Goal: Task Accomplishment & Management: Use online tool/utility

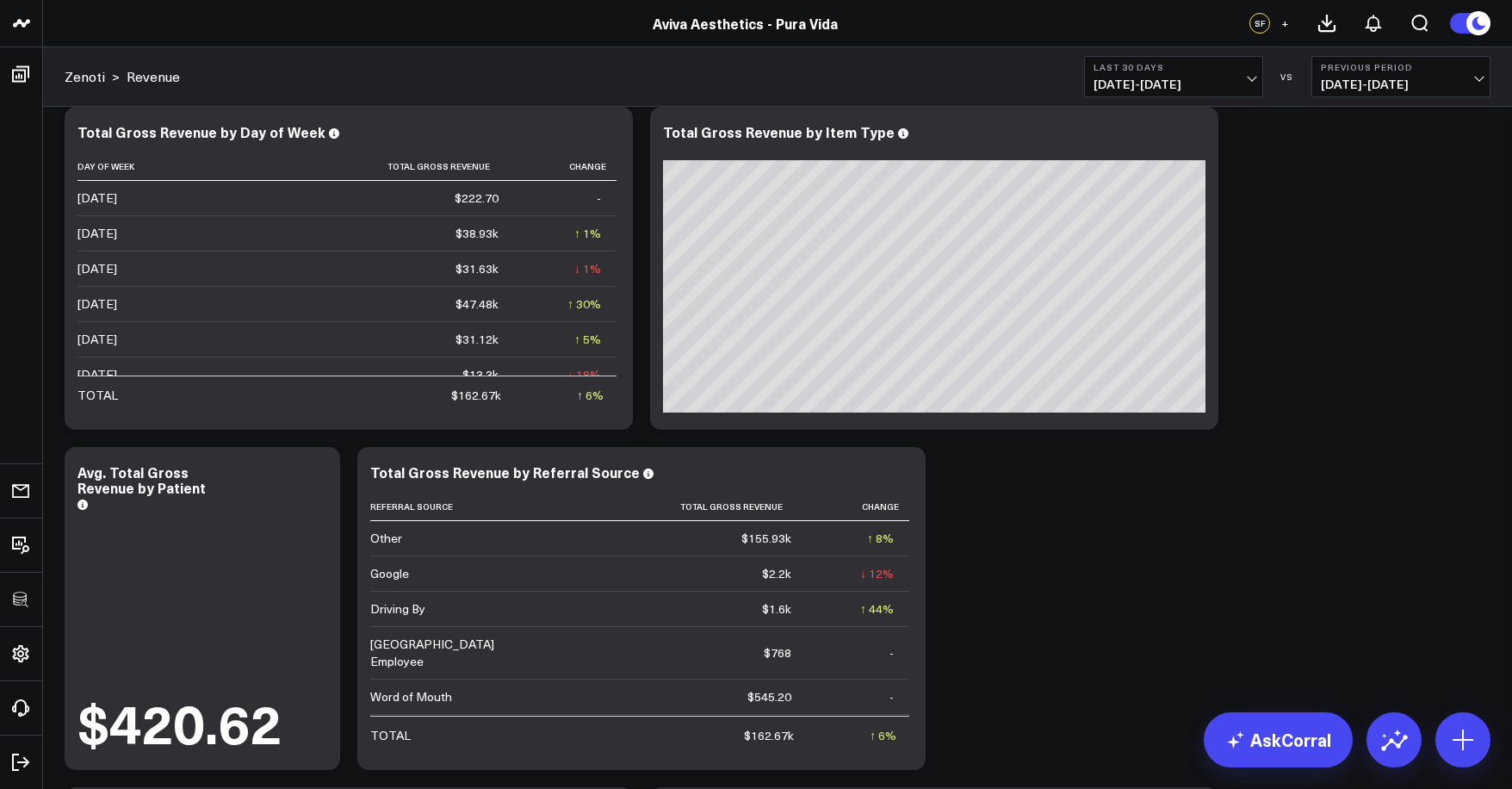
scroll to position [365, 0]
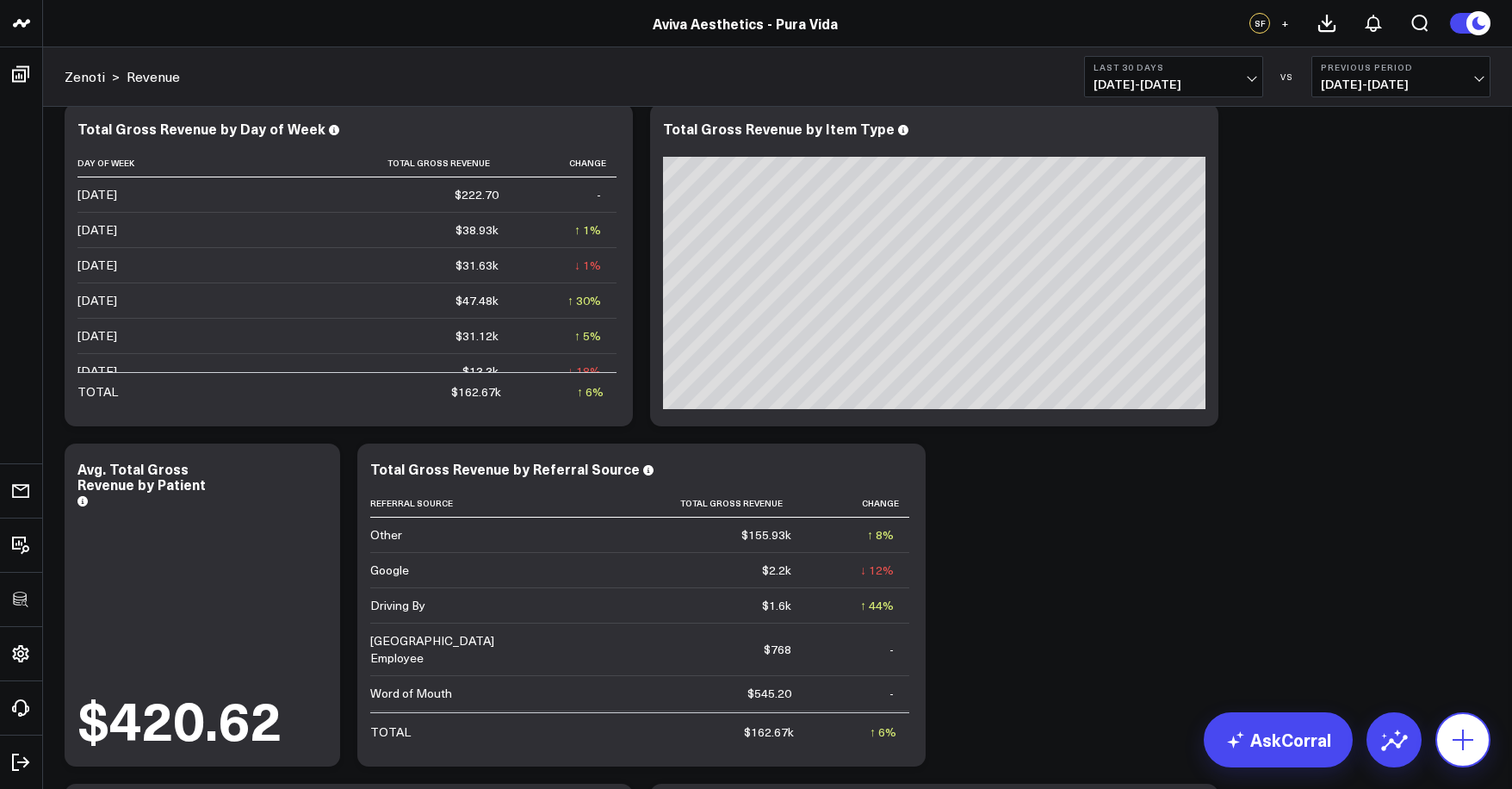
click at [1478, 756] on button at bounding box center [1463, 740] width 55 height 55
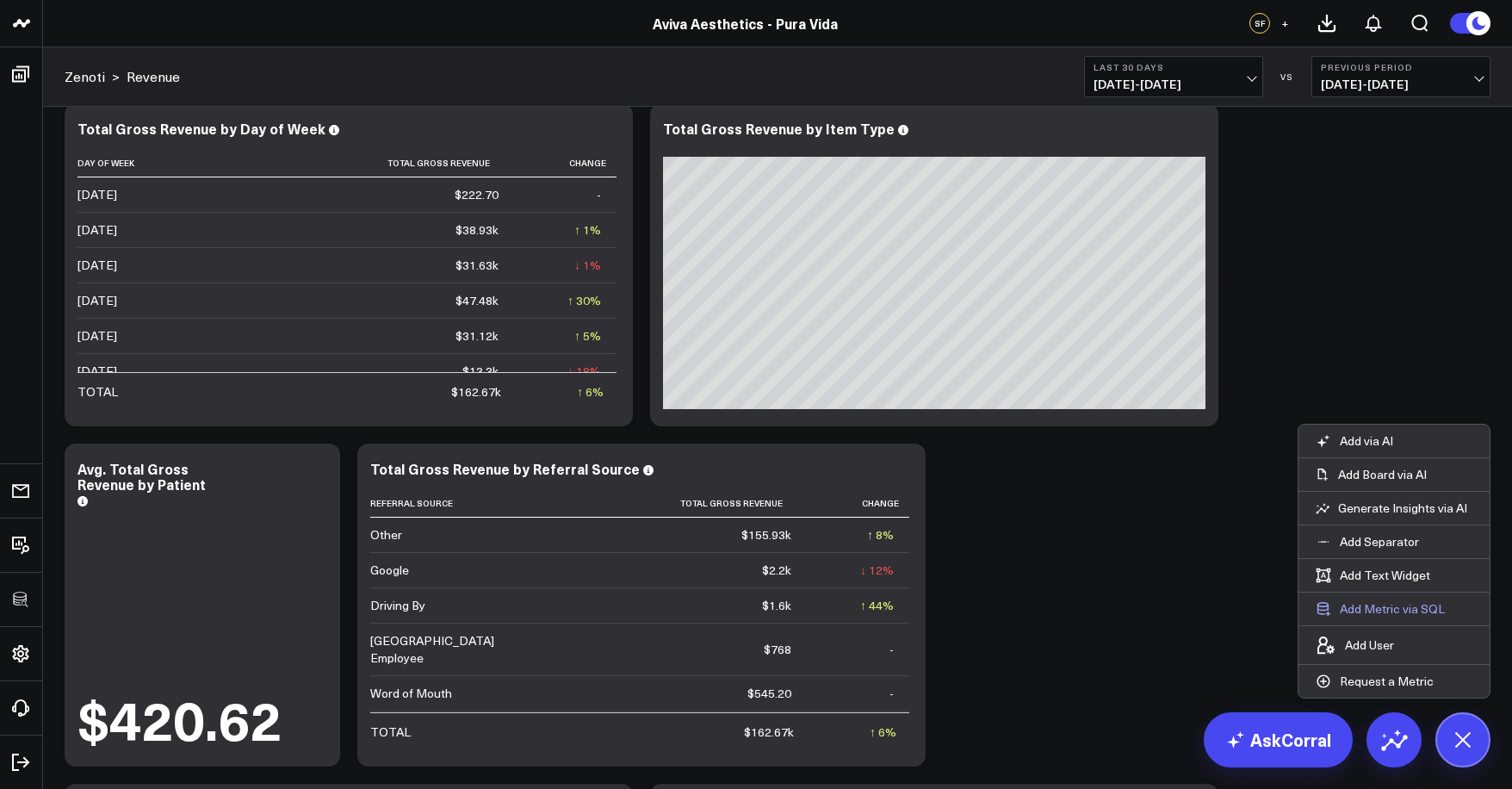
click at [1389, 609] on button "Add Metric via SQL" at bounding box center [1380, 609] width 164 height 33
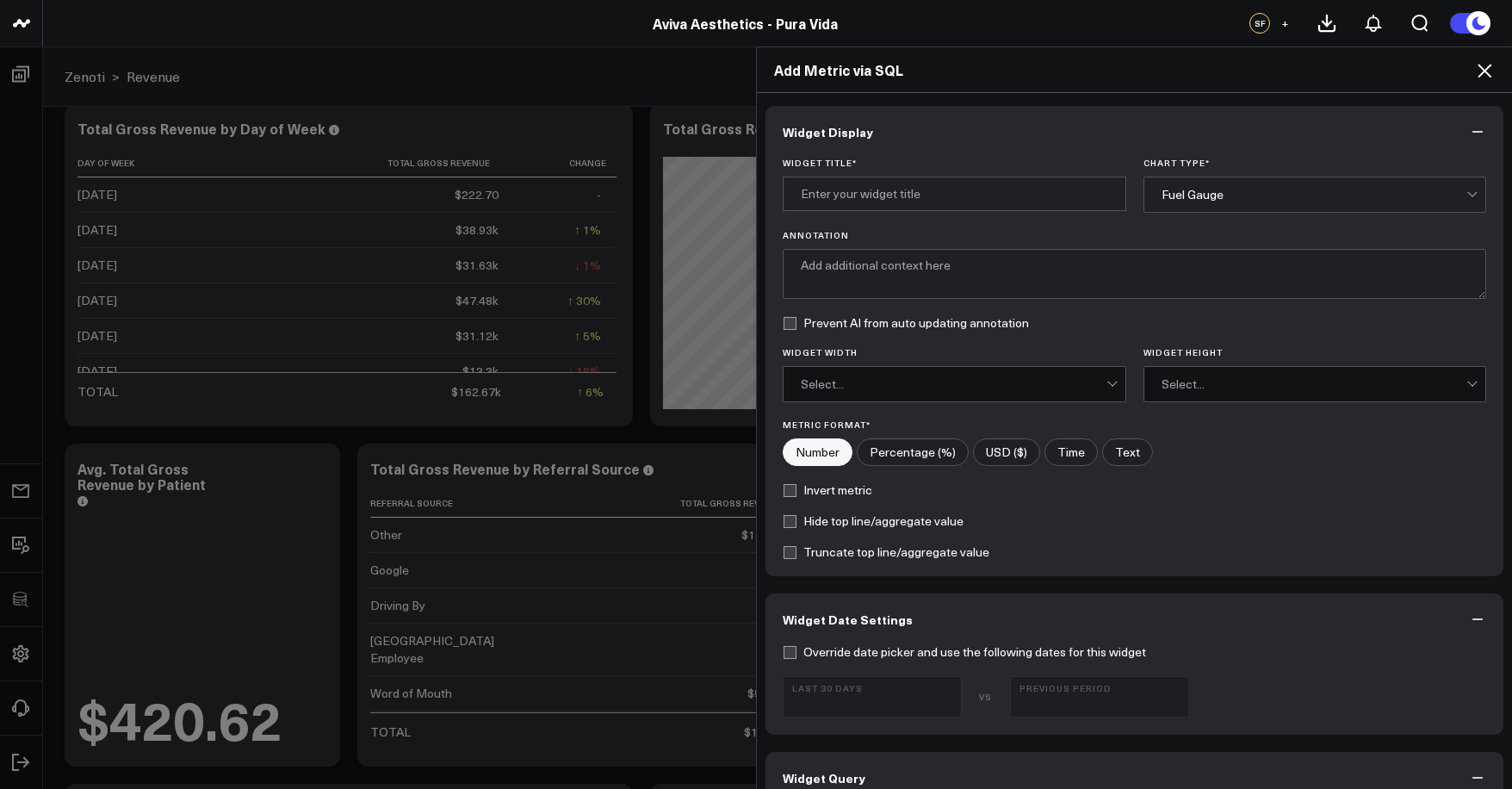
scroll to position [597, 0]
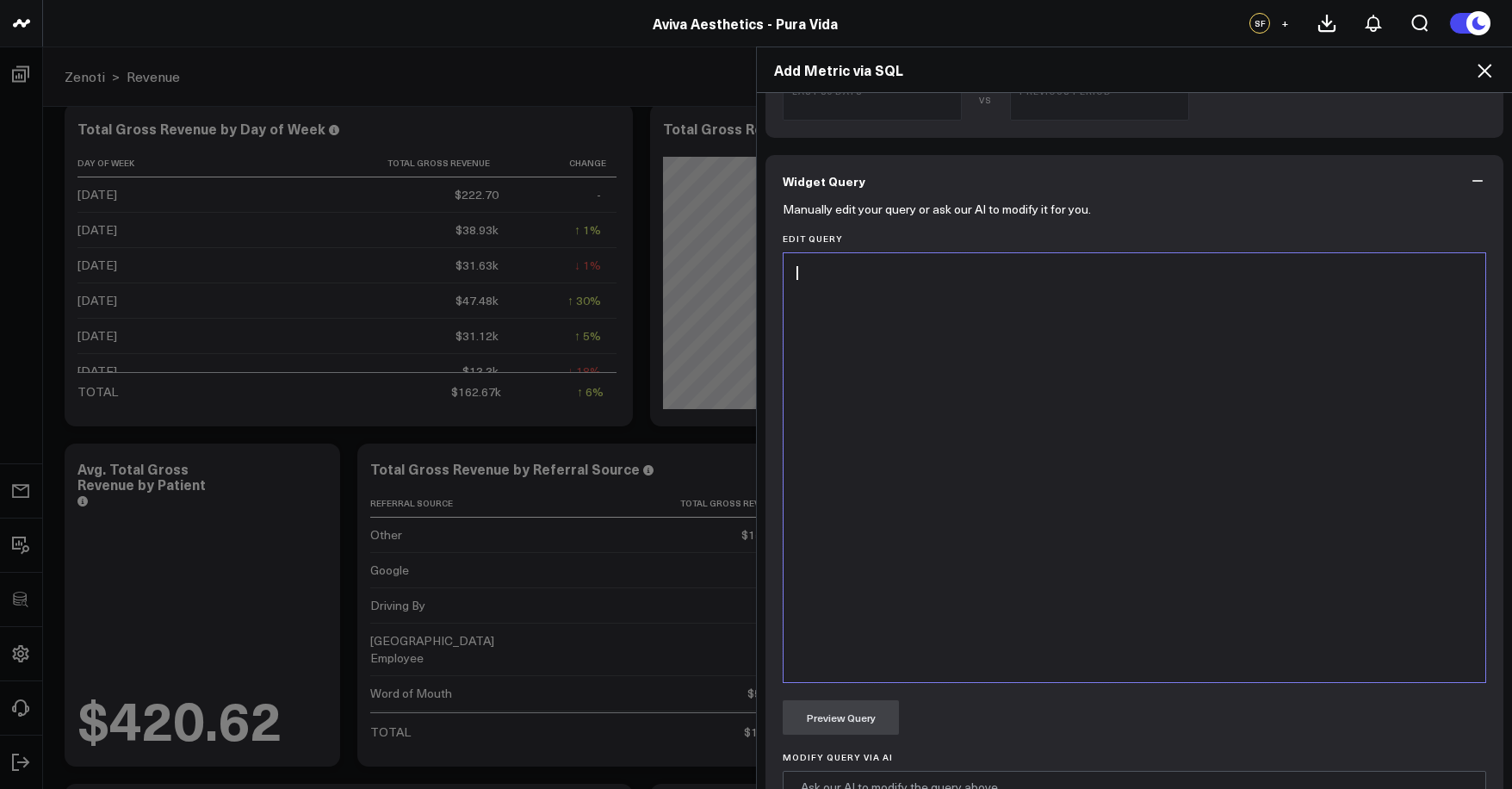
click at [1115, 570] on div at bounding box center [1134, 467] width 684 height 412
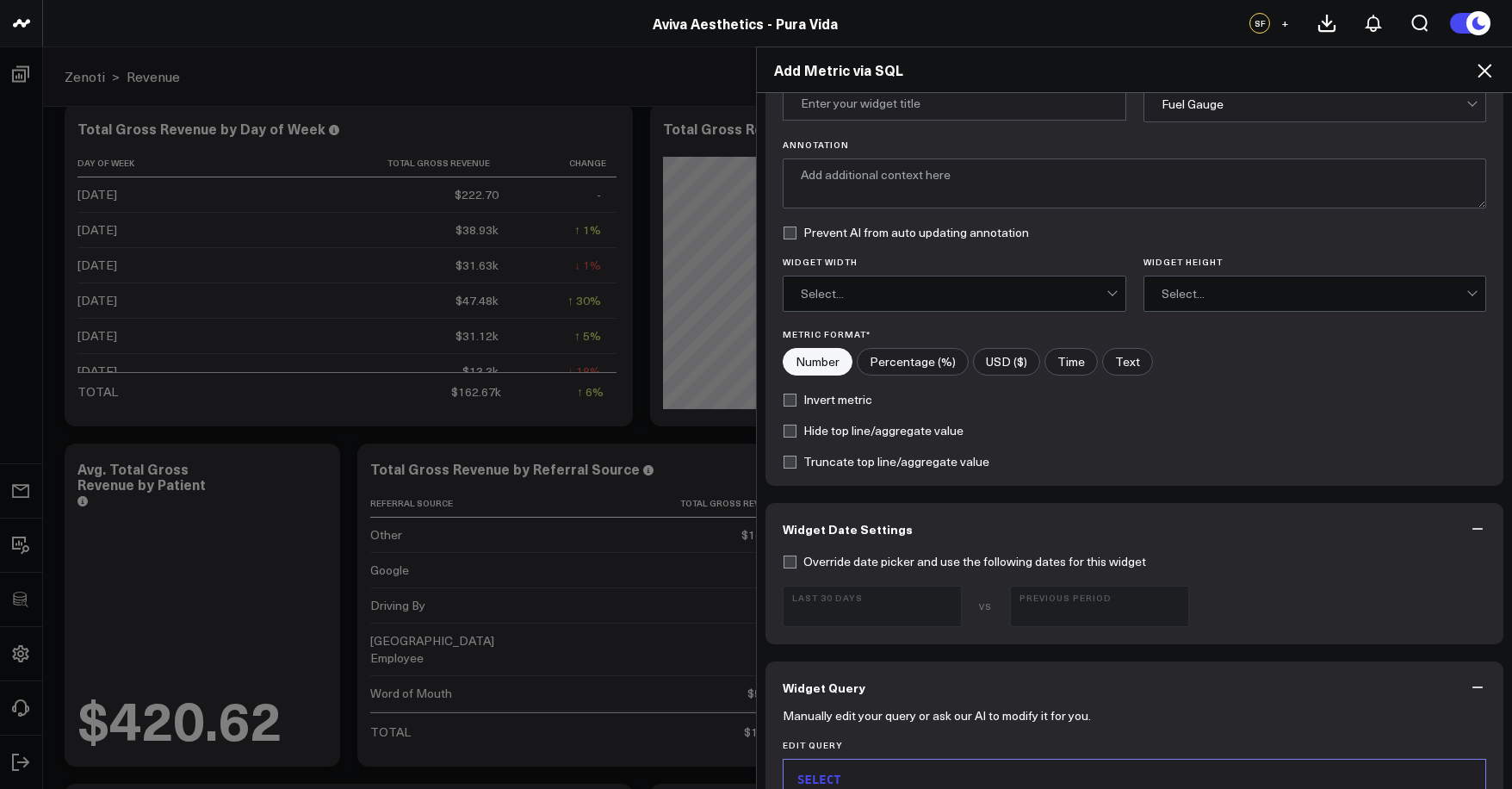
scroll to position [0, 0]
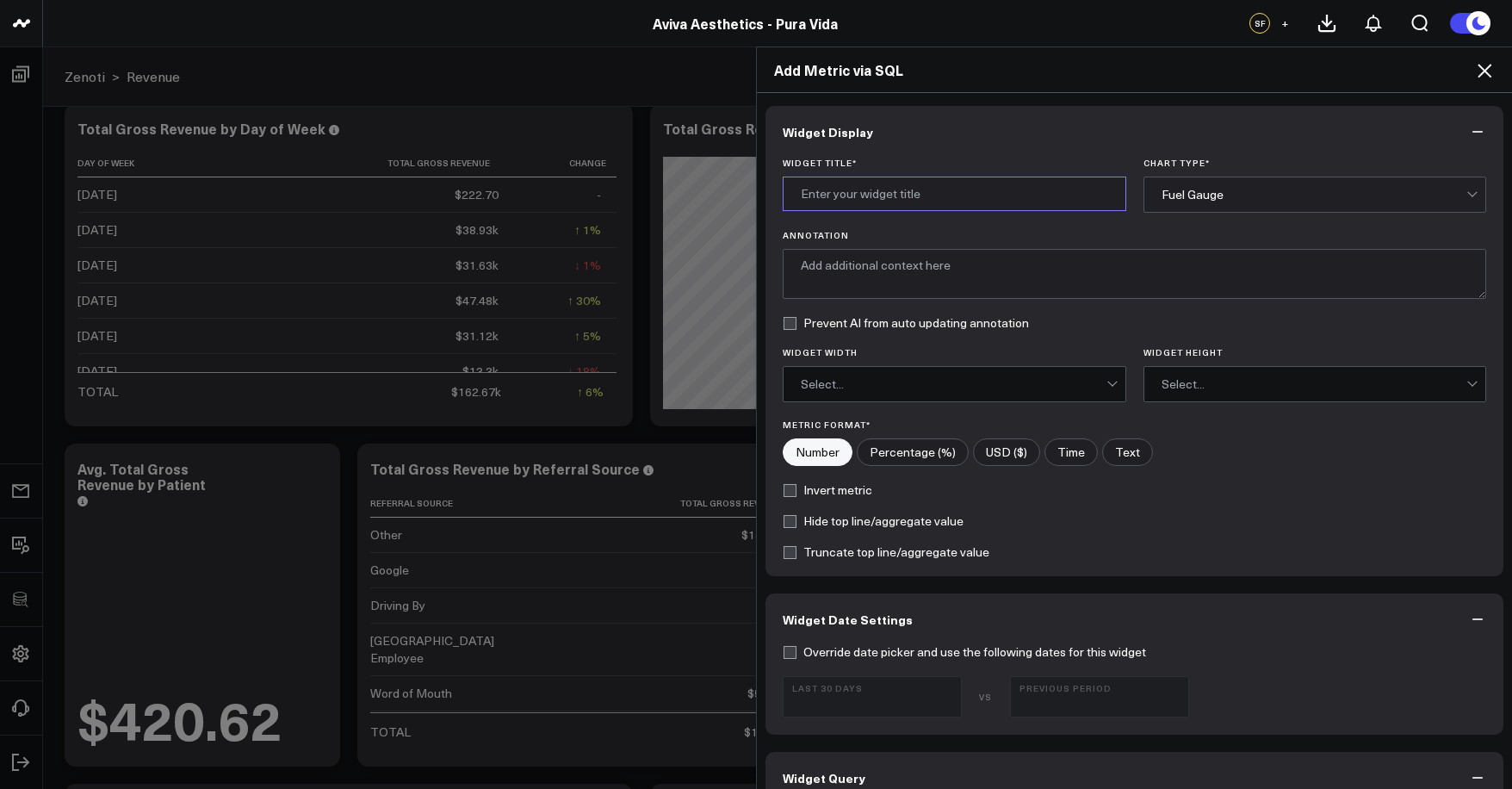
click at [874, 189] on input "Widget Title *" at bounding box center [954, 194] width 343 height 35
type input "Total Completed Appointments by New vs Existing Member"
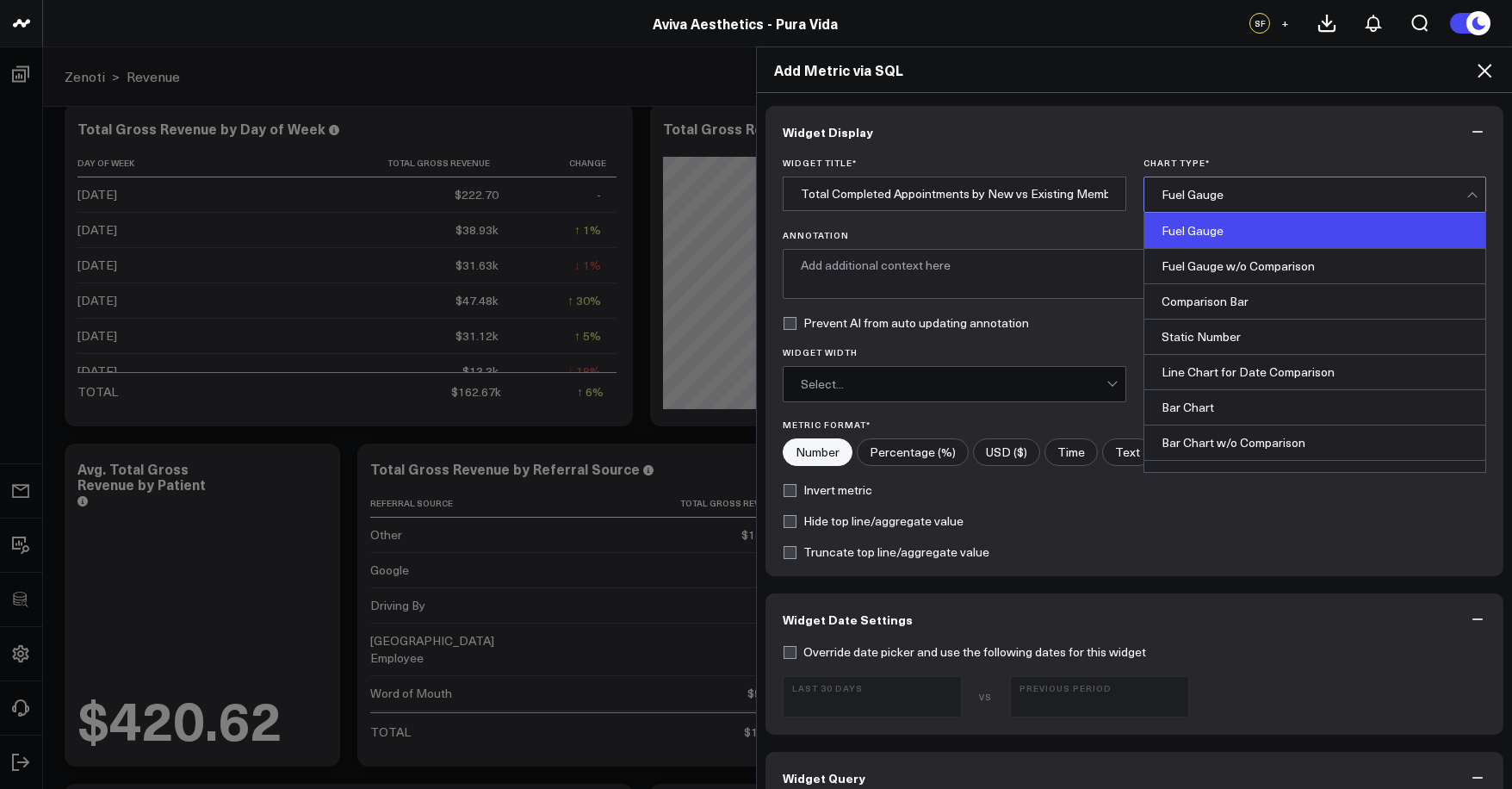
click at [1268, 202] on div "Fuel Gauge" at bounding box center [1314, 195] width 305 height 35
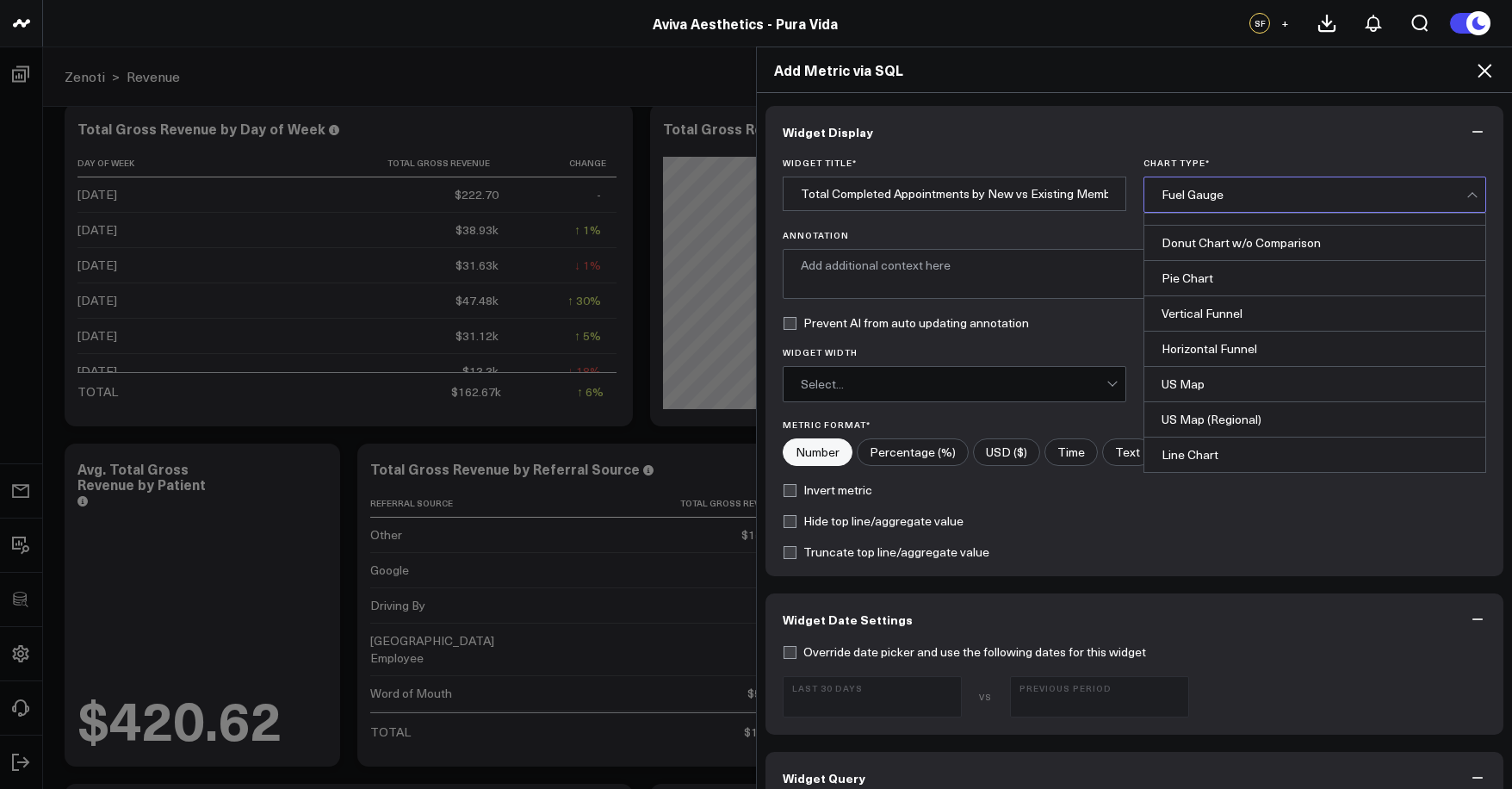
scroll to position [694, 0]
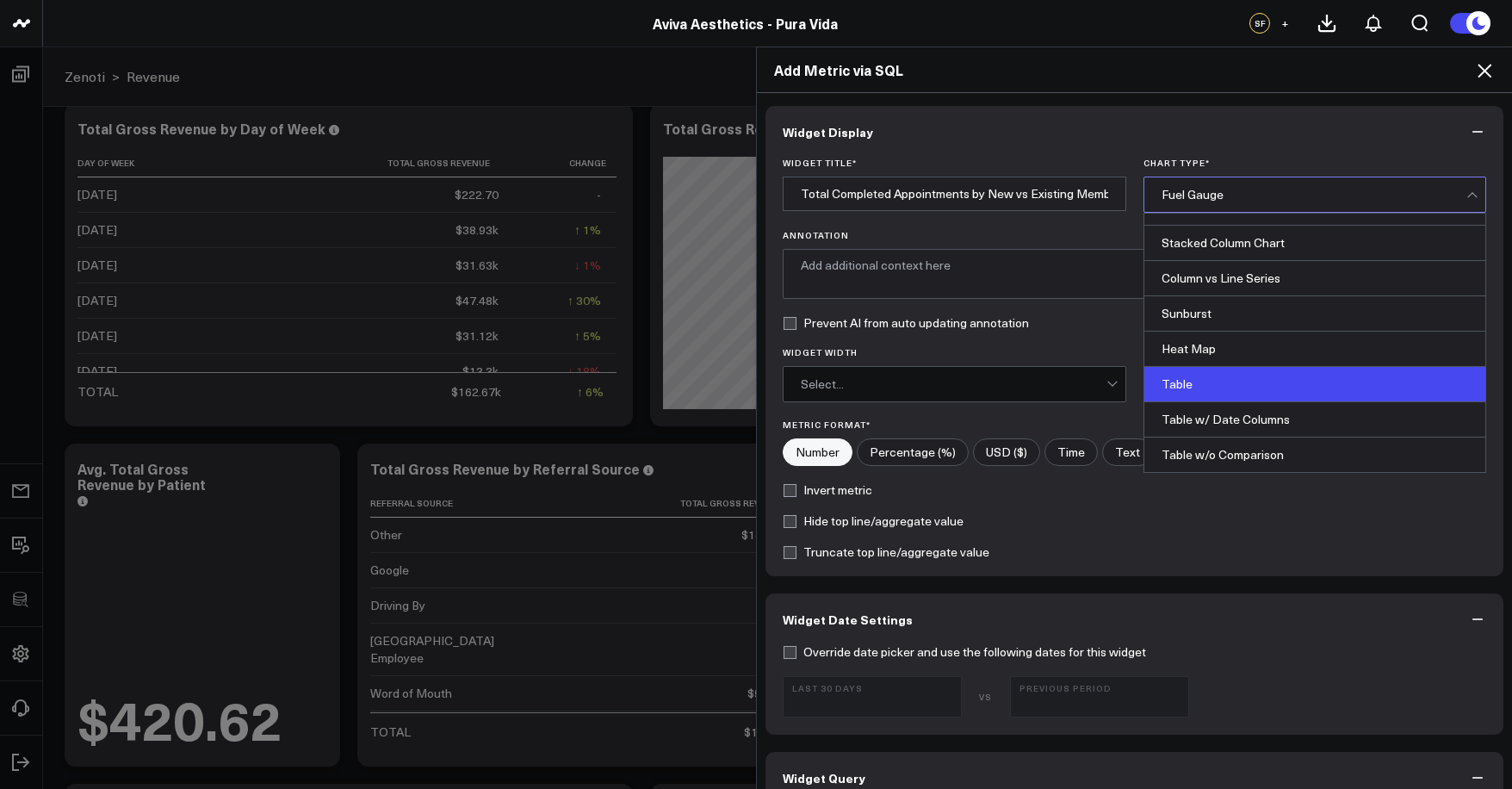
click at [1257, 383] on div "Table" at bounding box center [1315, 385] width 342 height 35
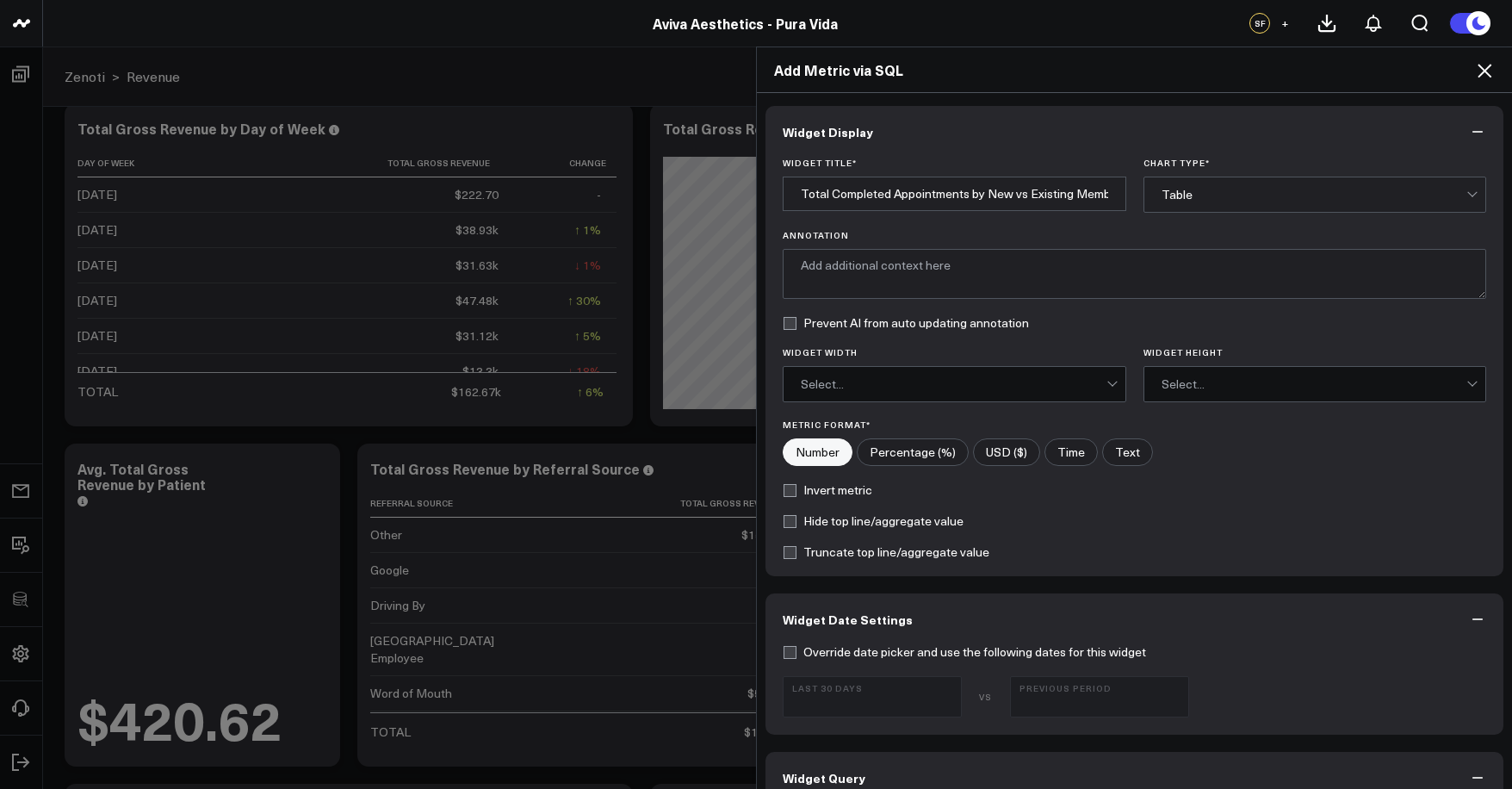
scroll to position [776, 0]
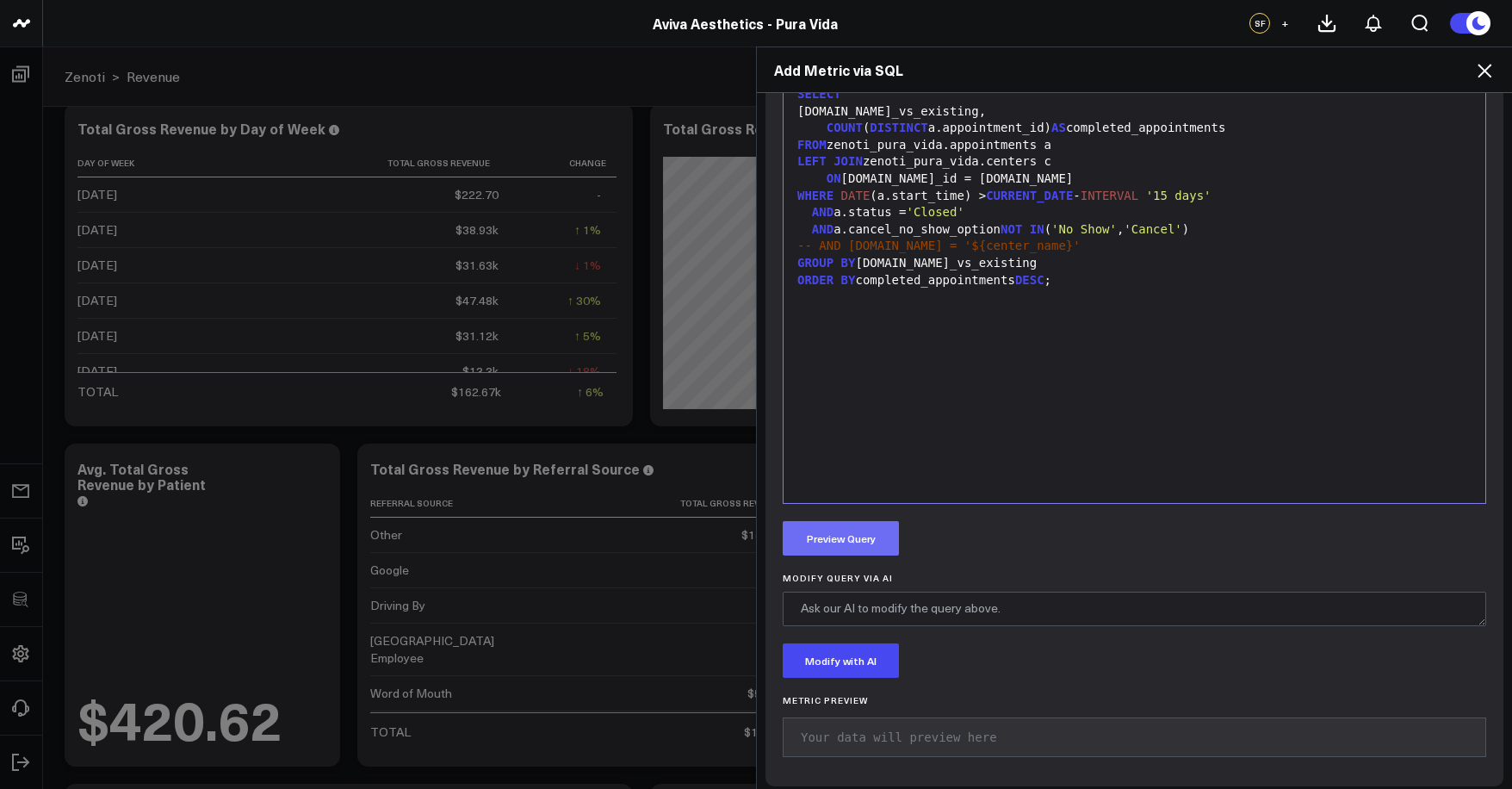
click at [827, 534] on button "Preview Query" at bounding box center [841, 538] width 116 height 35
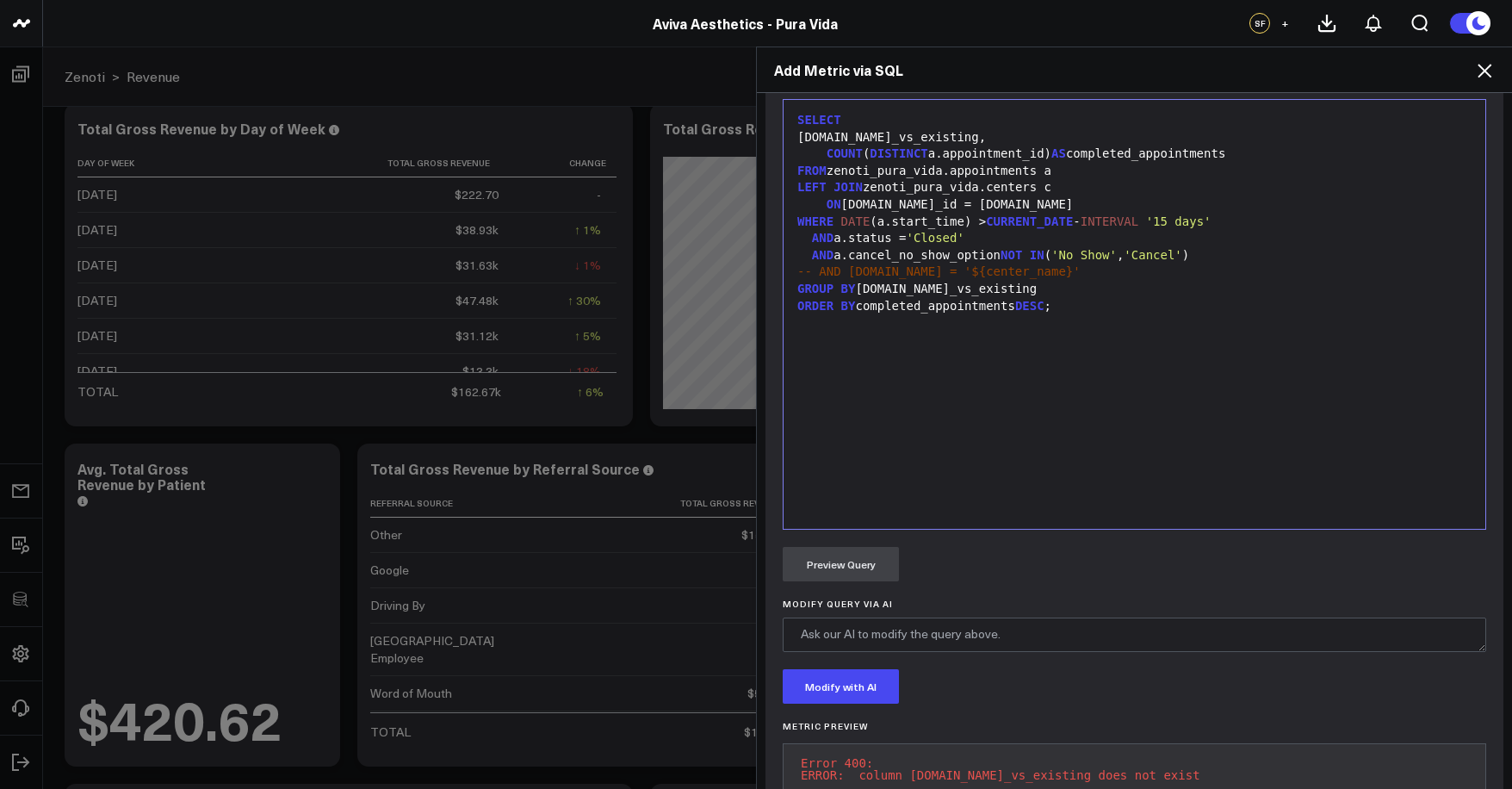
scroll to position [591, 0]
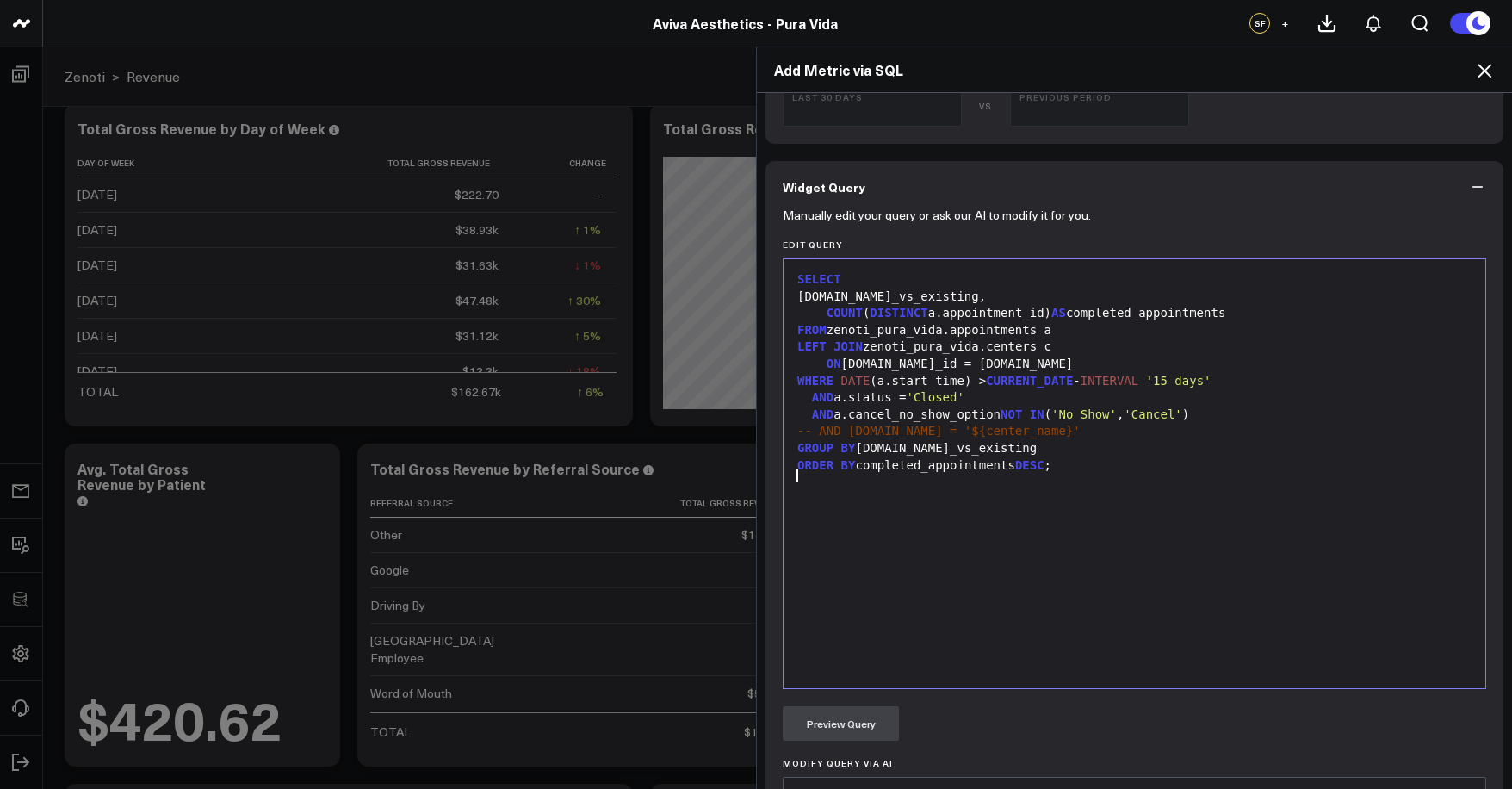
click at [1087, 510] on div "SELECT [DOMAIN_NAME]_vs_existing, COUNT ( DISTINCT a.appointment_id) AS complet…" at bounding box center [1134, 474] width 684 height 412
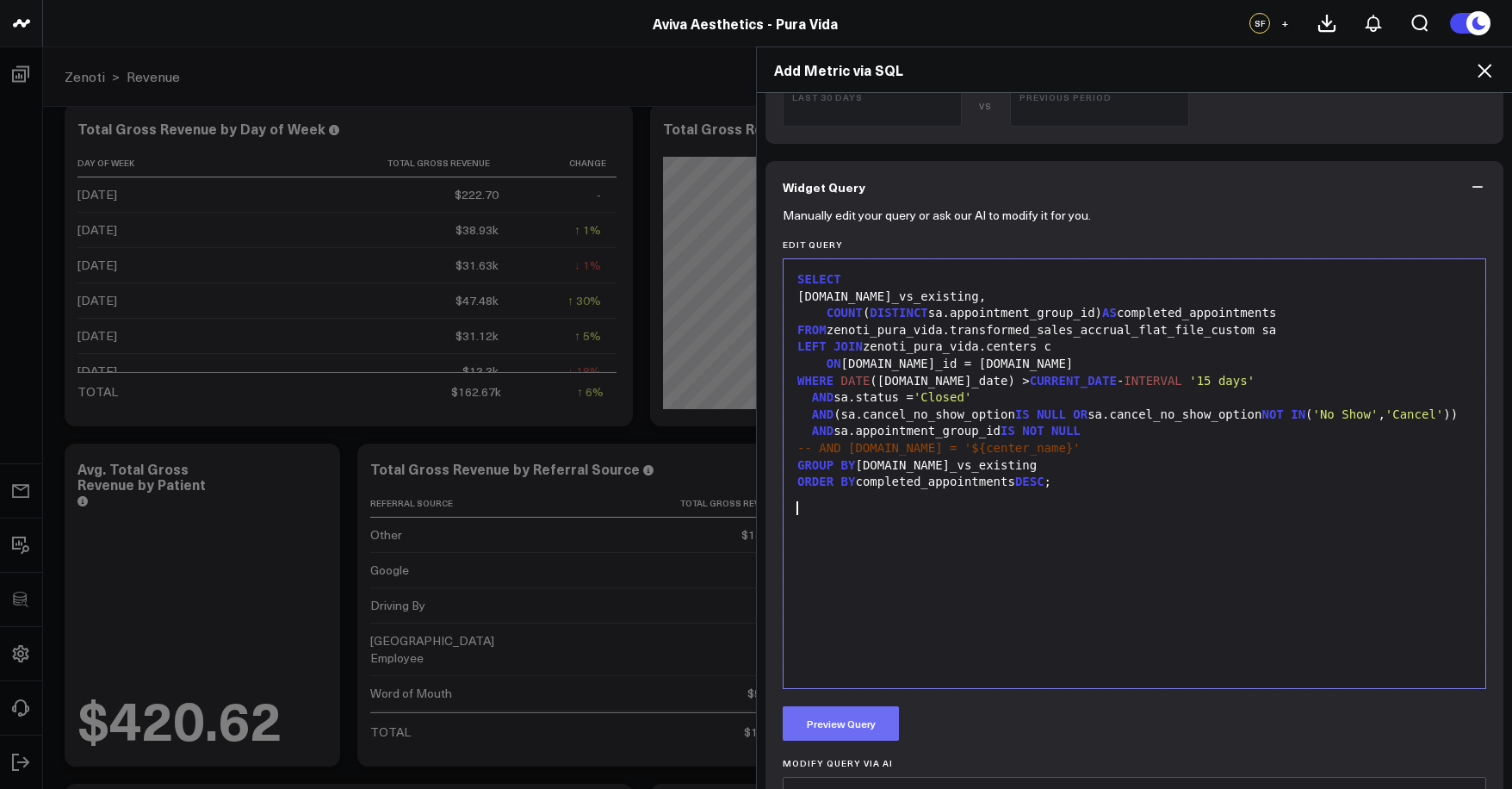
click at [857, 722] on button "Preview Query" at bounding box center [841, 724] width 116 height 35
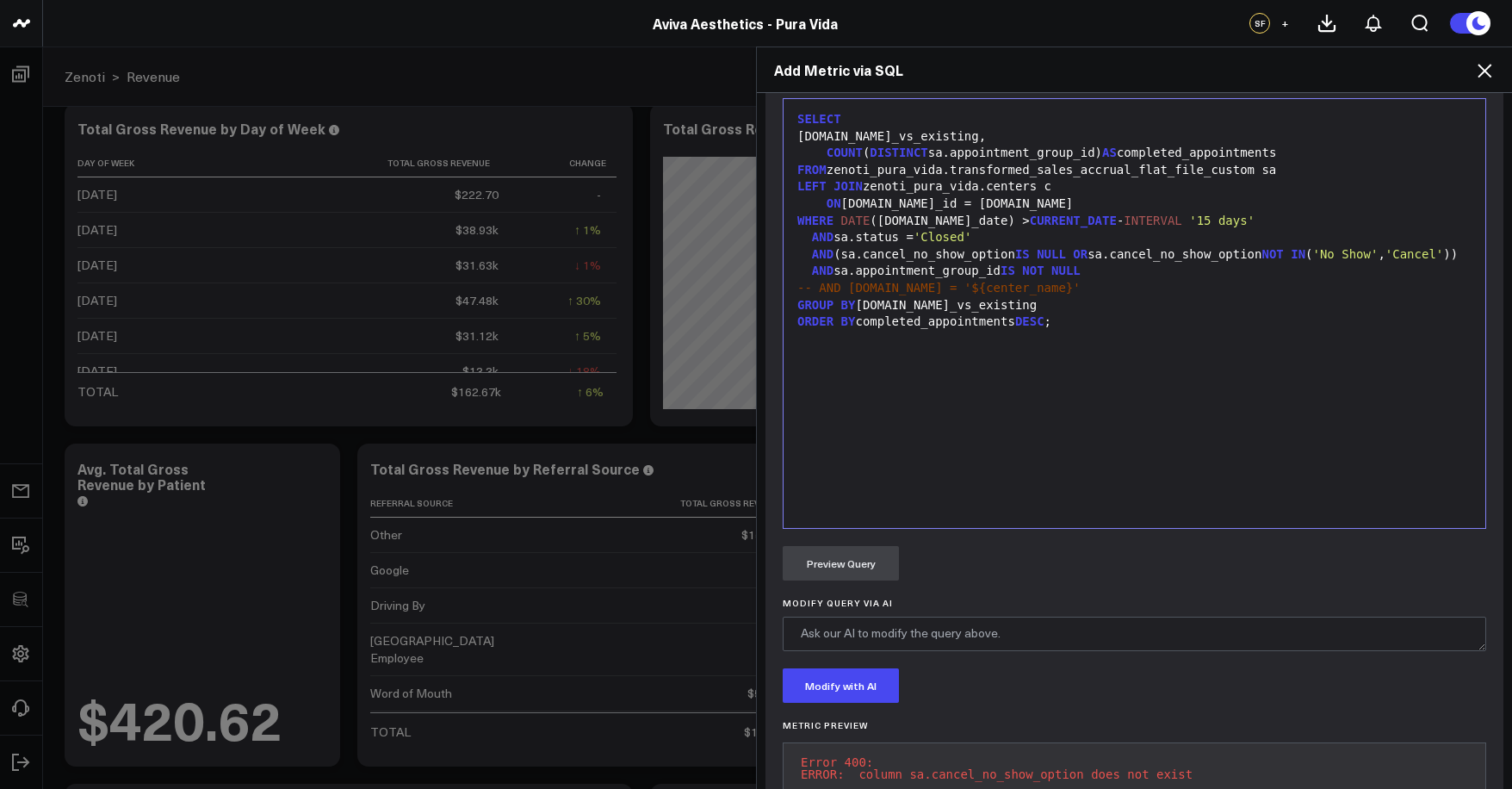
scroll to position [701, 0]
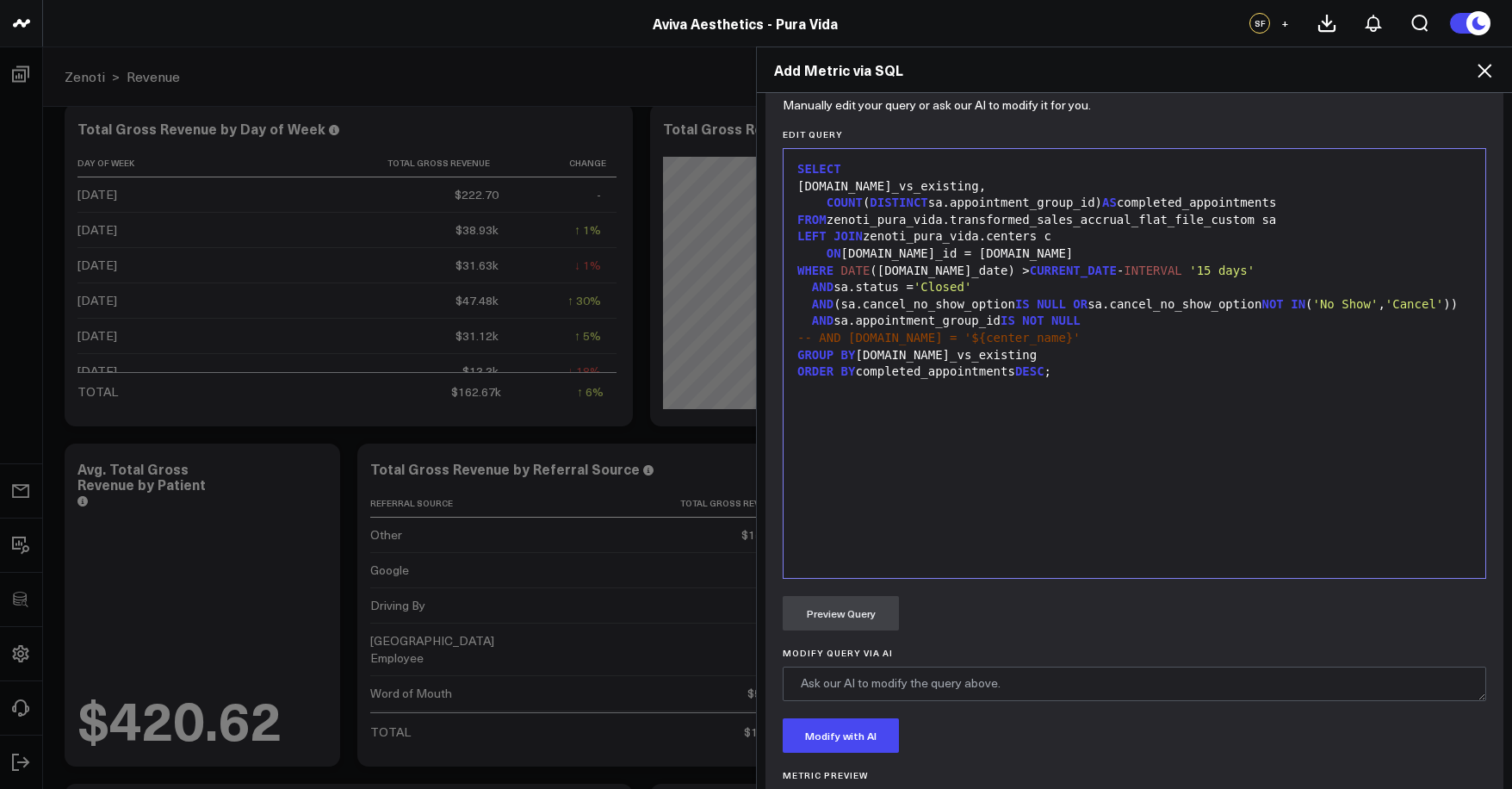
click at [1061, 554] on div "SELECT [DOMAIN_NAME]_vs_existing, COUNT ( DISTINCT sa.appointment_group_id) AS …" at bounding box center [1134, 363] width 684 height 412
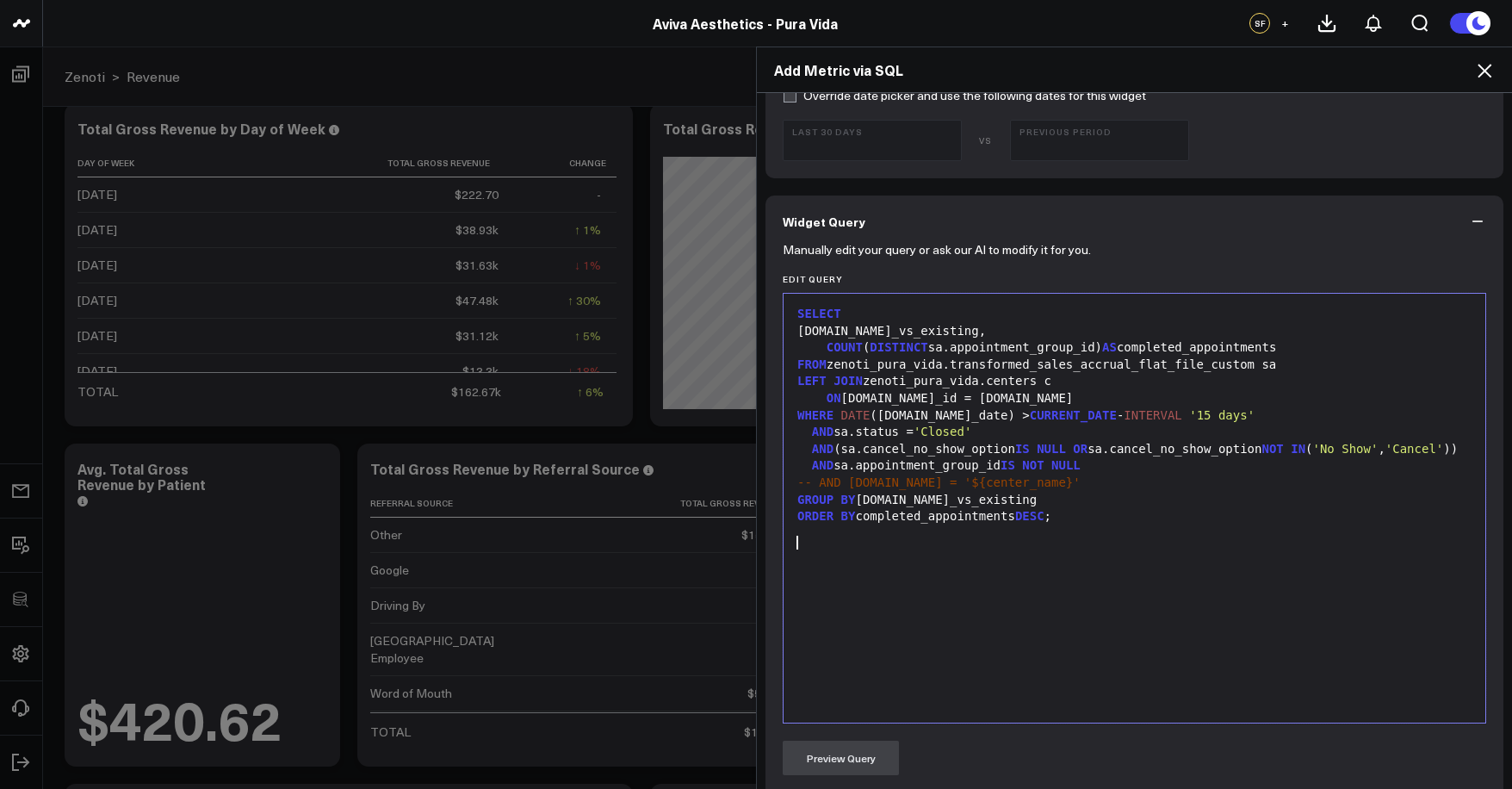
scroll to position [862, 0]
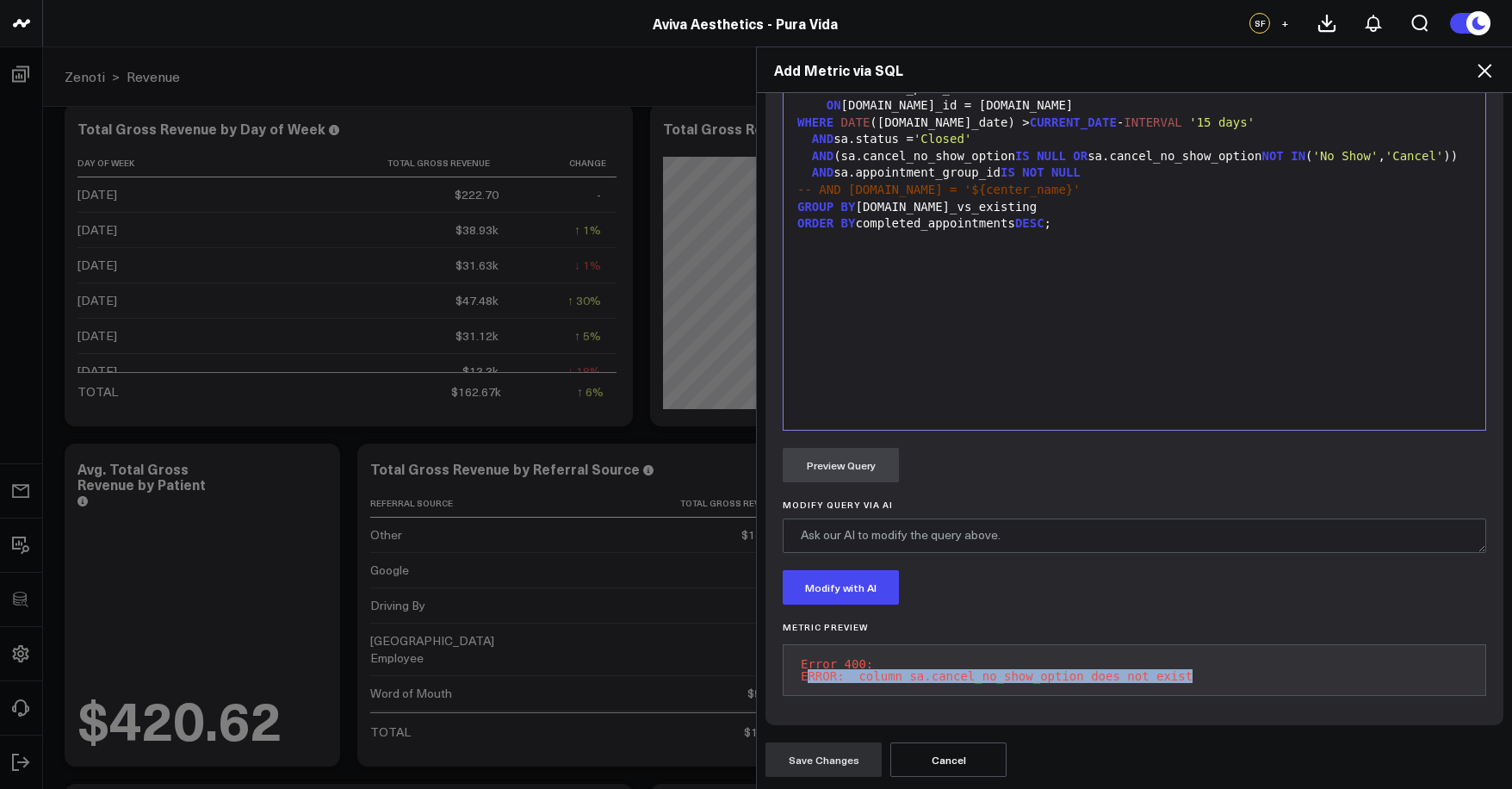
drag, startPoint x: 799, startPoint y: 667, endPoint x: 1225, endPoint y: 664, distance: 426.0
click at [1225, 664] on pre "Error 400: ERROR: column sa.cancel_no_show_option does not exist" at bounding box center [1134, 670] width 703 height 52
copy pre "RROR: column sa.cancel_no_show_option does not exist"
click at [1030, 295] on div "SELECT [DOMAIN_NAME]_vs_existing, COUNT ( DISTINCT sa.appointment_group_id) AS …" at bounding box center [1134, 215] width 684 height 412
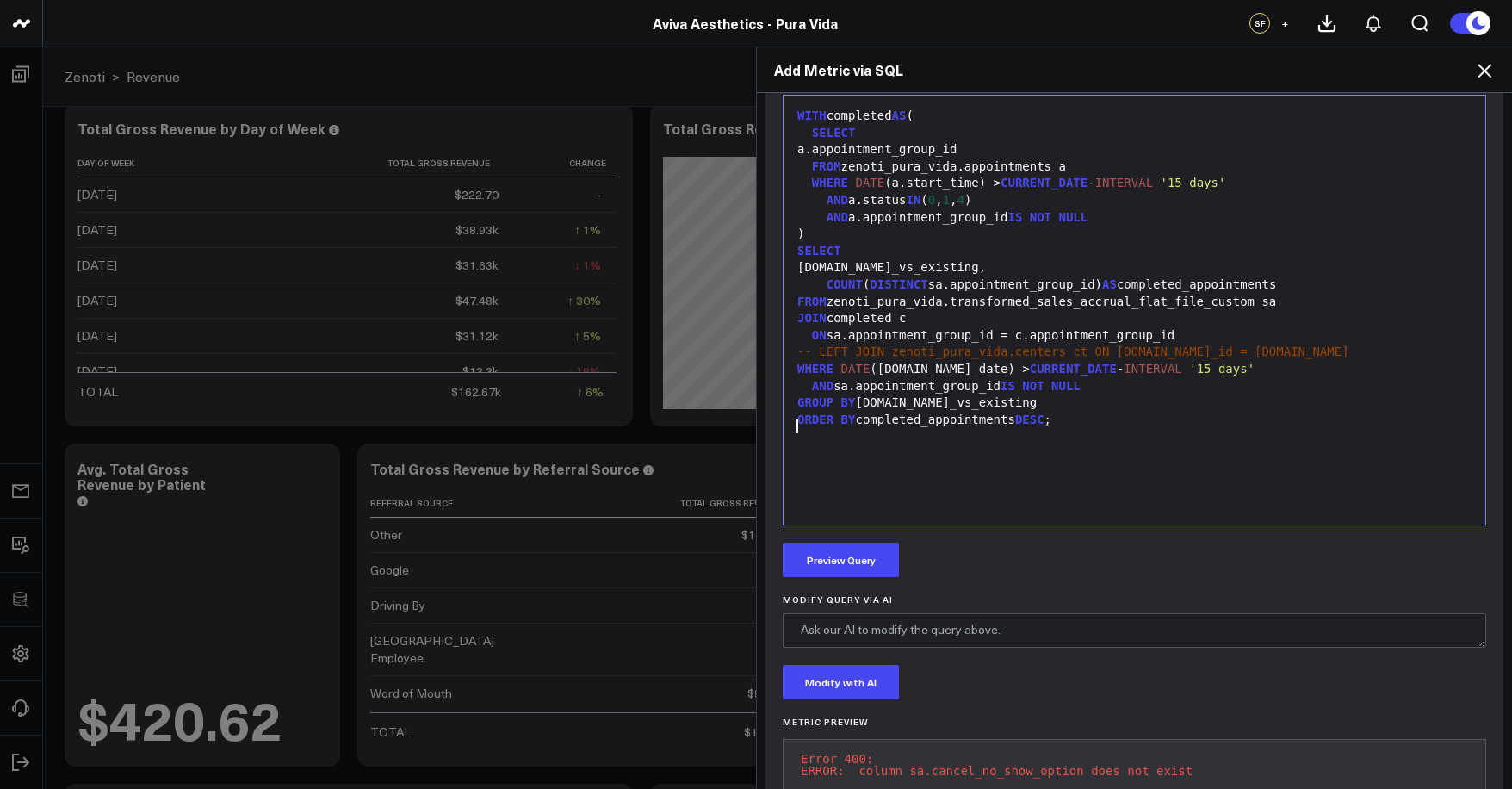
scroll to position [671, 0]
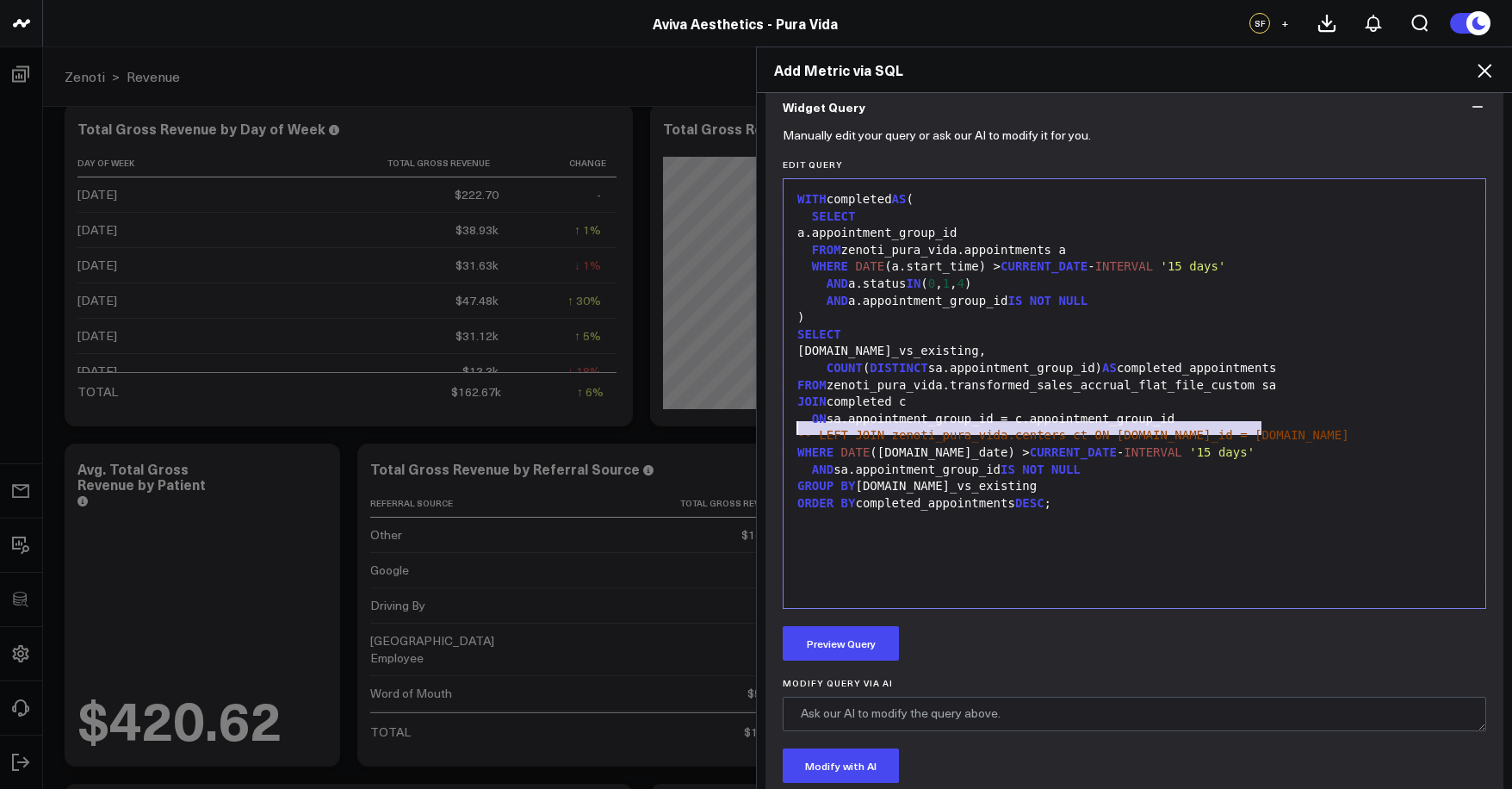
drag, startPoint x: 1271, startPoint y: 428, endPoint x: 693, endPoint y: 434, distance: 578.0
click at [693, 434] on div "Add Metric via SQL Widget Display Widget Title * Total Completed Appointments b…" at bounding box center [756, 417] width 1512 height 743
click at [818, 644] on button "Preview Query" at bounding box center [841, 644] width 116 height 35
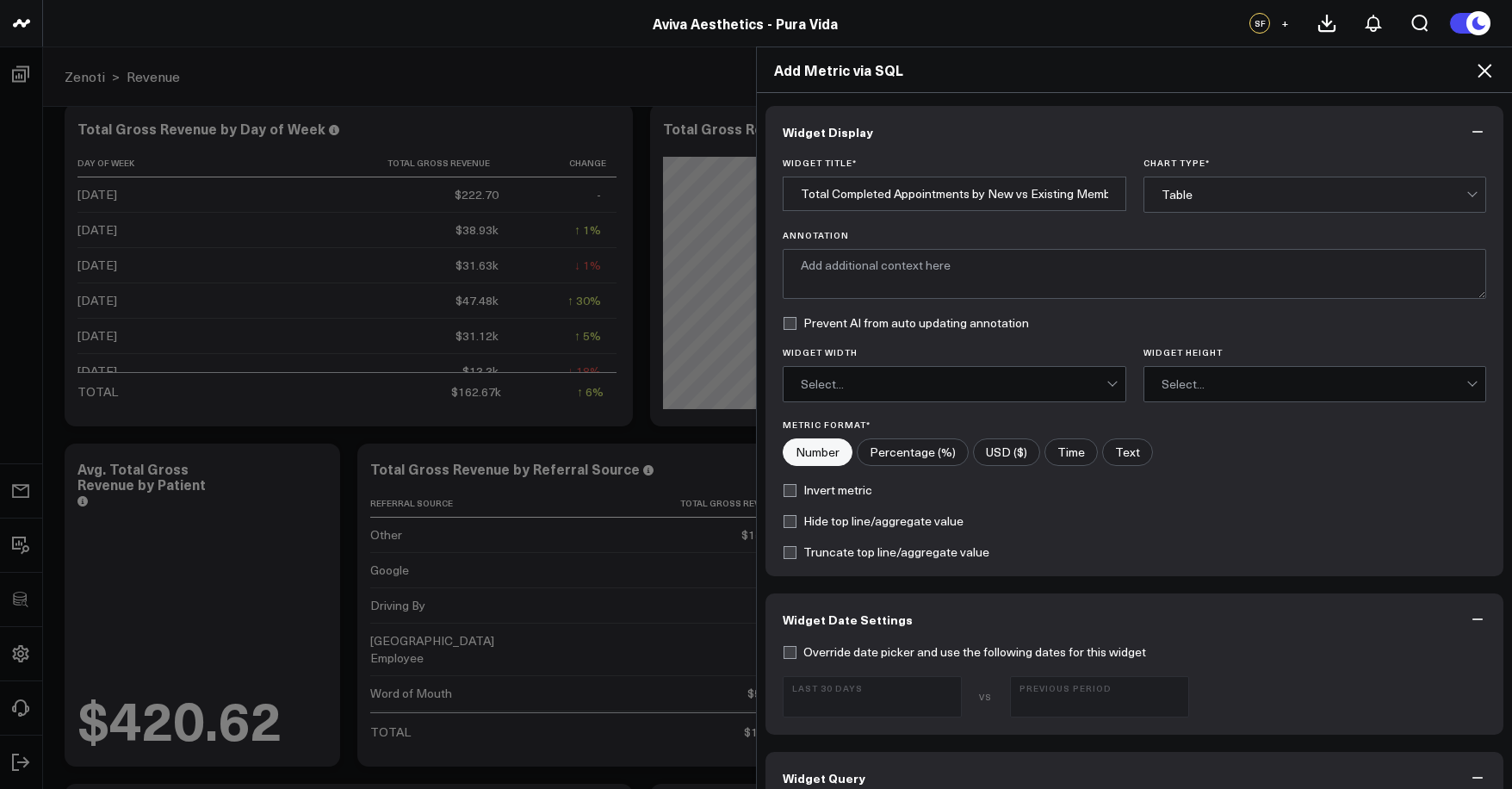
scroll to position [1018, 0]
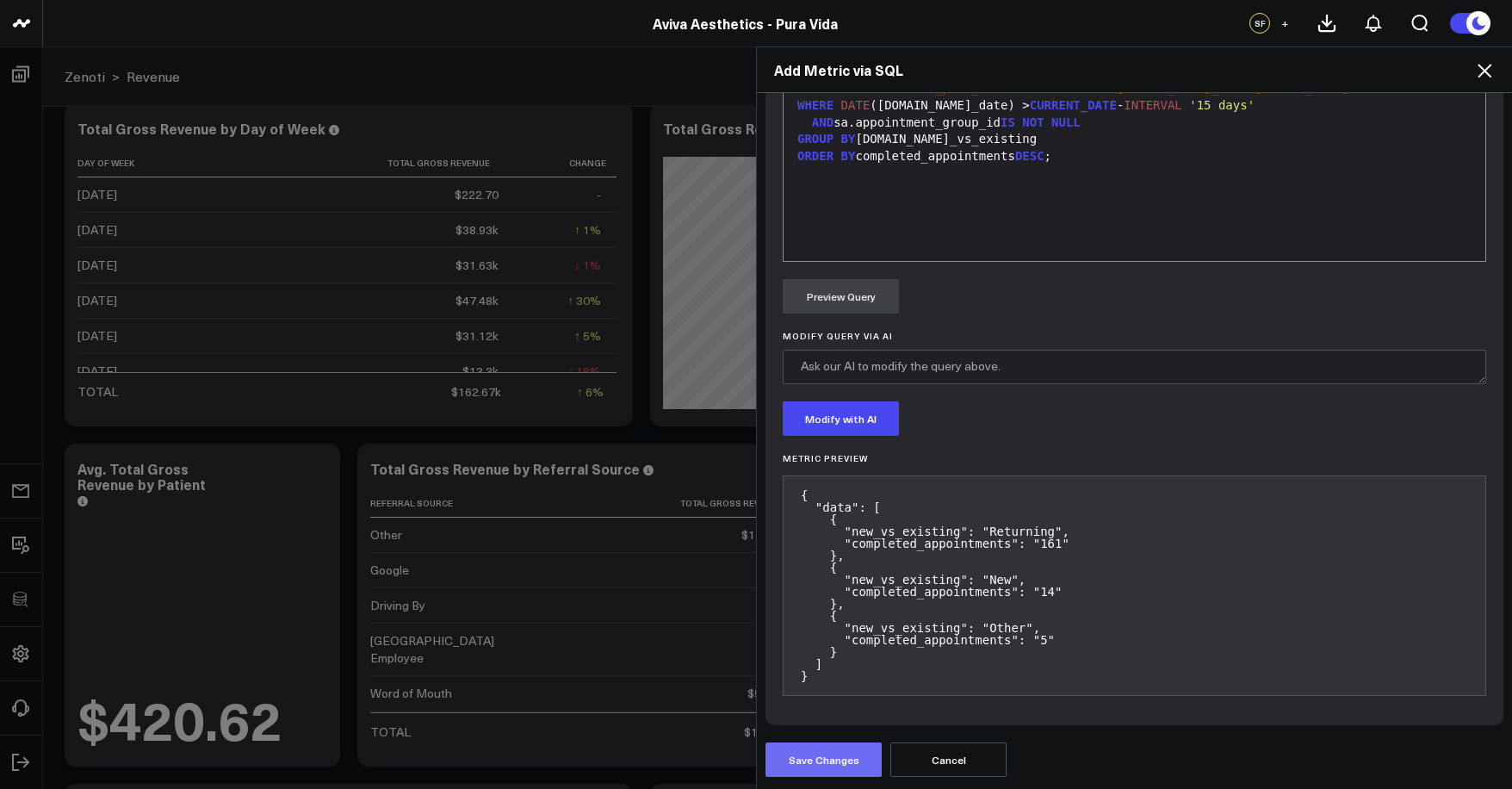
click at [844, 751] on button "Save Changes" at bounding box center [823, 760] width 116 height 35
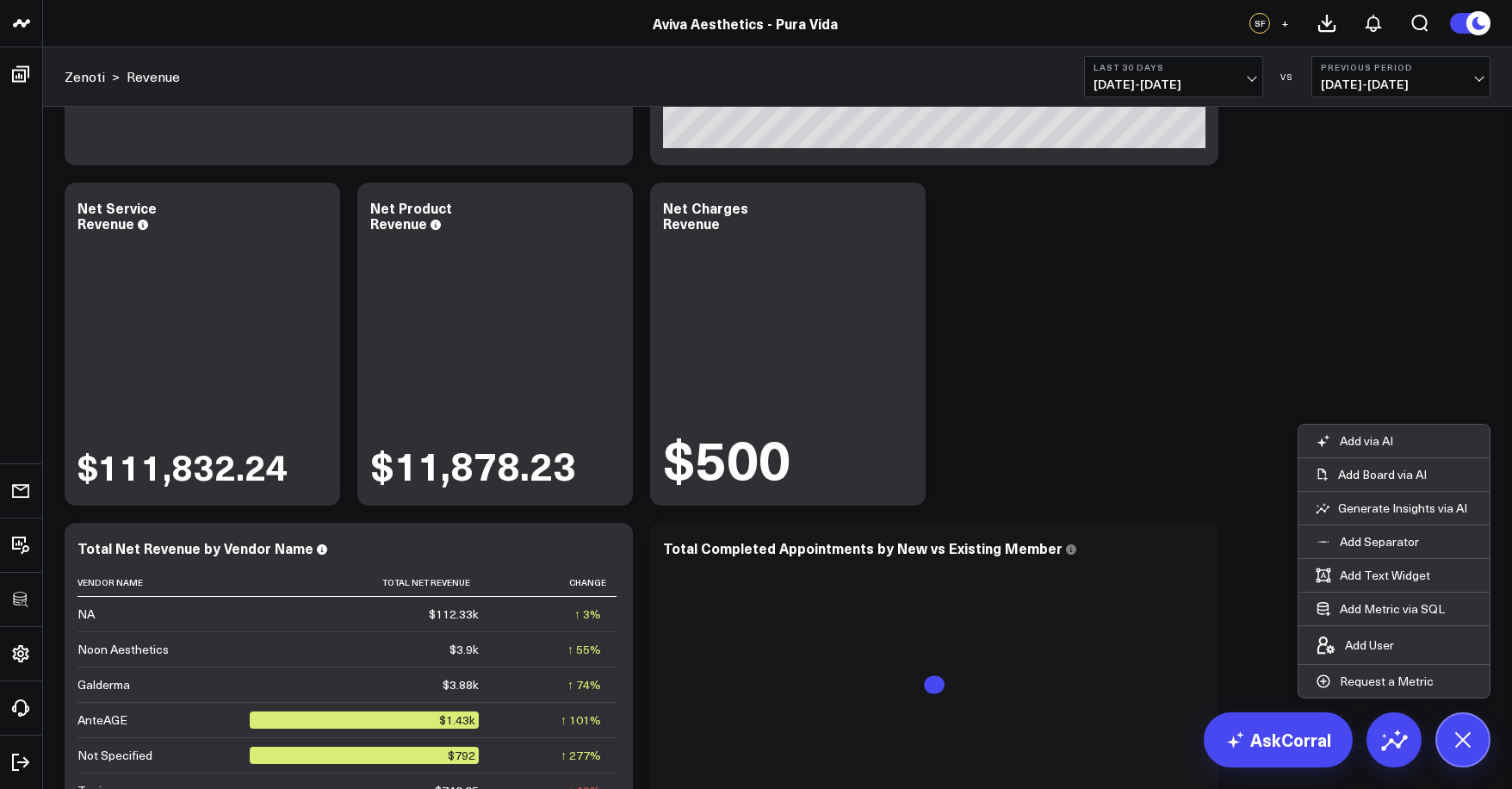
scroll to position [3517, 0]
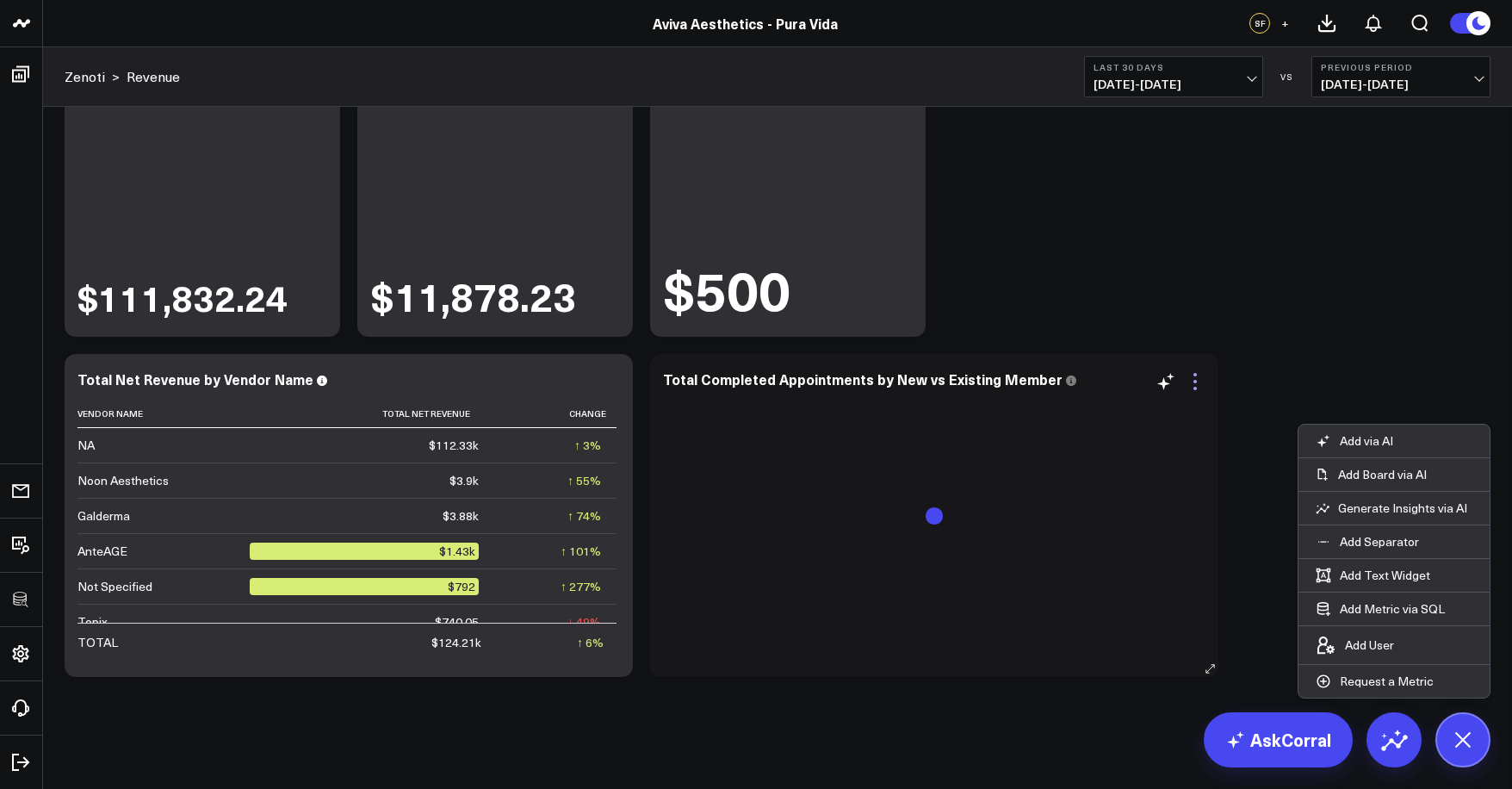
click at [1189, 385] on icon at bounding box center [1195, 381] width 21 height 21
click at [927, 386] on div "Total Completed Appointments by New vs Existing Member" at bounding box center [870, 378] width 414 height 19
drag, startPoint x: 982, startPoint y: 379, endPoint x: 933, endPoint y: 381, distance: 49.0
click at [933, 381] on div "Total Completed Appointments by New vs Existing Member" at bounding box center [870, 378] width 414 height 19
click at [944, 380] on div "Total Completed Appointments by New vs Existing Member" at bounding box center [870, 378] width 414 height 19
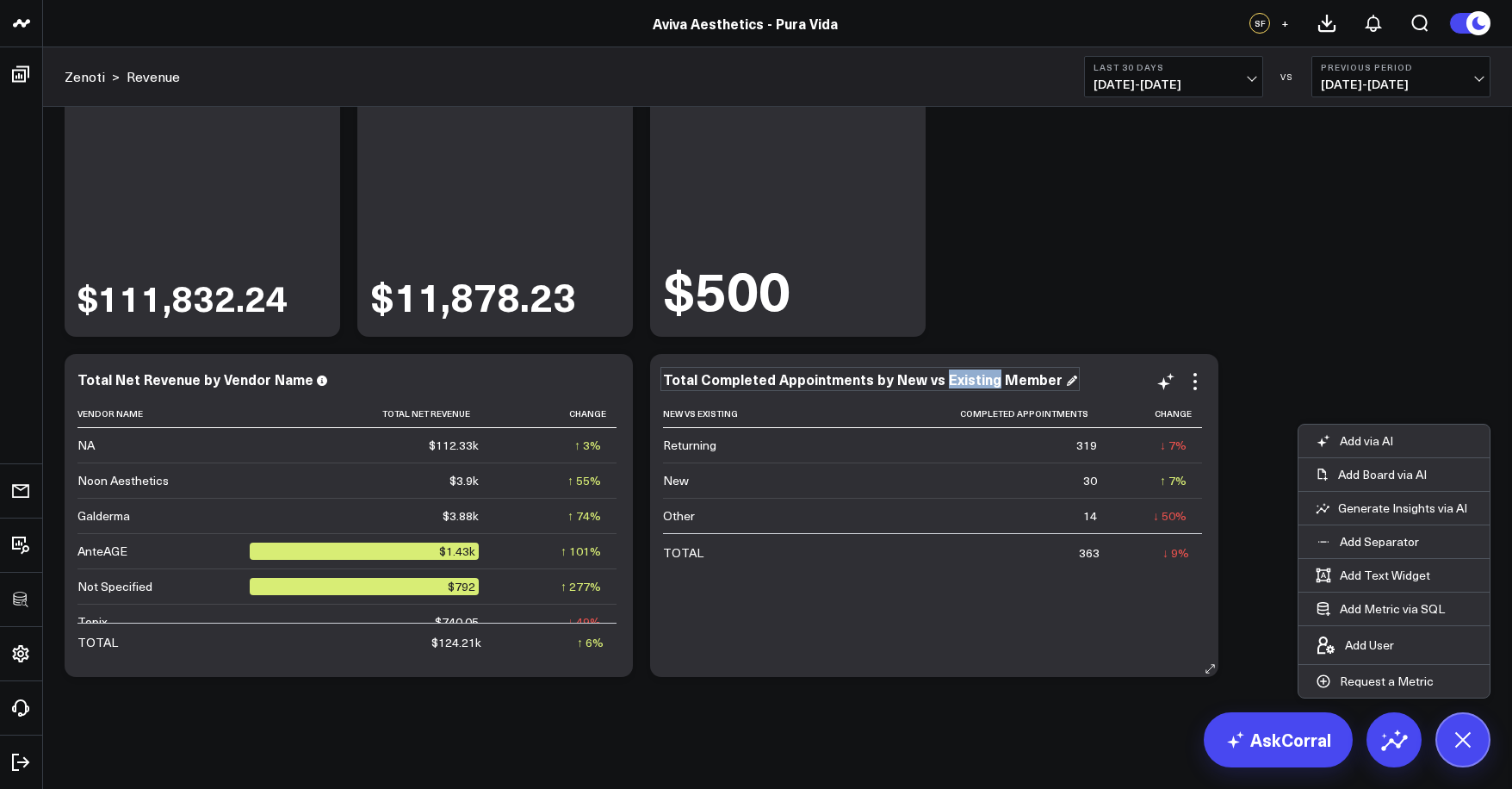
click at [943, 381] on div "Total Completed Appointments by New vs Existing Member" at bounding box center [870, 378] width 414 height 19
drag, startPoint x: 1048, startPoint y: 380, endPoint x: 930, endPoint y: 382, distance: 118.0
click at [930, 382] on div "Total Completed Appointments by New vs Existing Member" at bounding box center [870, 378] width 414 height 19
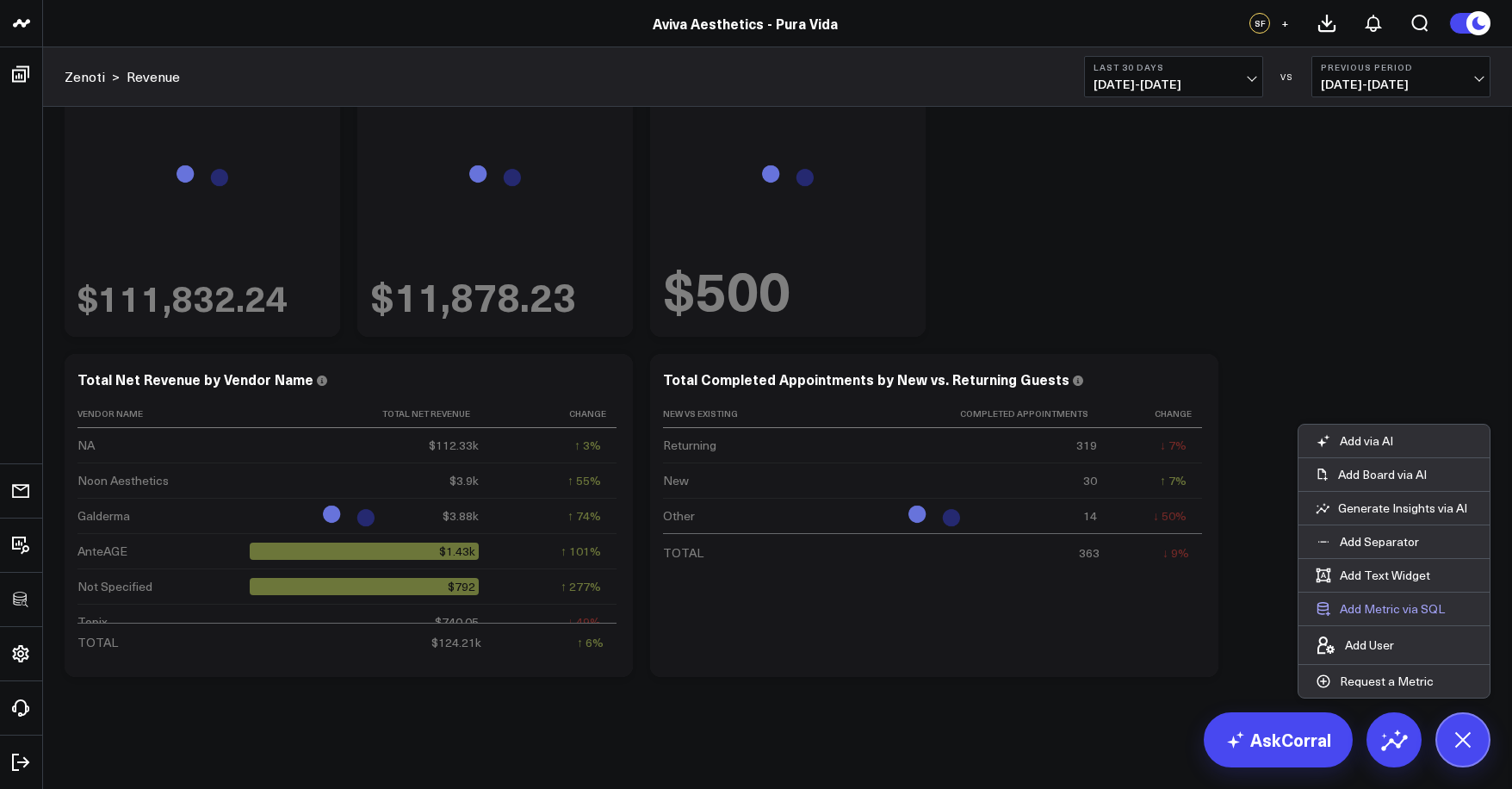
click at [1407, 610] on button "Add Metric via SQL" at bounding box center [1380, 609] width 164 height 33
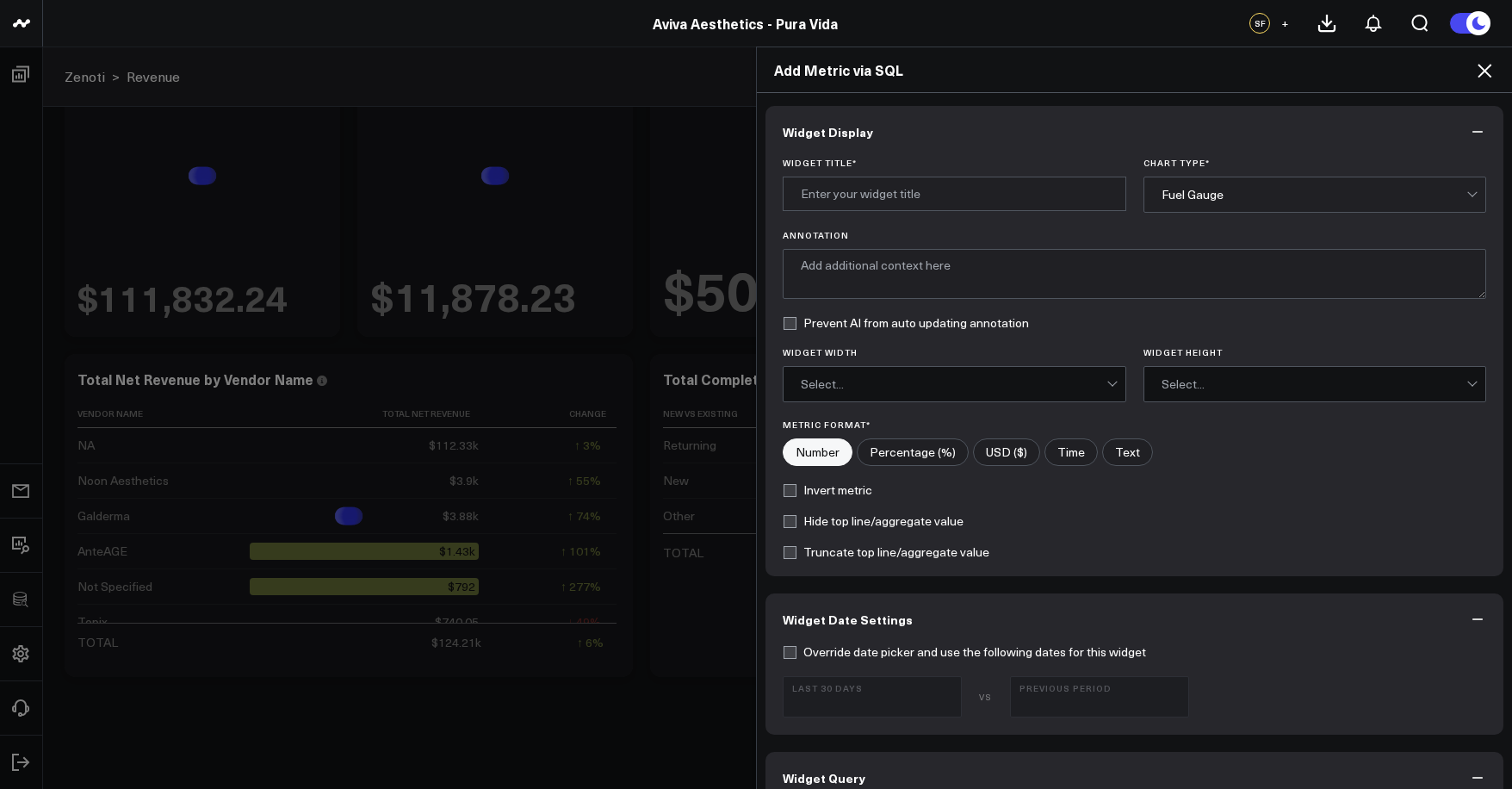
scroll to position [837, 0]
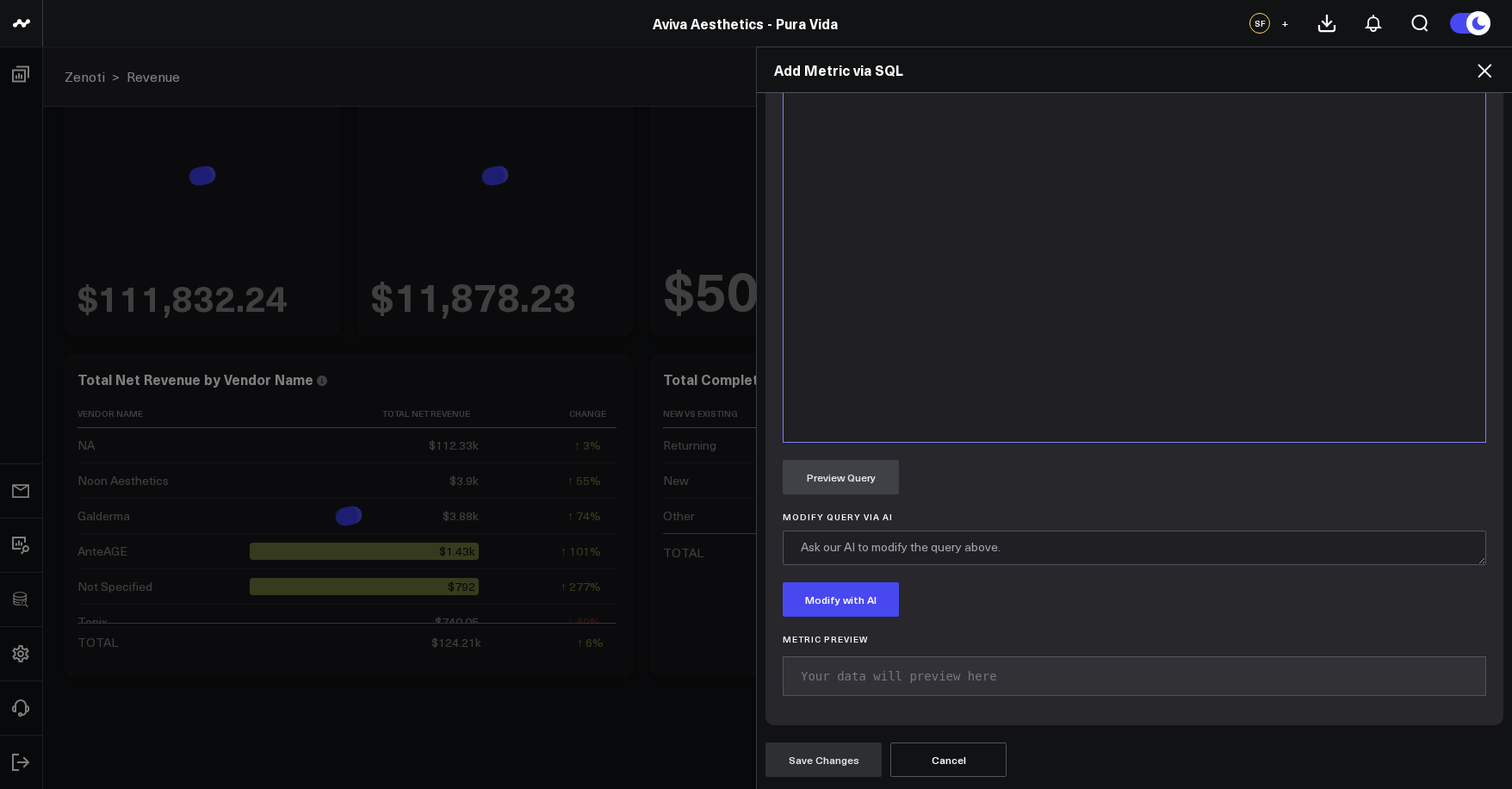
click at [1025, 353] on div at bounding box center [1134, 227] width 684 height 412
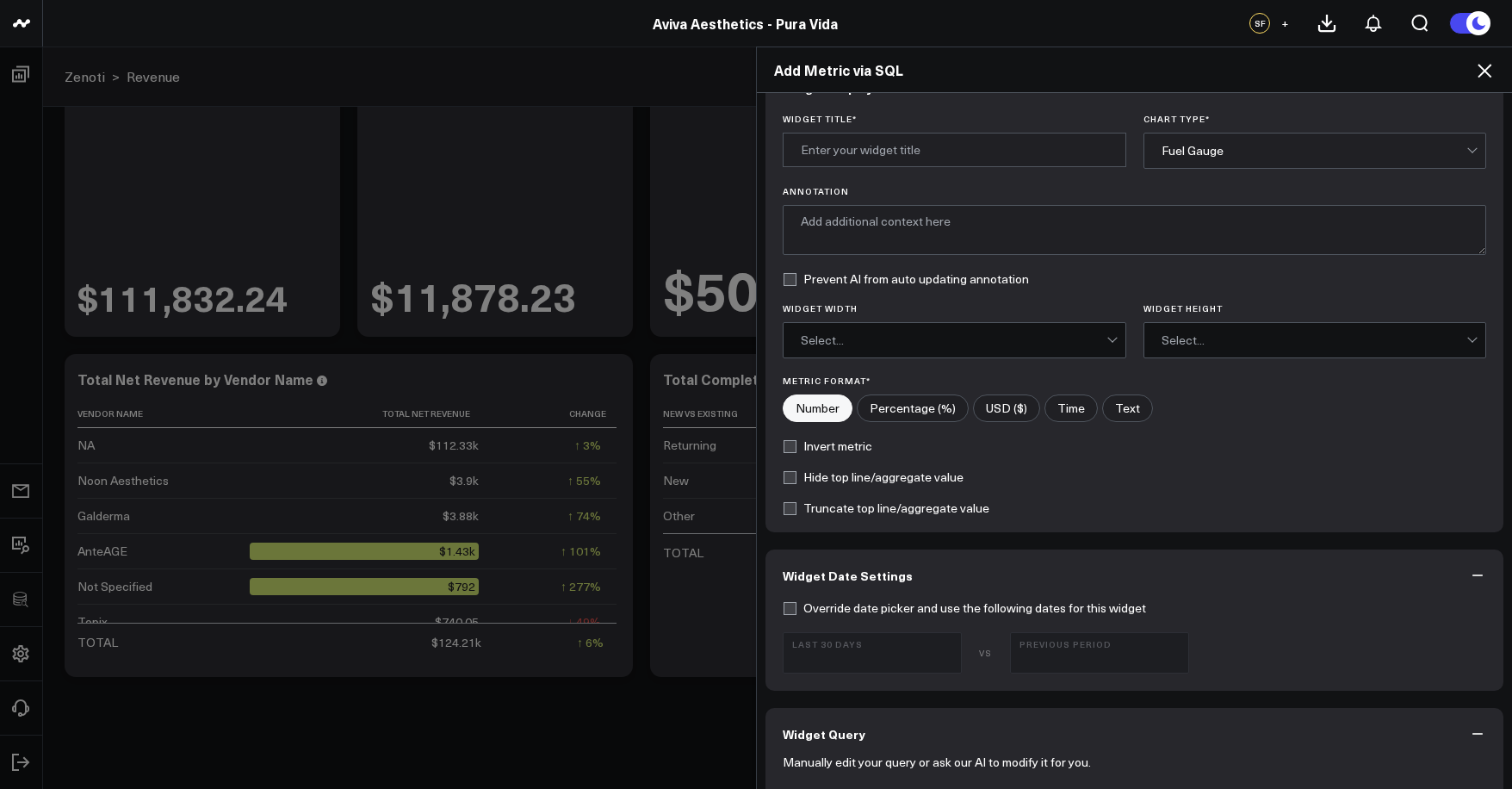
scroll to position [41, 0]
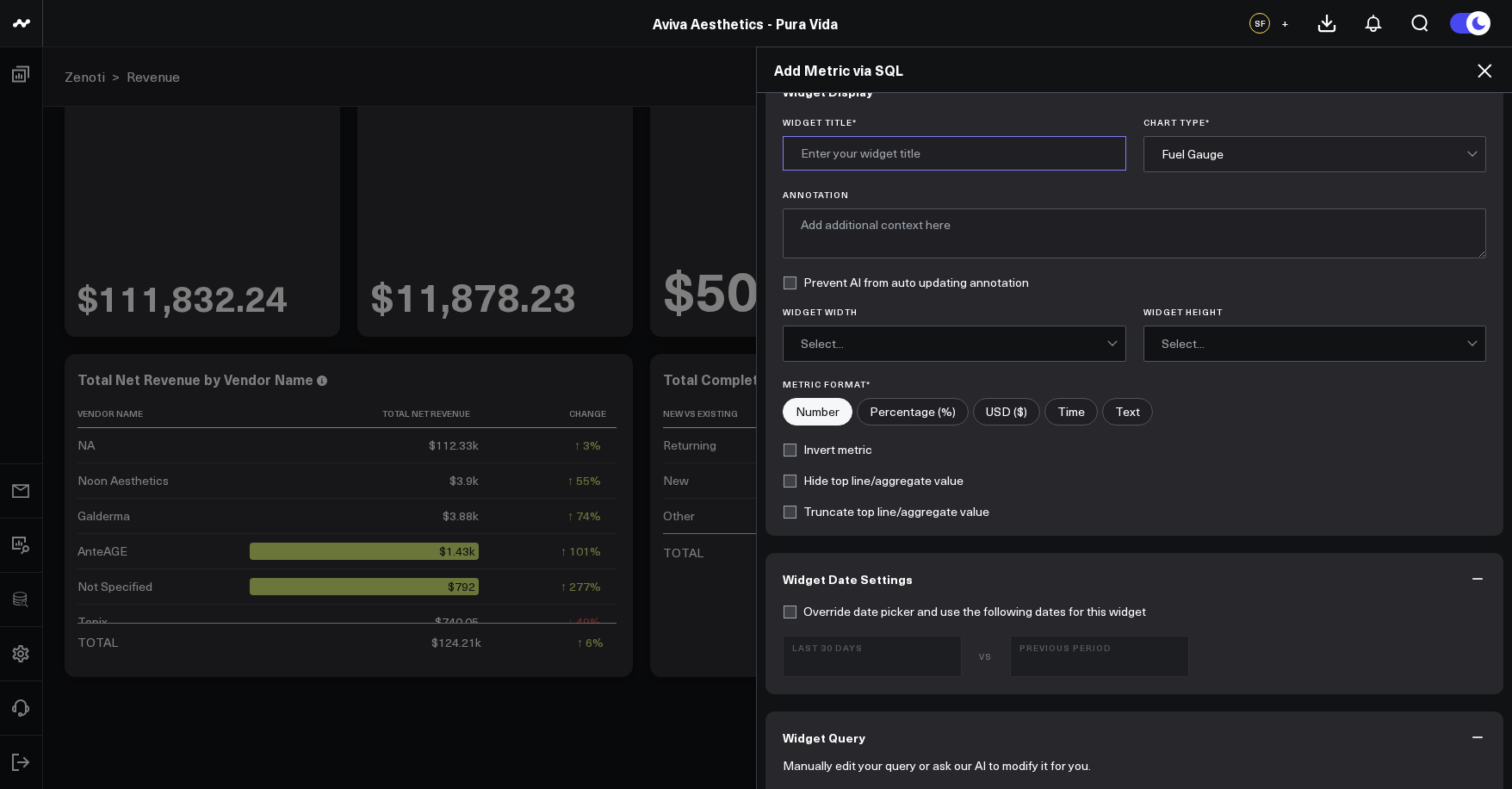
click at [892, 164] on input "Widget Title *" at bounding box center [954, 154] width 343 height 35
type input "N"
type input "p"
click at [909, 160] on input "Appointments" at bounding box center [954, 154] width 343 height 35
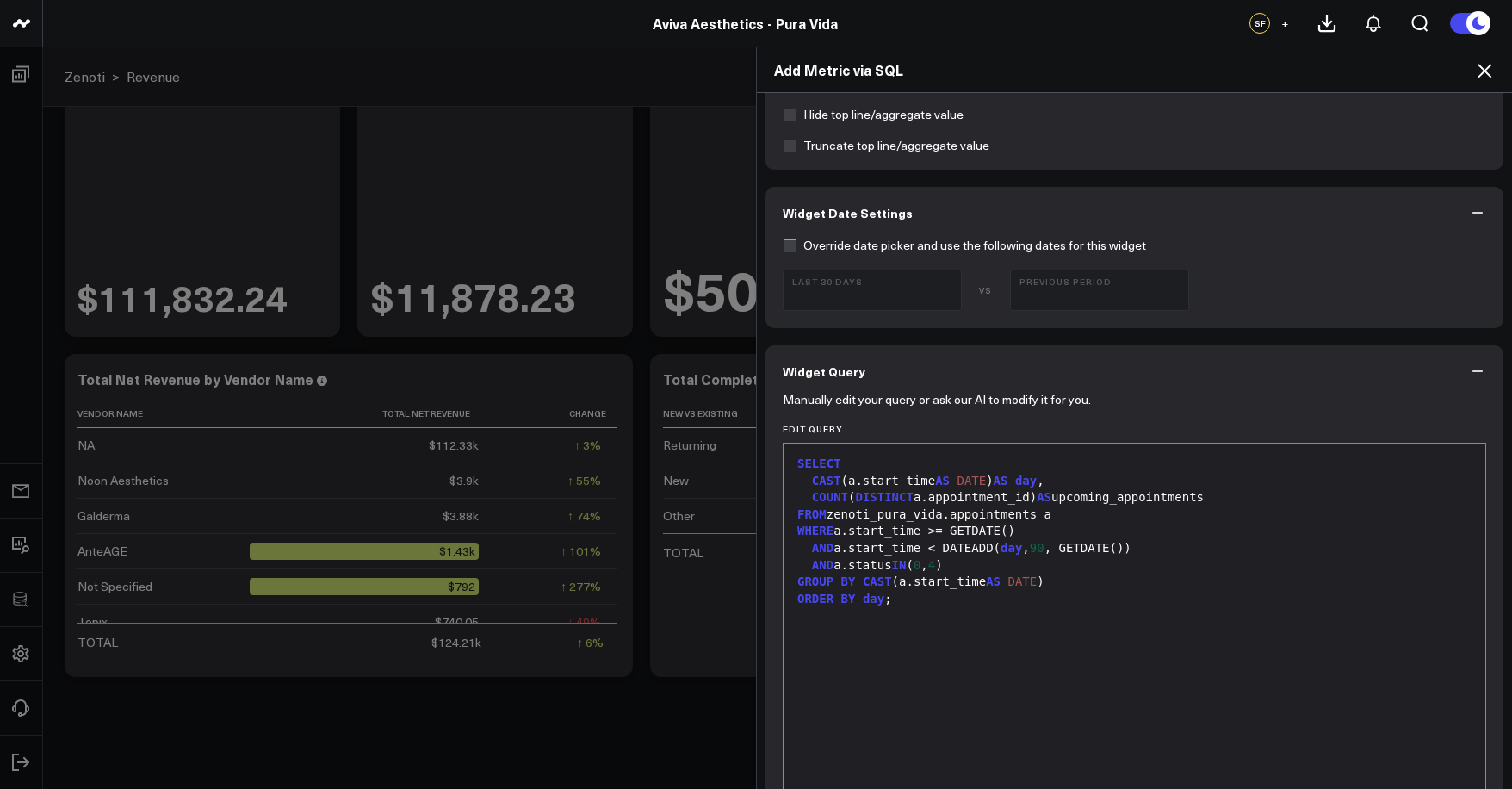
type input "Appointments Upcoming (next 90d)"
click at [1110, 517] on div "FROM zenoti_pura_vida.appointments a" at bounding box center [1134, 514] width 684 height 17
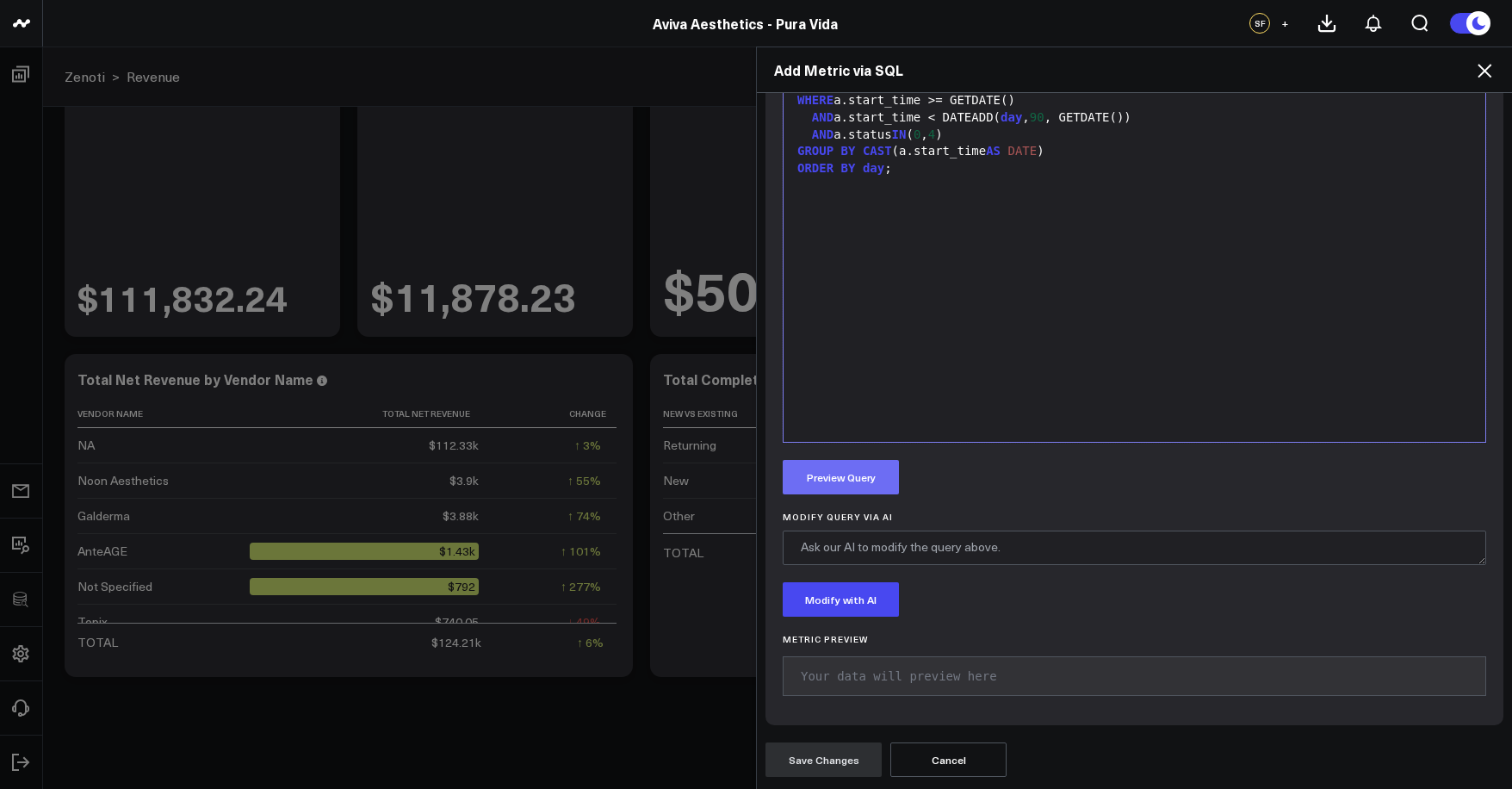
click at [859, 487] on button "Preview Query" at bounding box center [841, 477] width 116 height 35
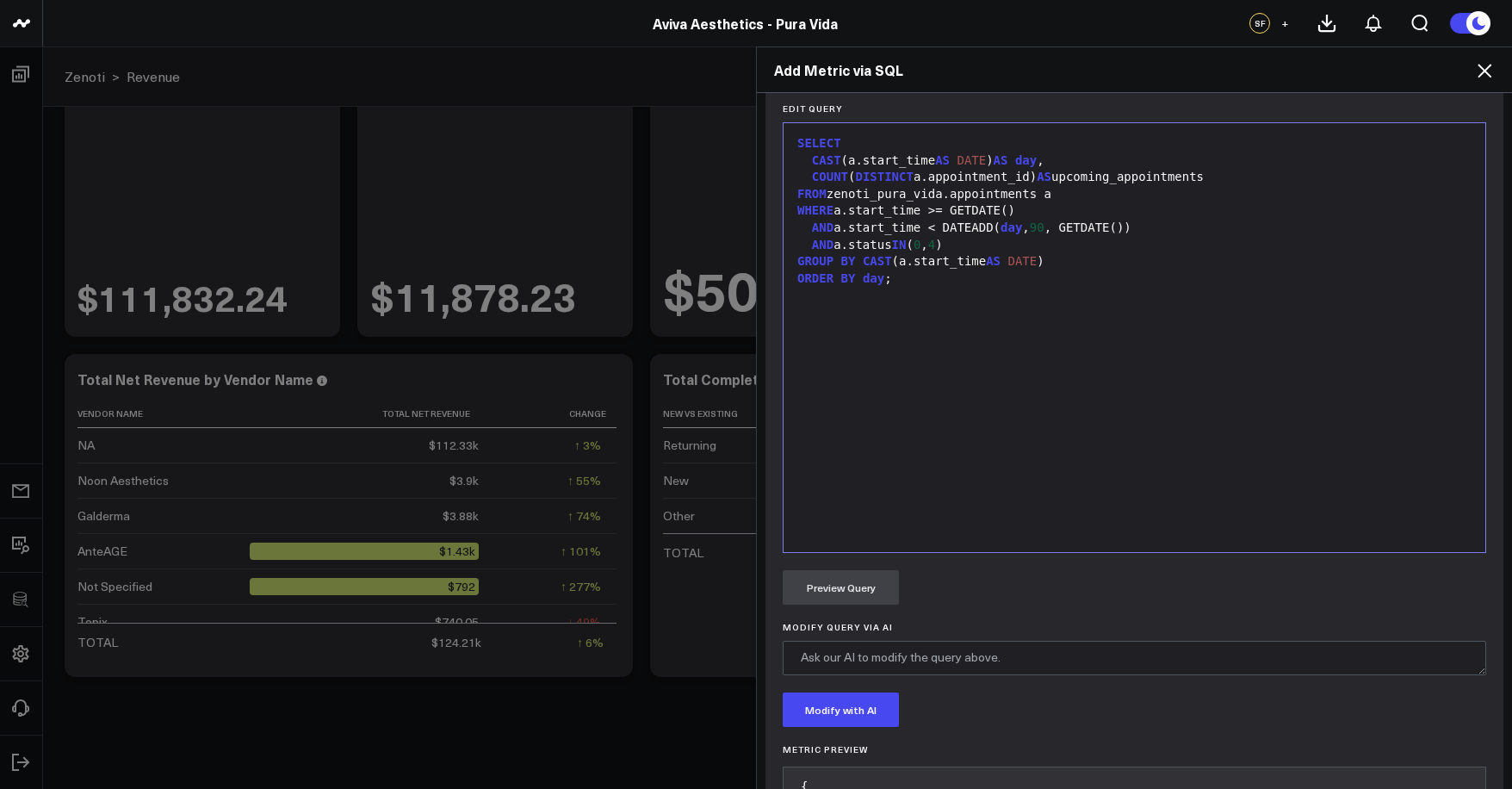
scroll to position [0, 0]
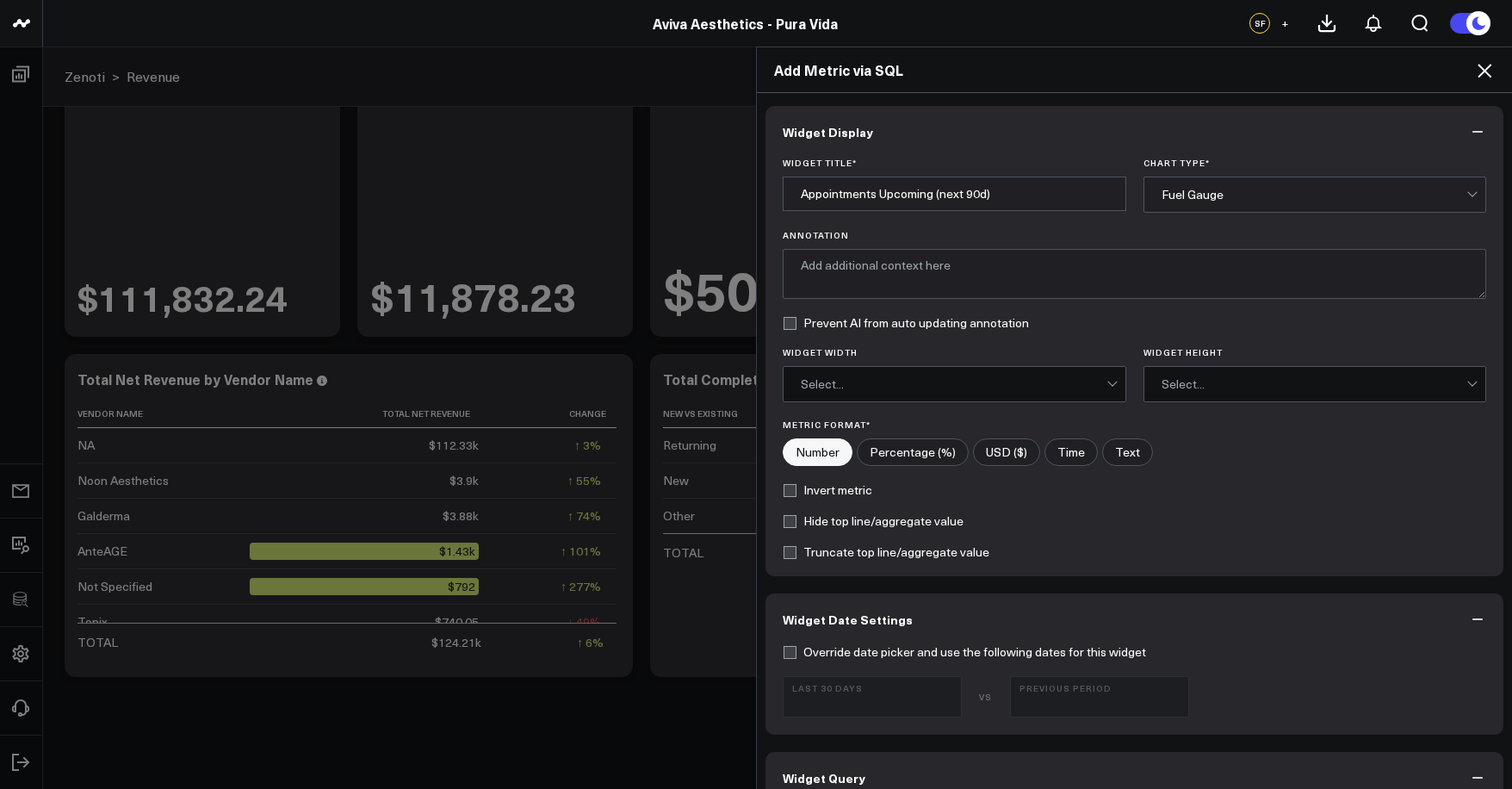
click at [1237, 212] on div "Fuel Gauge" at bounding box center [1315, 195] width 343 height 36
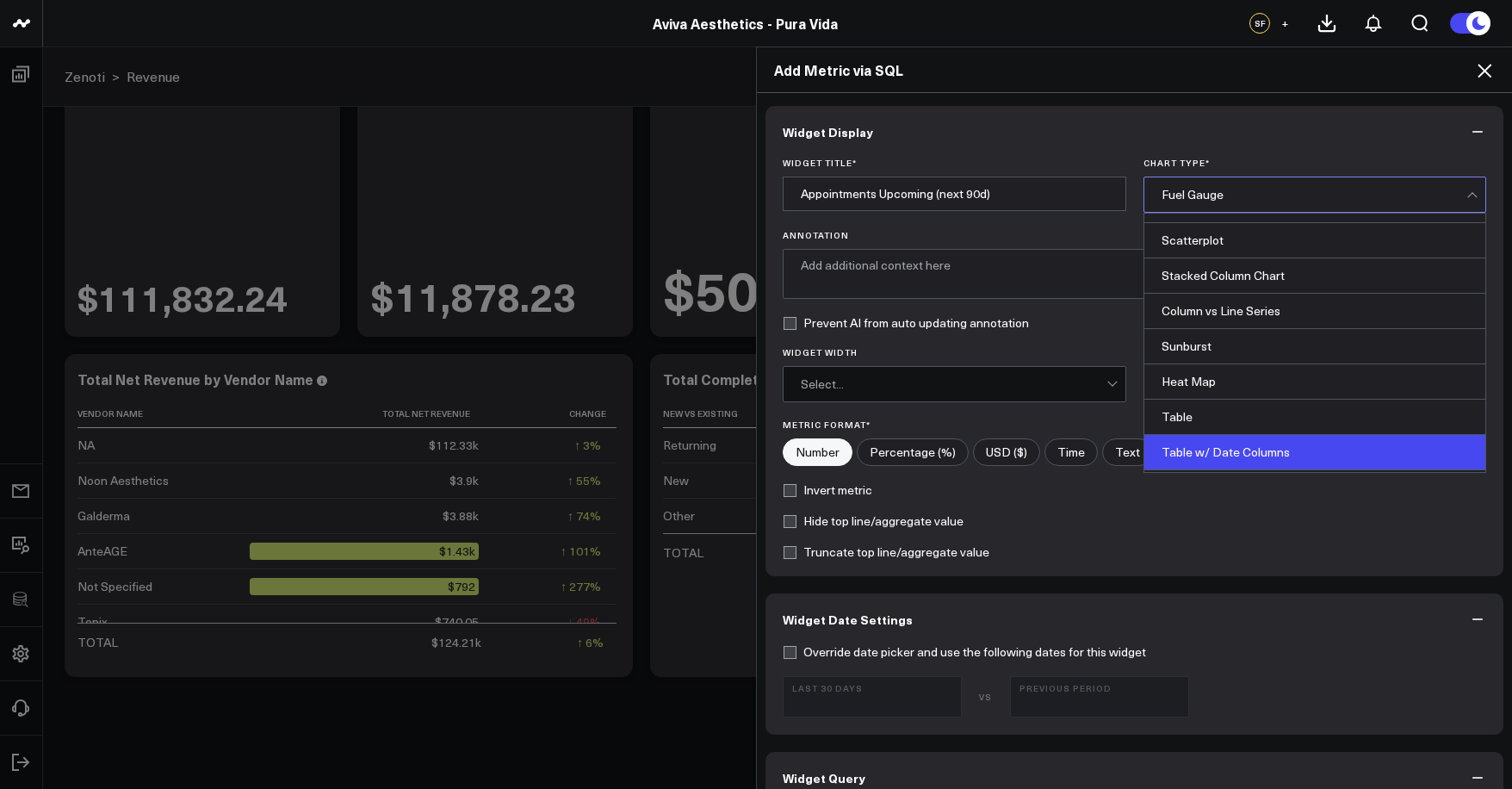
scroll to position [694, 0]
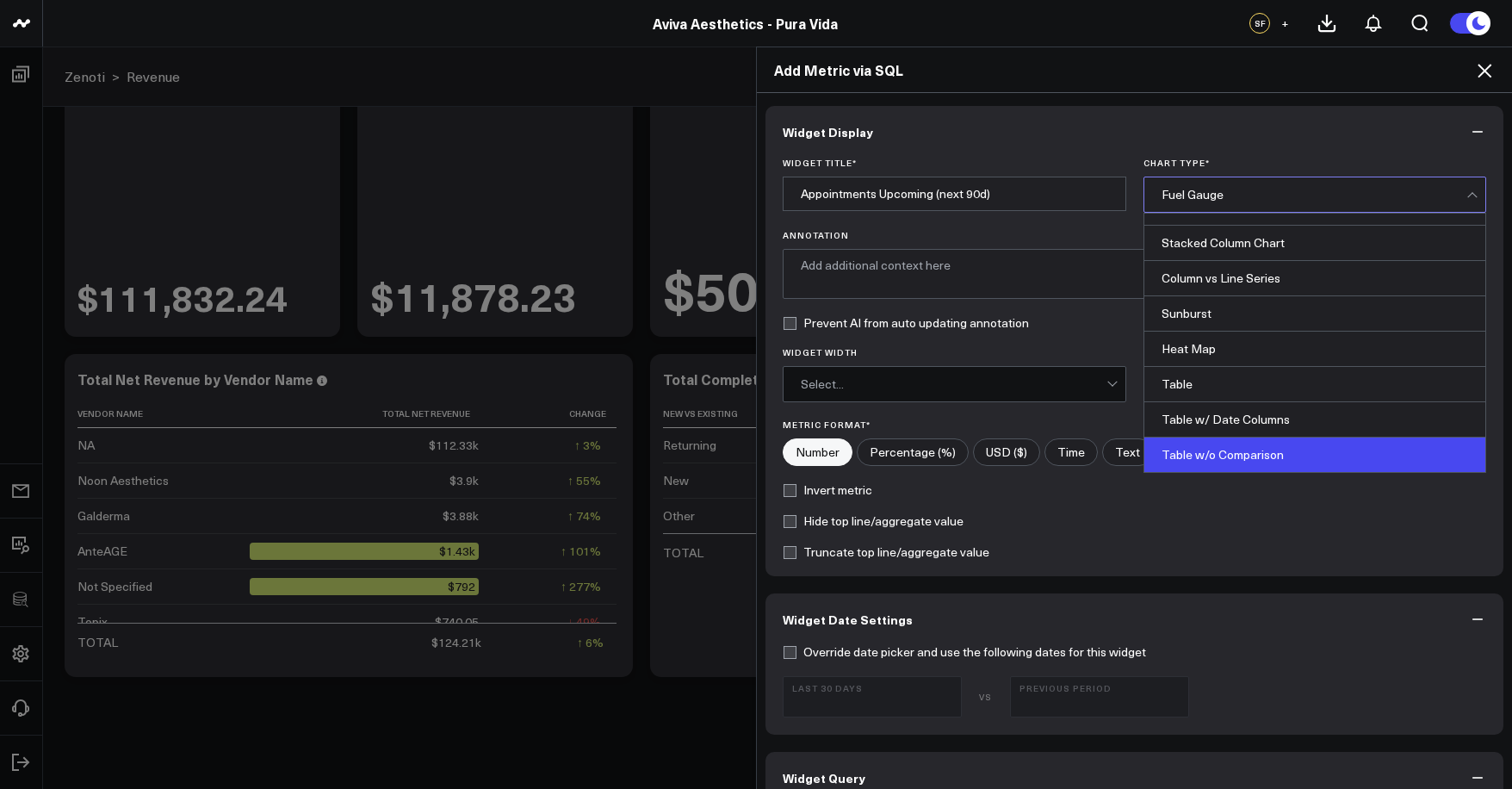
click at [1232, 454] on div "Table w/o Comparison" at bounding box center [1315, 454] width 342 height 35
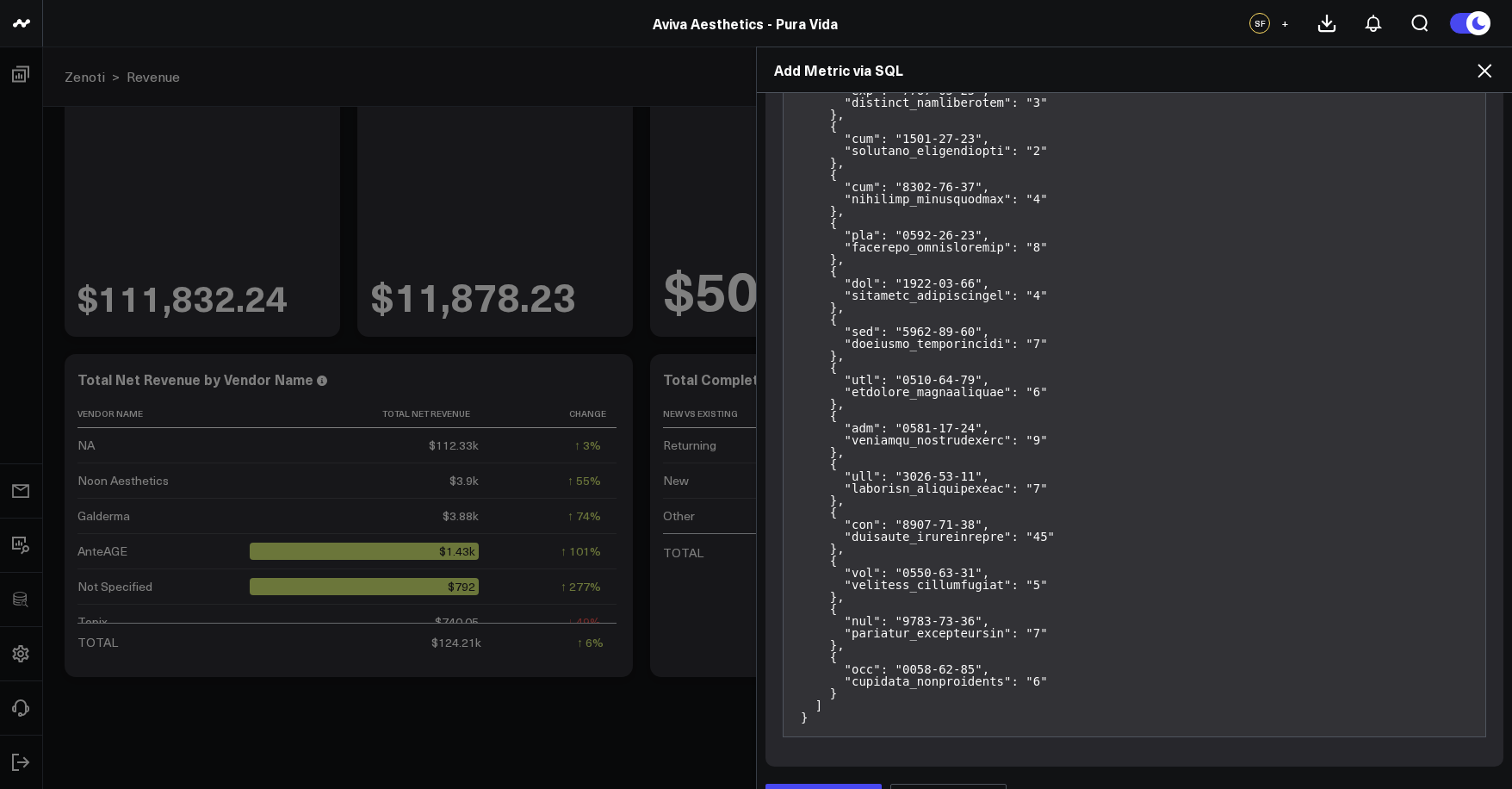
scroll to position [3141, 0]
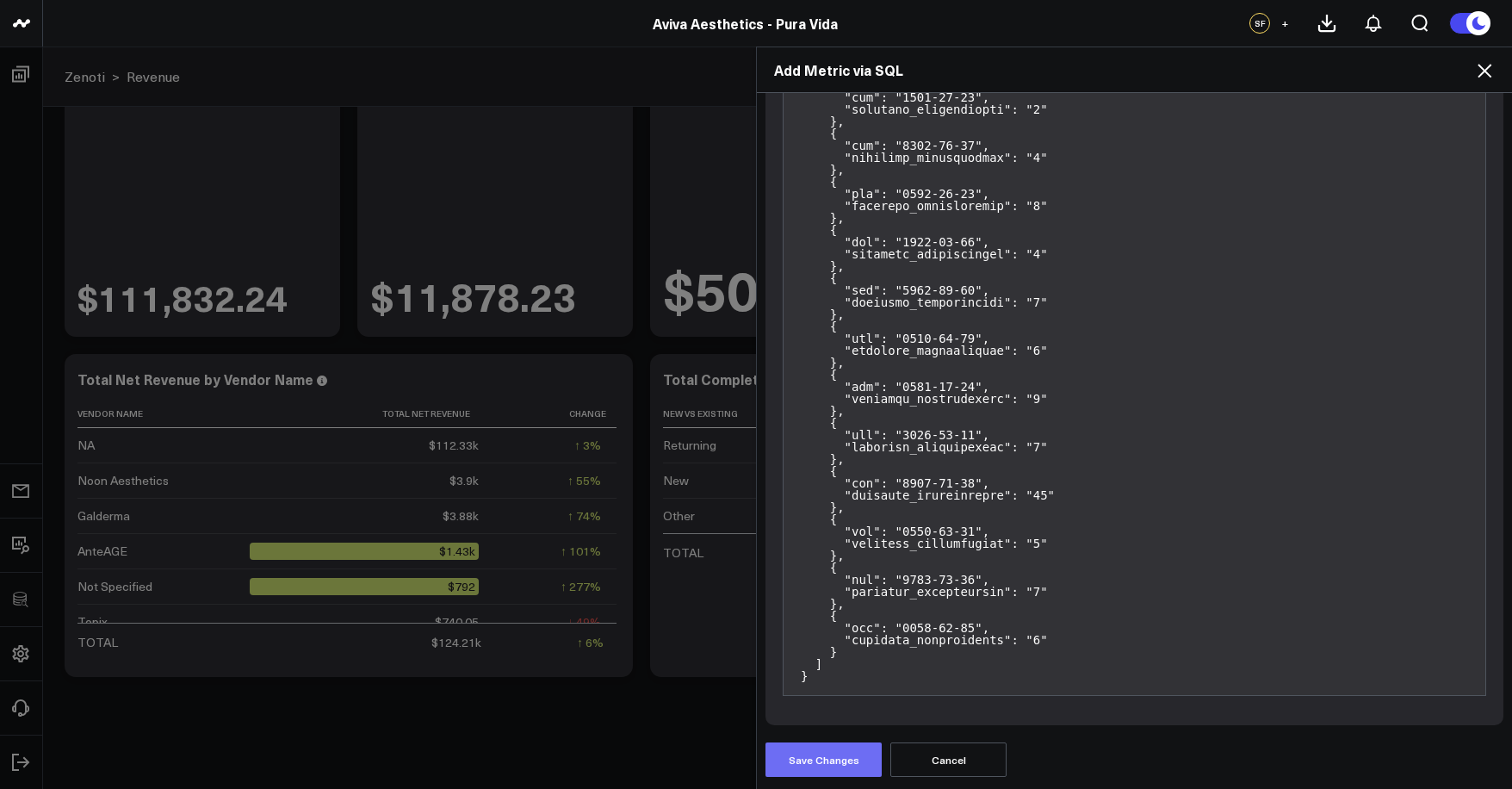
click at [858, 761] on button "Save Changes" at bounding box center [823, 760] width 116 height 35
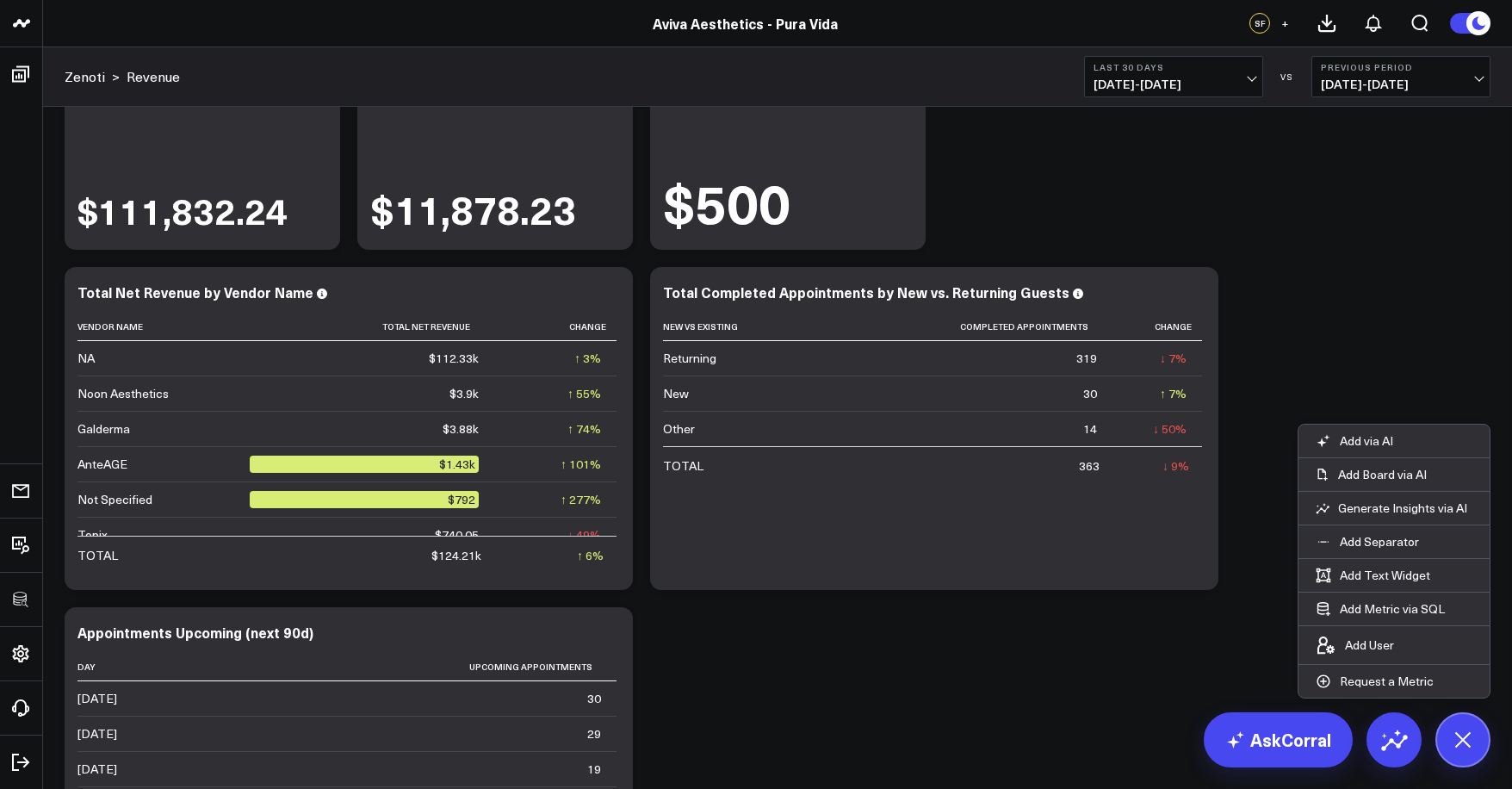
scroll to position [3857, 0]
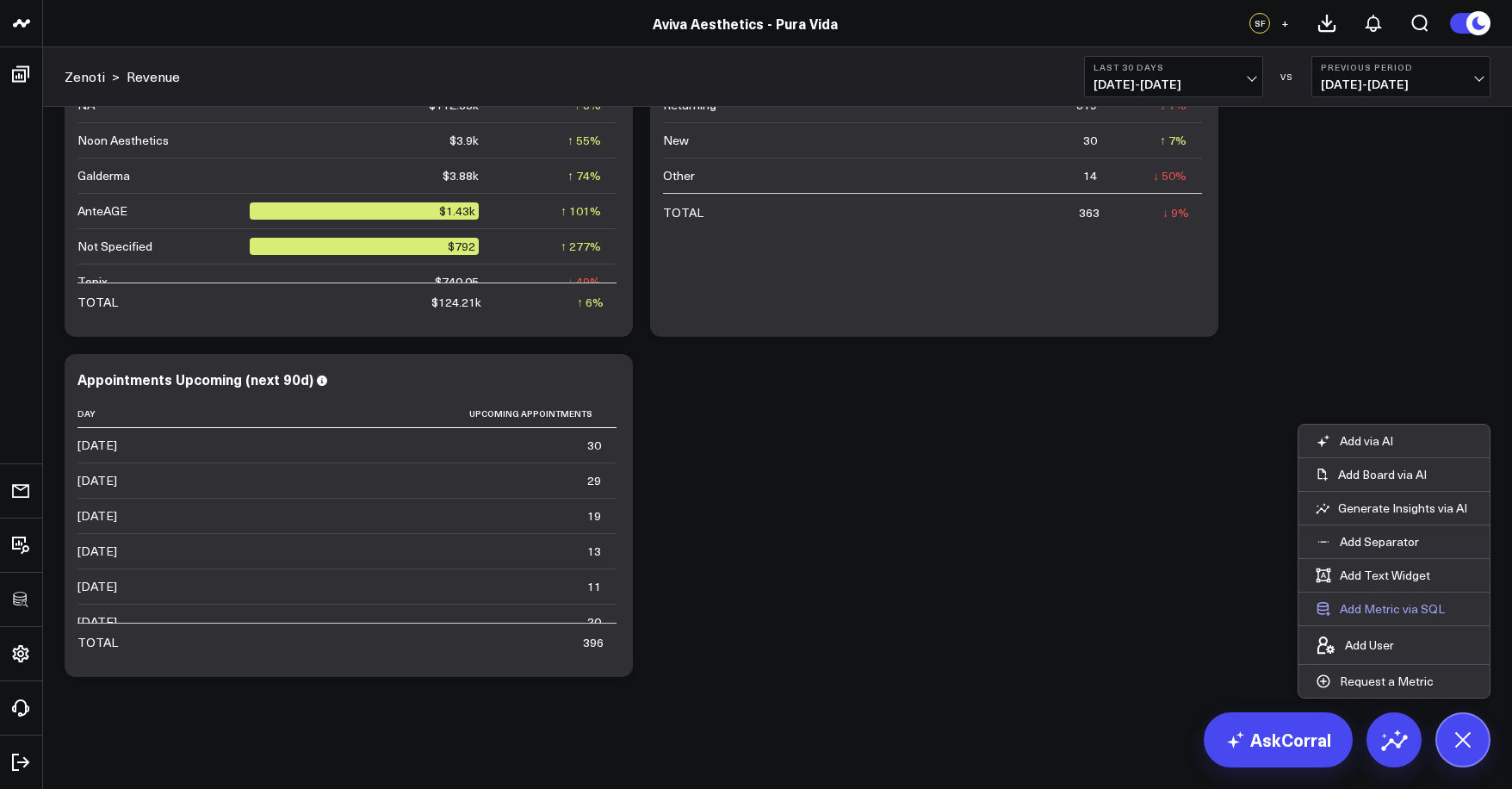
click at [1393, 609] on button "Add Metric via SQL" at bounding box center [1380, 609] width 164 height 33
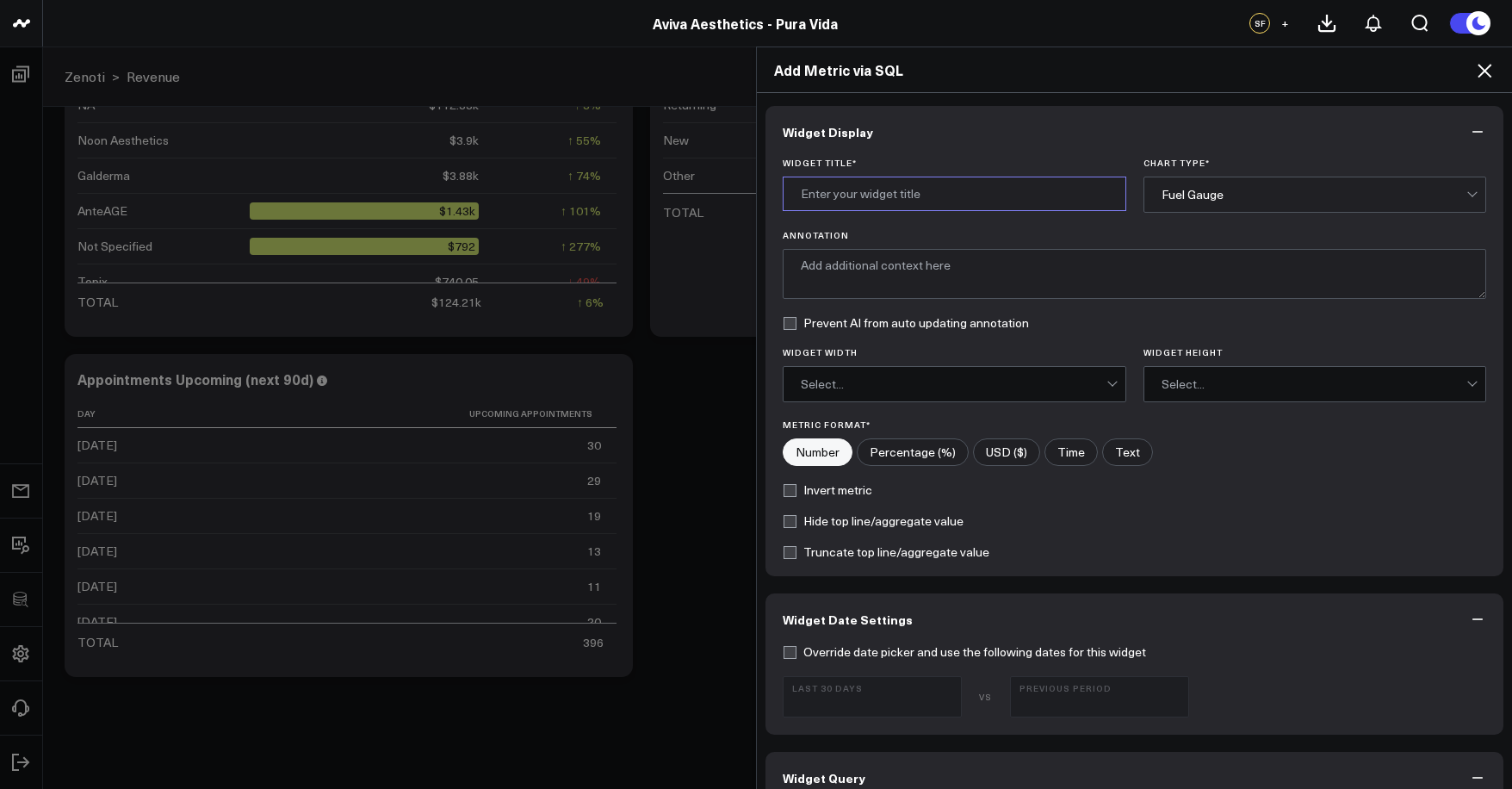
click at [940, 210] on input "Widget Title *" at bounding box center [954, 194] width 343 height 35
click at [943, 203] on input "Widget Title *" at bounding box center [954, 194] width 343 height 35
type input "Total Cancelled Appointments"
type textarea "Cancellations and No Shows"
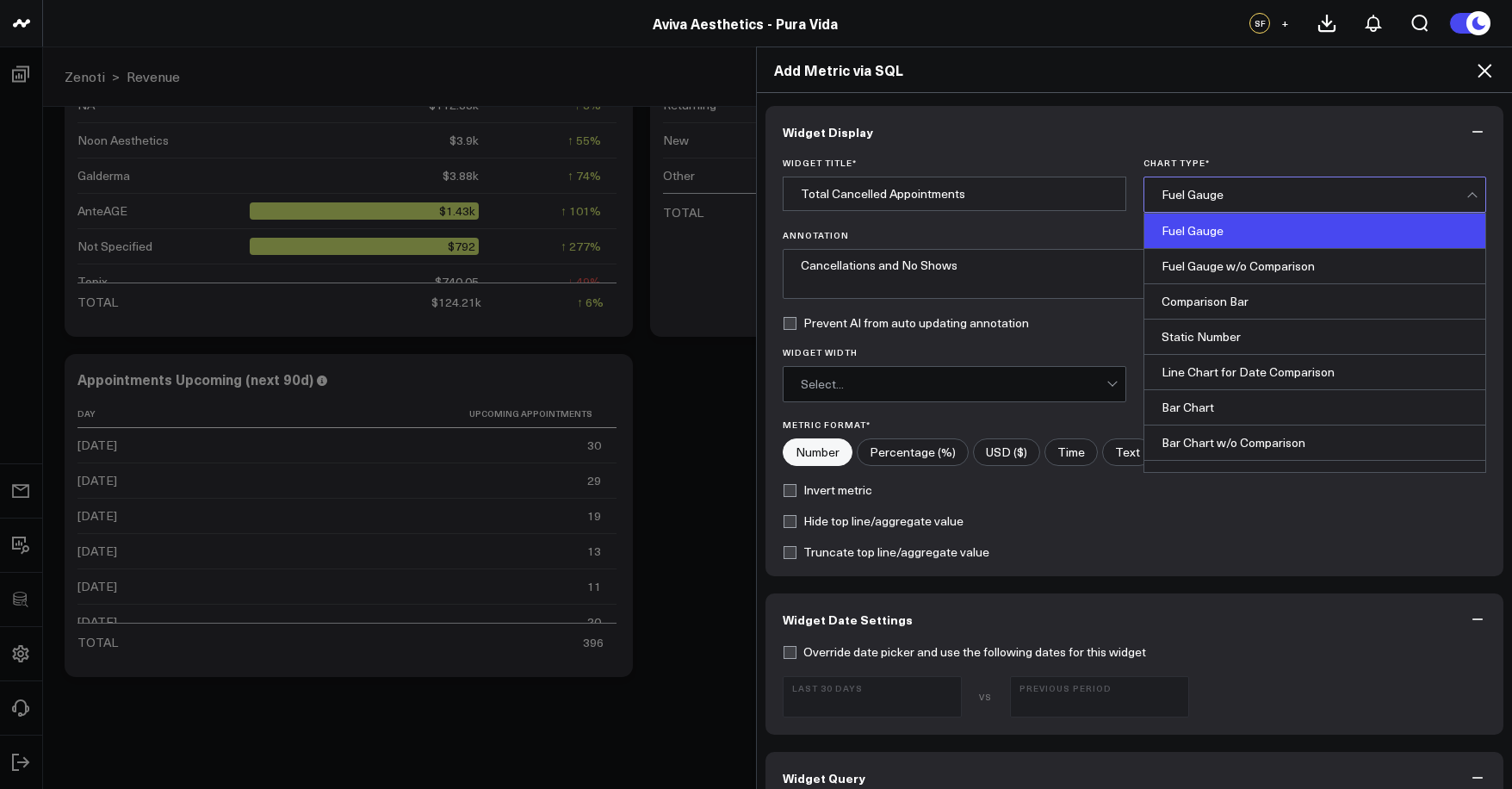
click at [1243, 189] on div "Fuel Gauge" at bounding box center [1314, 195] width 305 height 14
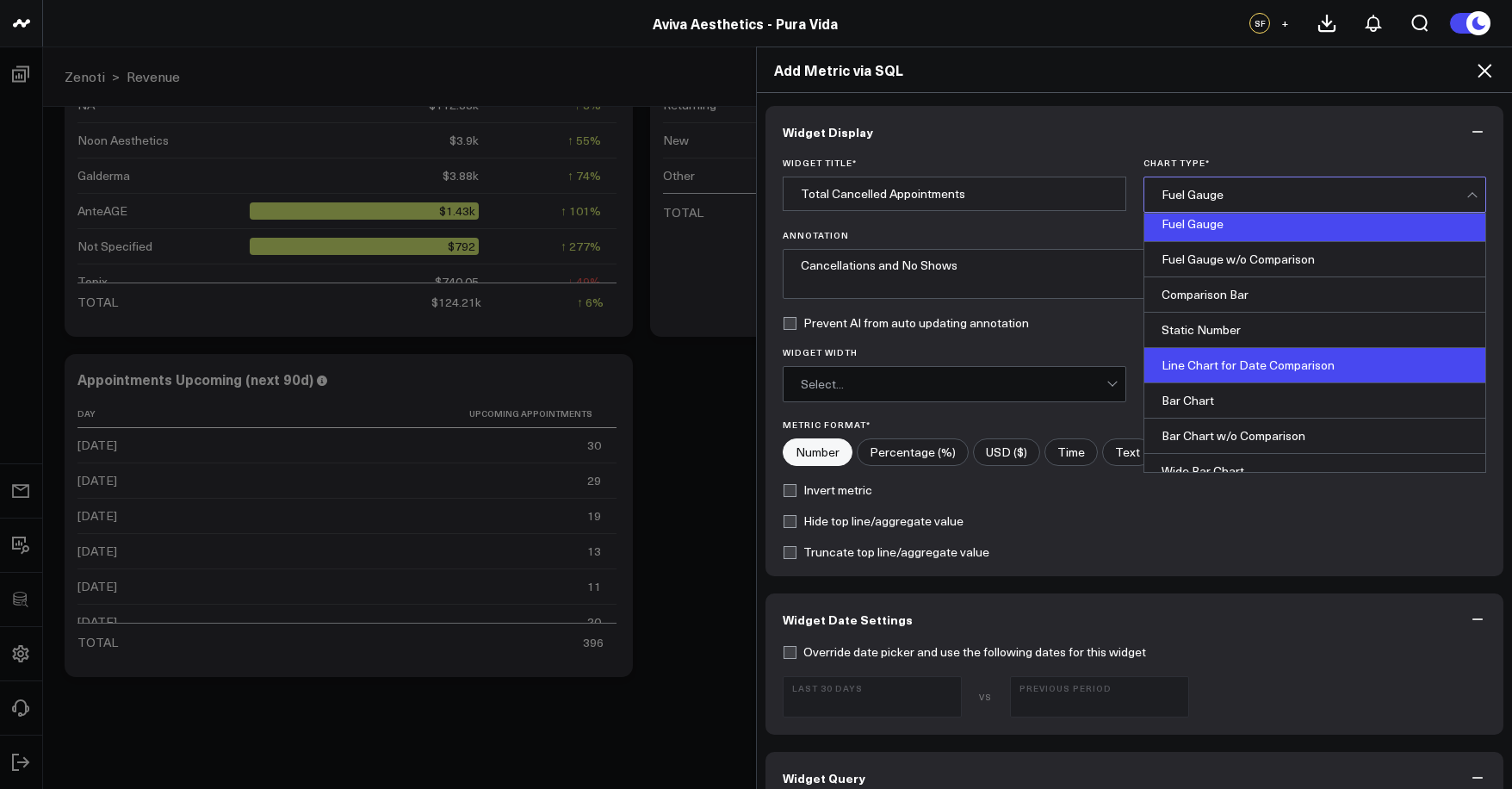
scroll to position [10, 0]
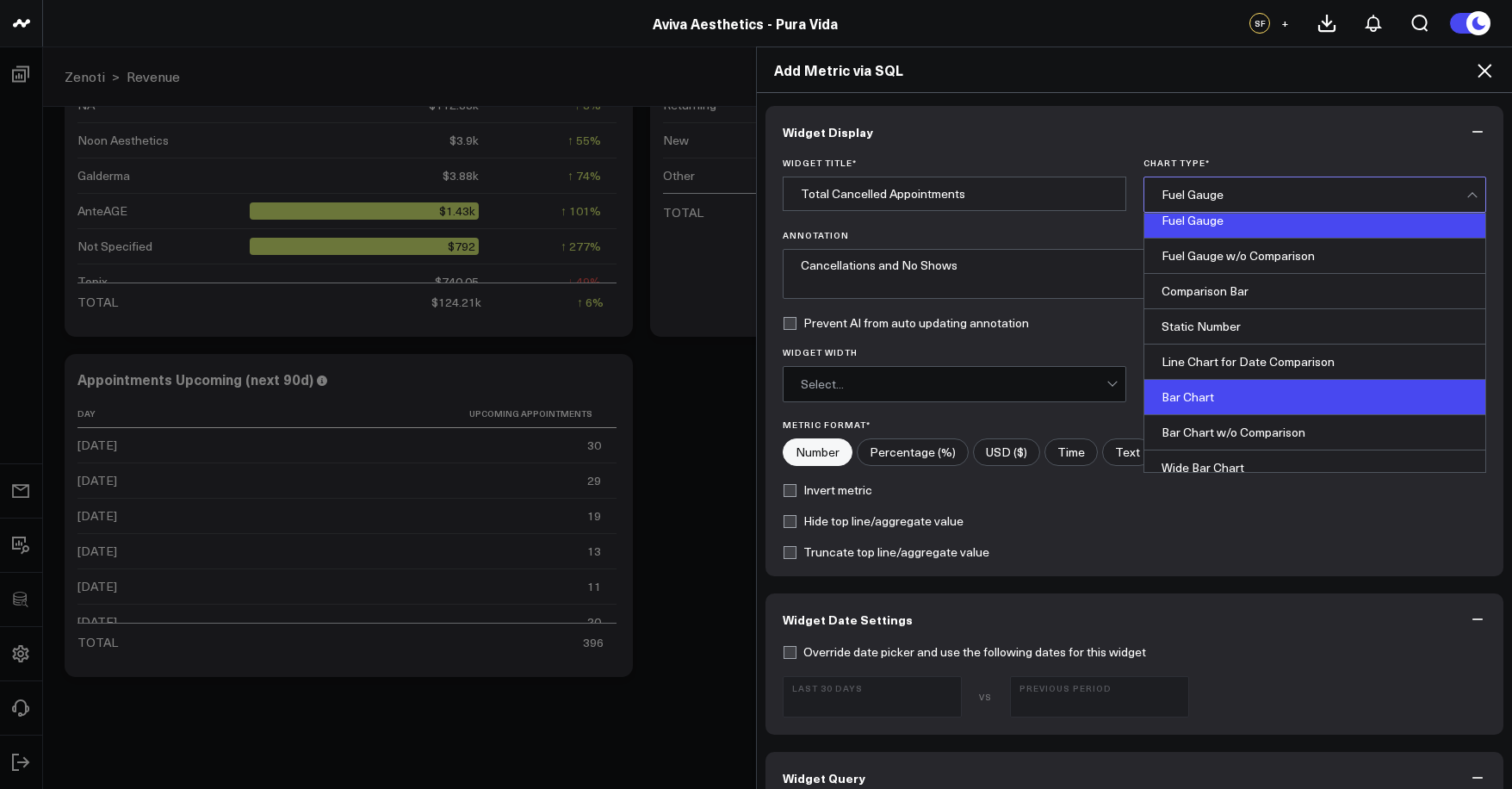
click at [1241, 385] on div "Bar Chart" at bounding box center [1315, 397] width 342 height 35
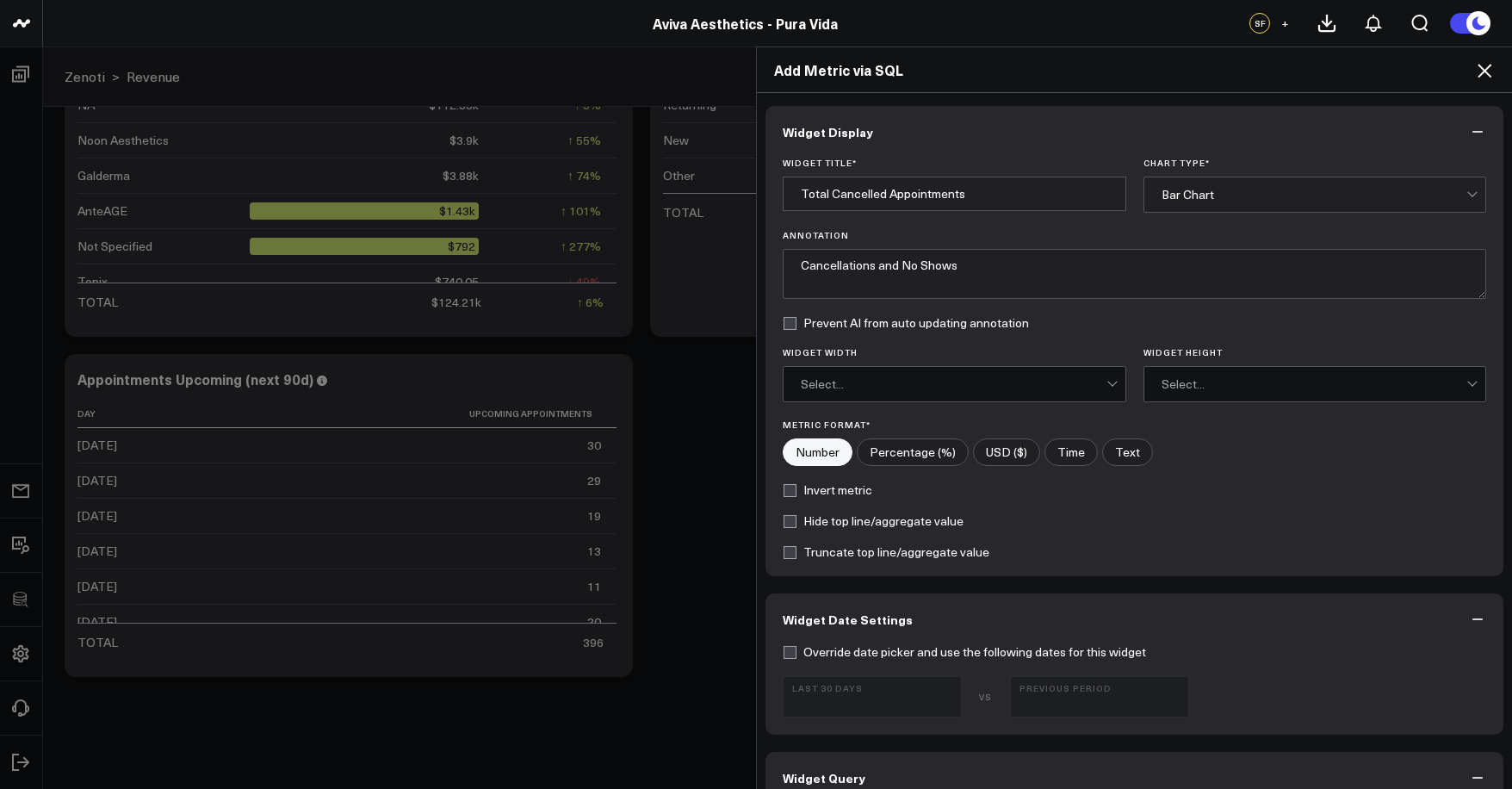
scroll to position [145, 0]
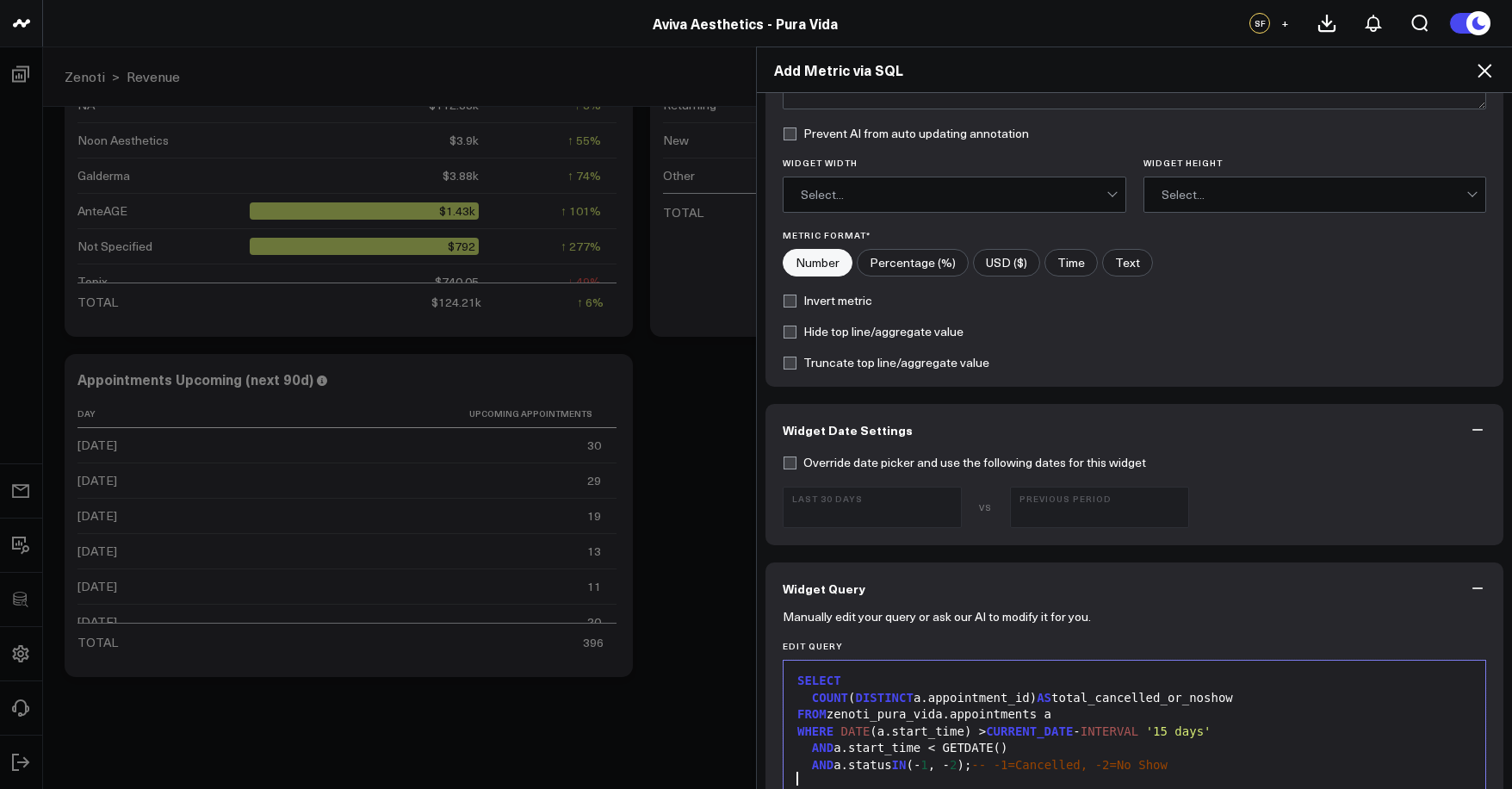
scroll to position [504, 0]
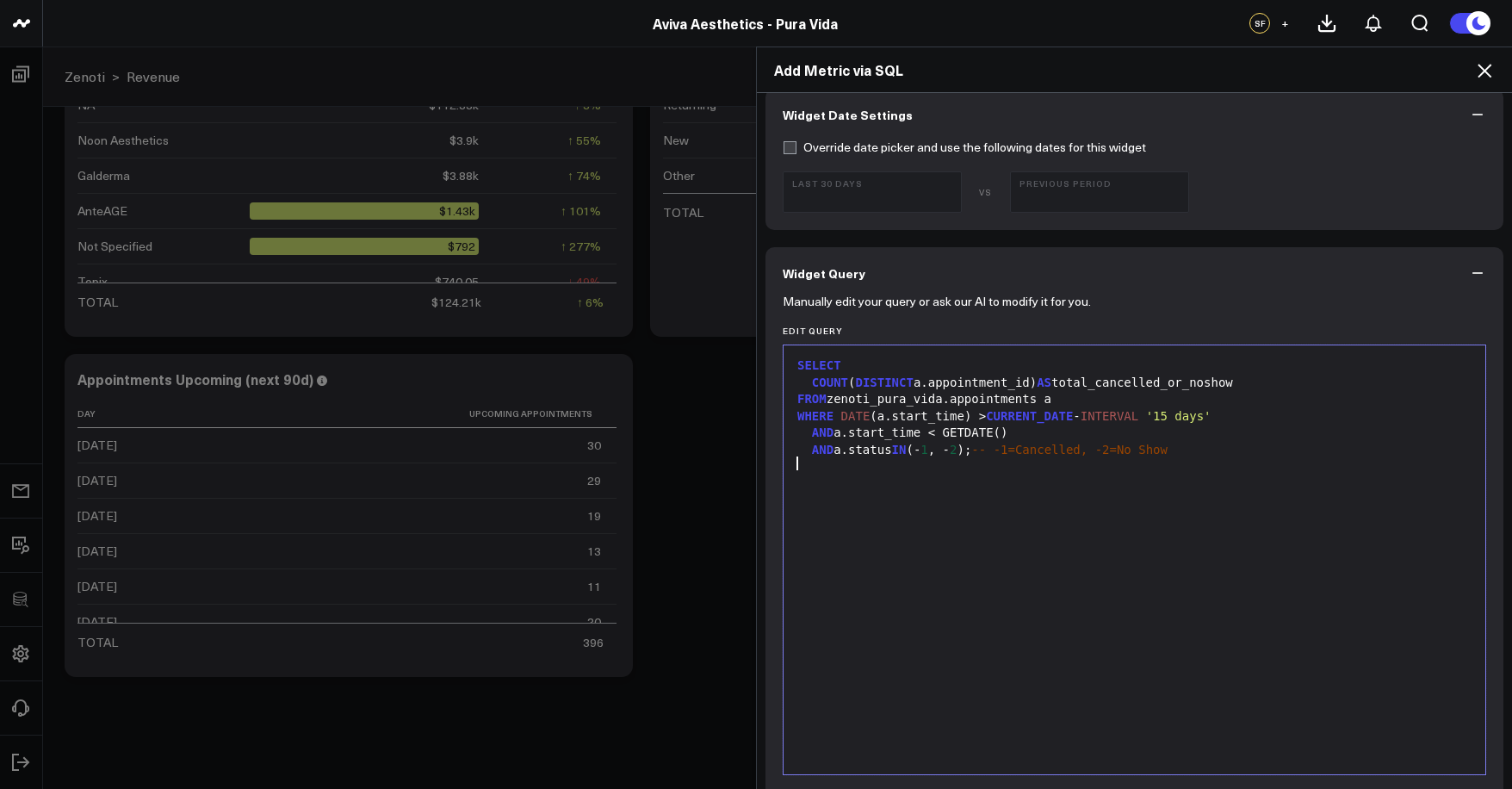
drag, startPoint x: 1207, startPoint y: 455, endPoint x: 993, endPoint y: 452, distance: 214.0
click at [993, 452] on div "SELECT COUNT ( DISTINCT a.appointment_id) AS total_cancelled_or_noshow FROM zen…" at bounding box center [1134, 559] width 684 height 412
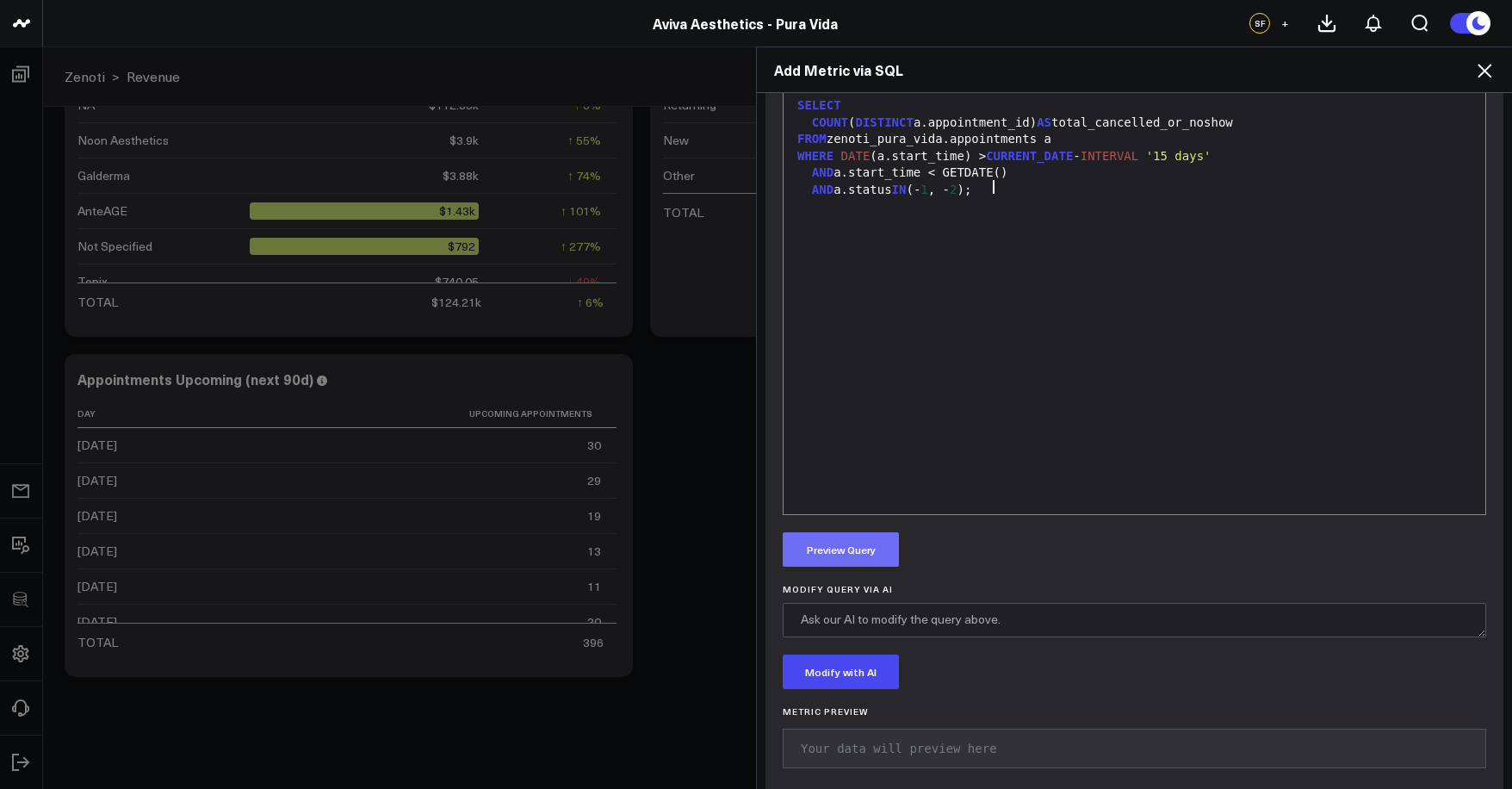
click at [854, 548] on button "Preview Query" at bounding box center [841, 550] width 116 height 35
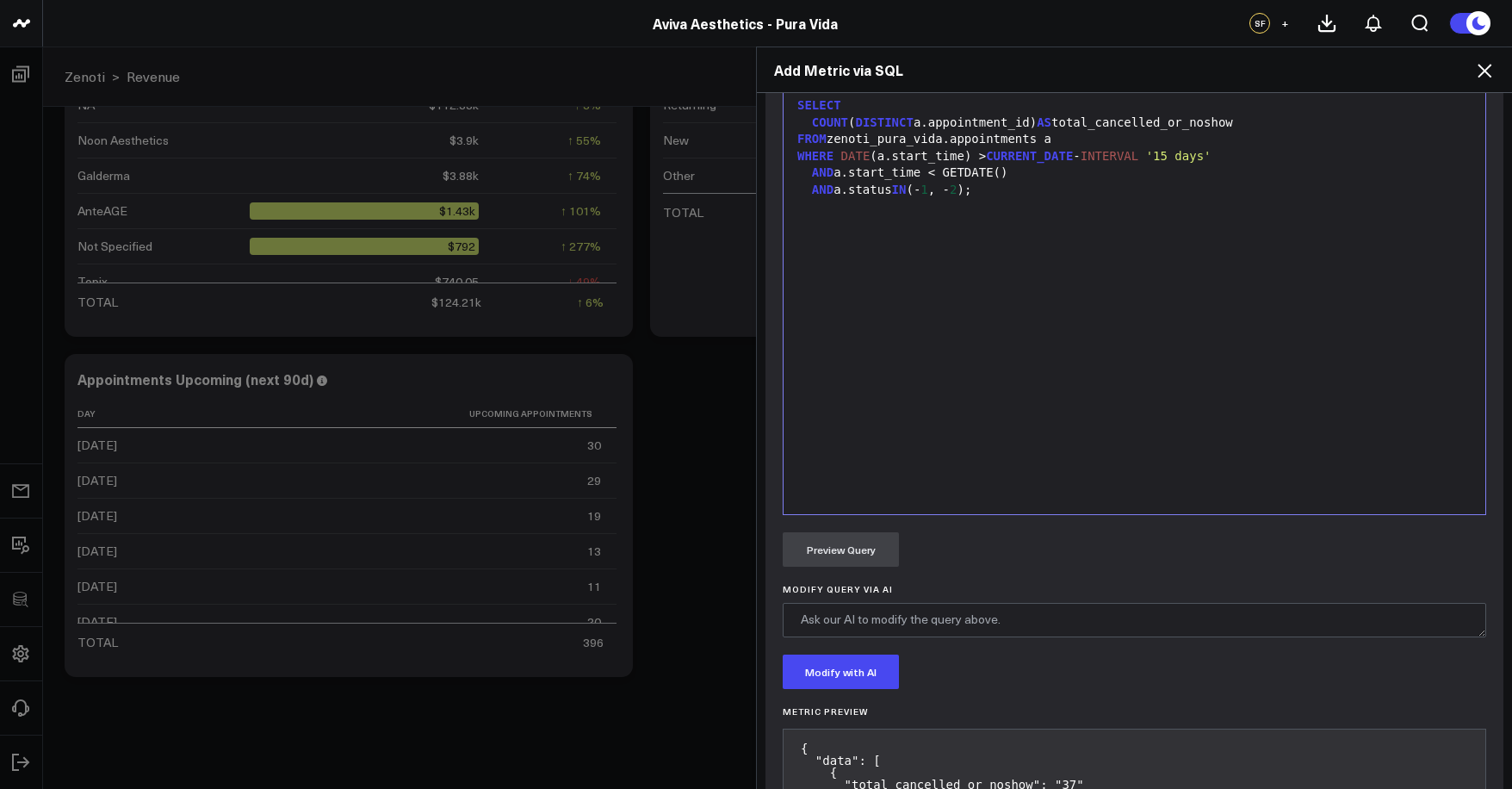
scroll to position [910, 0]
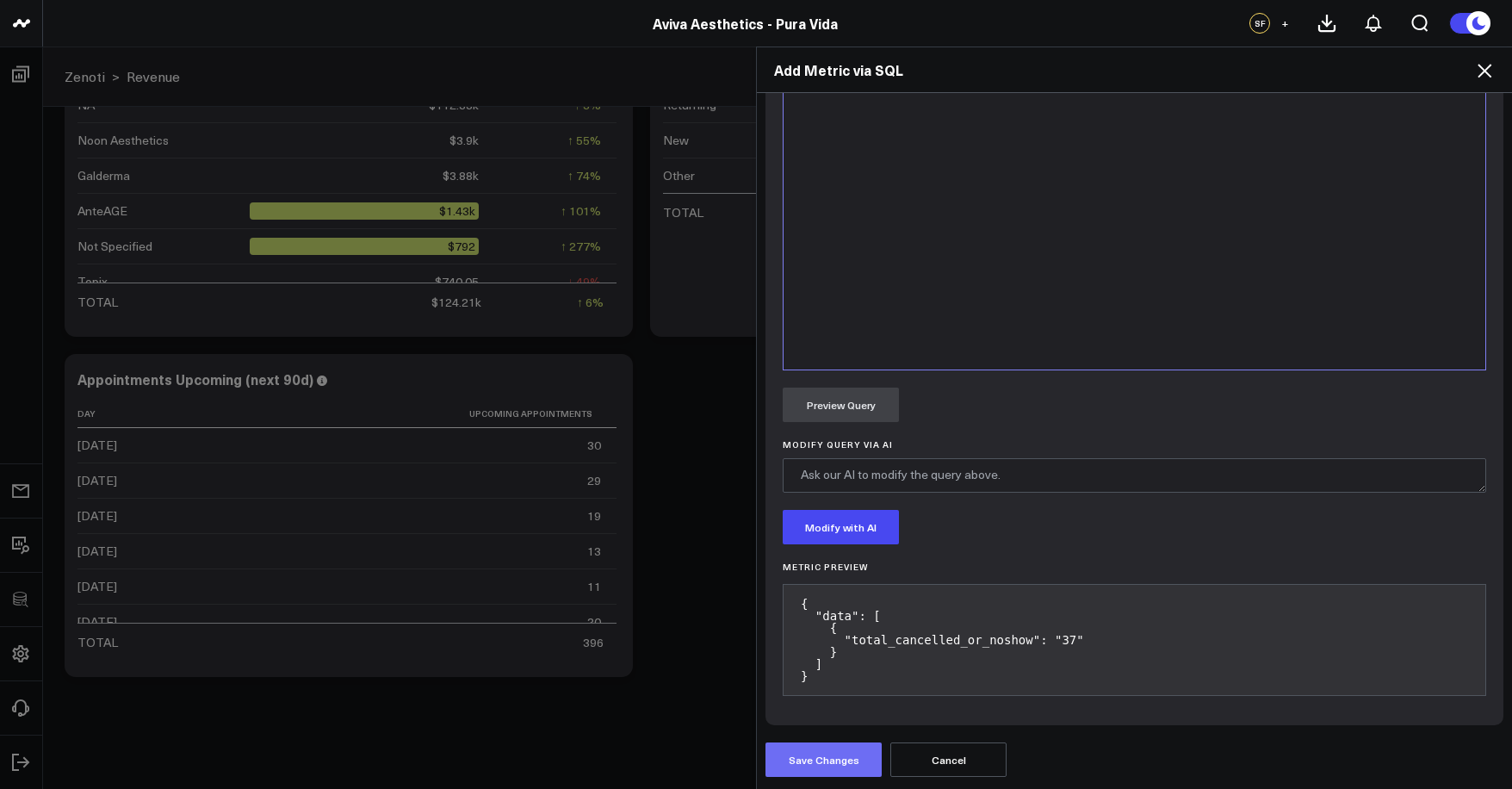
click at [843, 762] on button "Save Changes" at bounding box center [823, 760] width 116 height 35
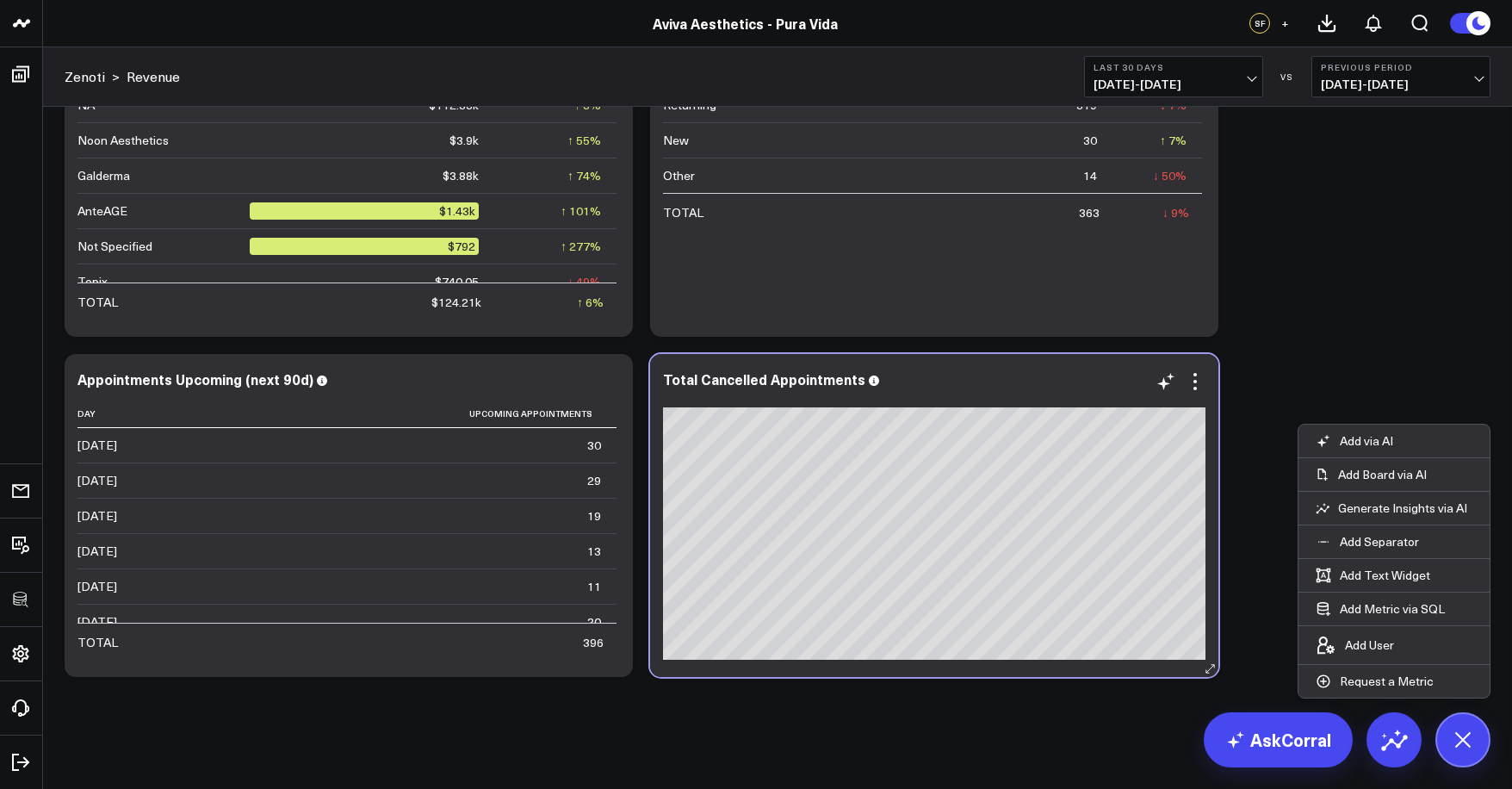
click at [1190, 392] on div at bounding box center [934, 396] width 542 height 12
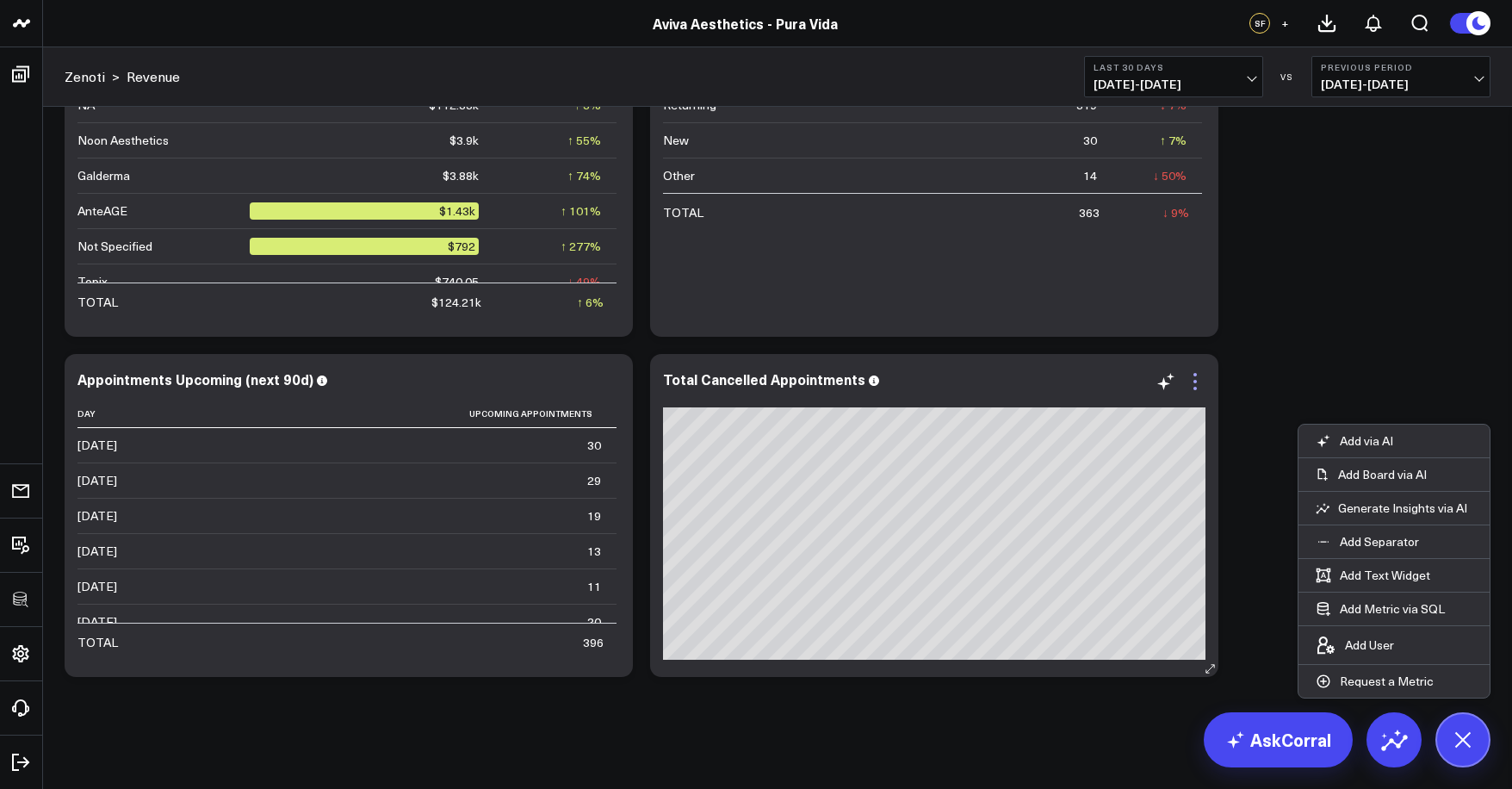
click at [1191, 390] on icon at bounding box center [1195, 381] width 21 height 21
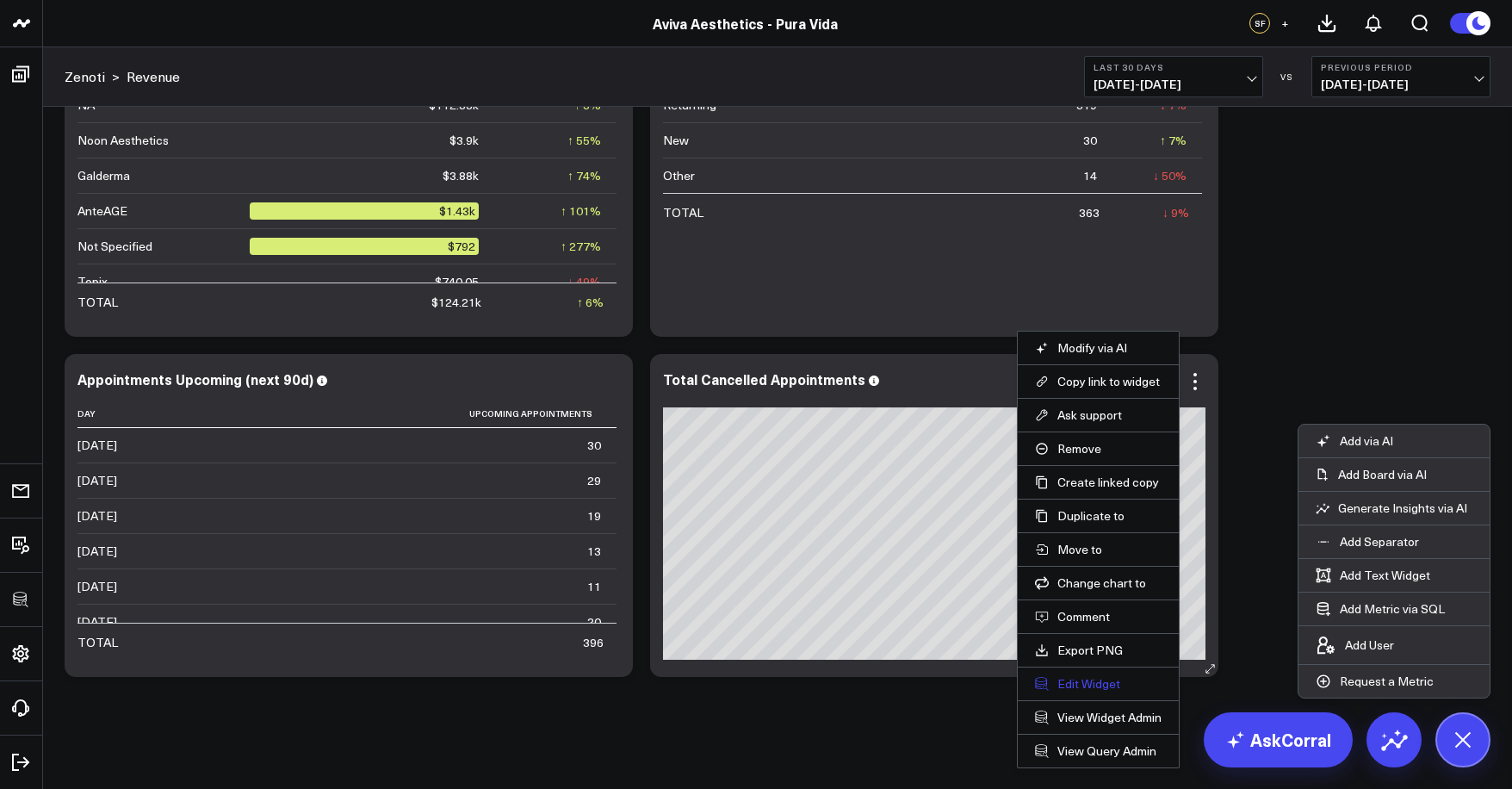
click at [1079, 681] on button "Edit Widget" at bounding box center [1098, 684] width 126 height 15
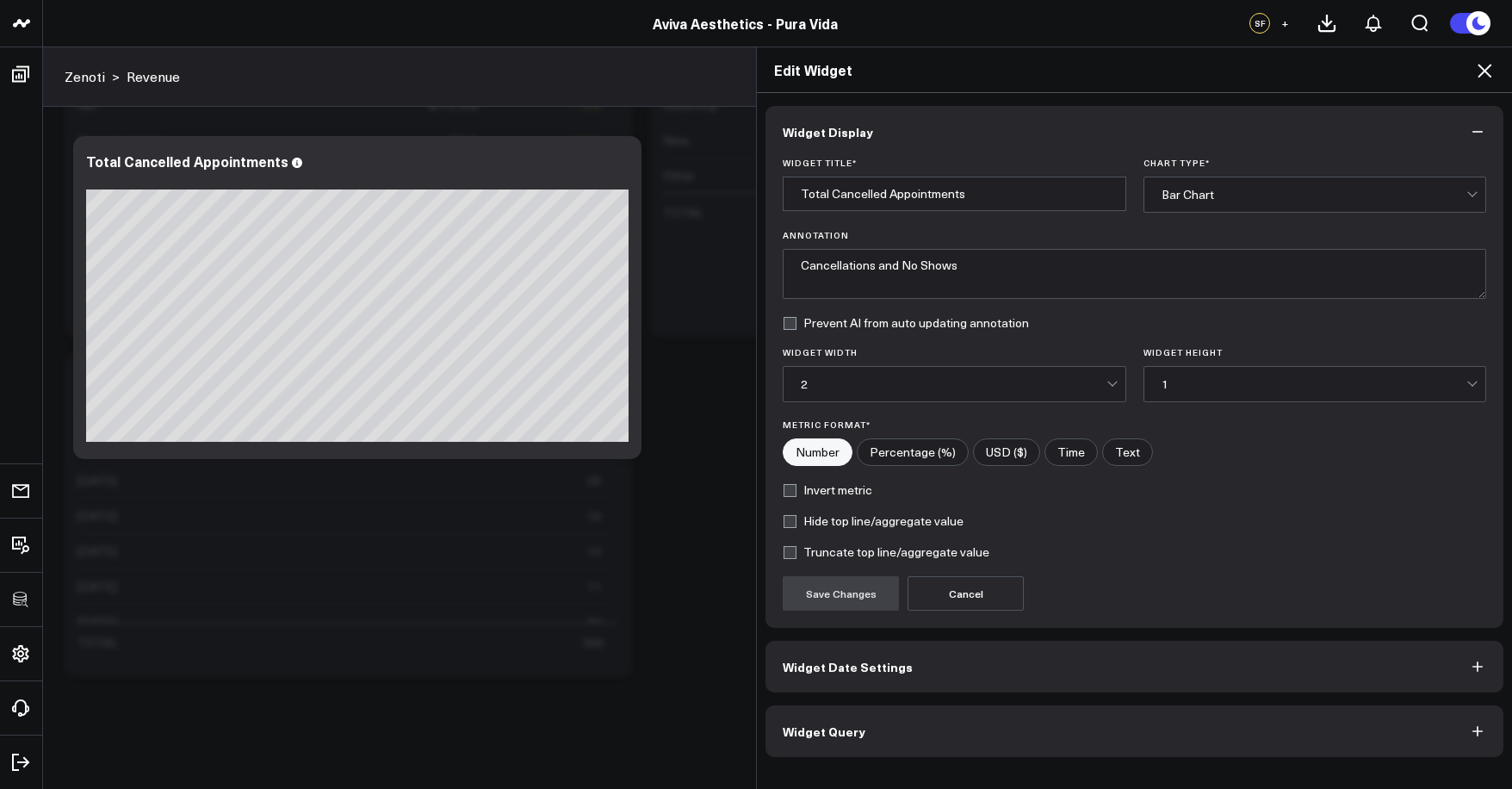
click at [1214, 189] on div "Bar Chart" at bounding box center [1314, 195] width 305 height 14
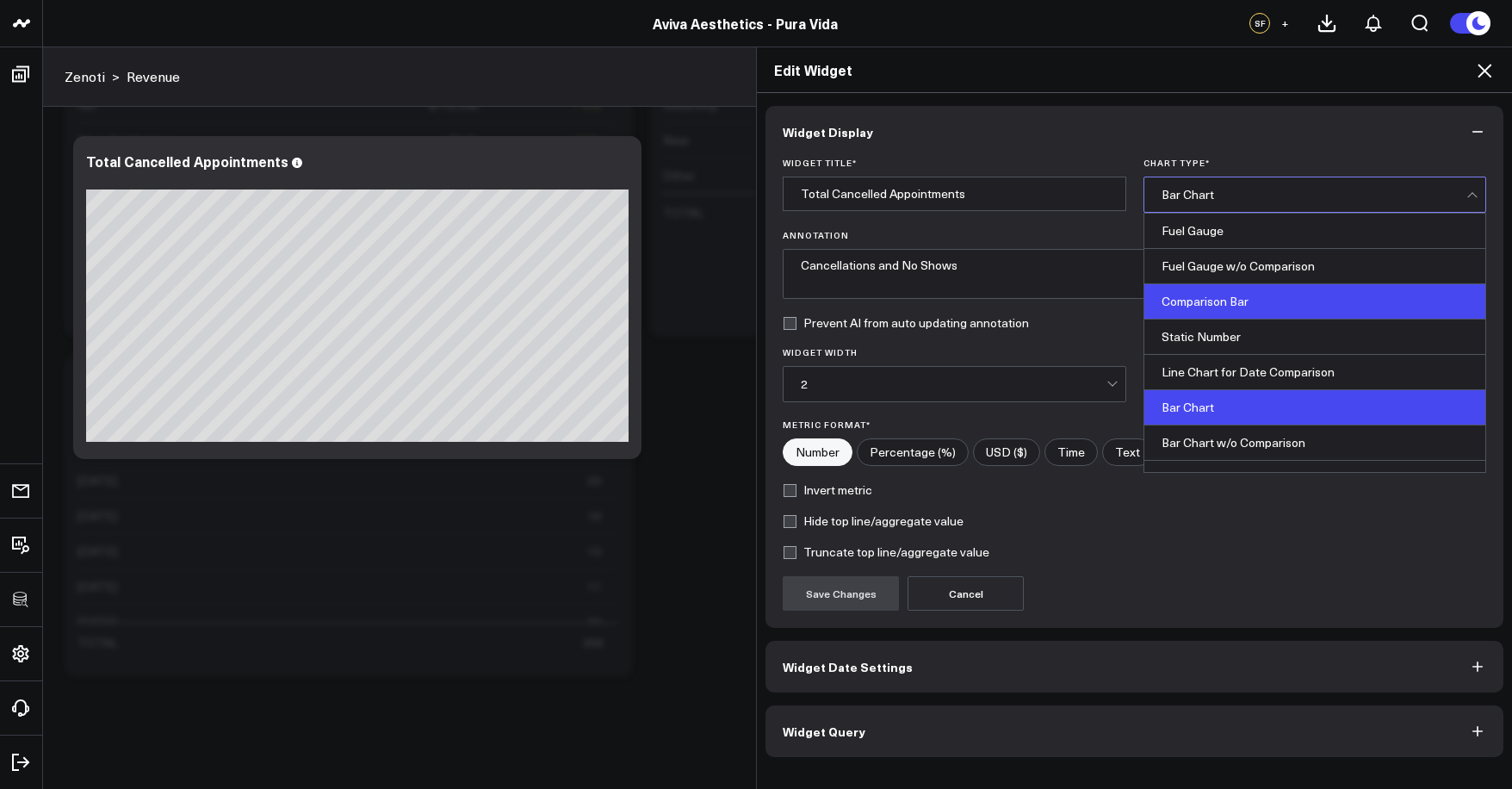
click at [1217, 309] on div "Comparison Bar" at bounding box center [1315, 302] width 342 height 35
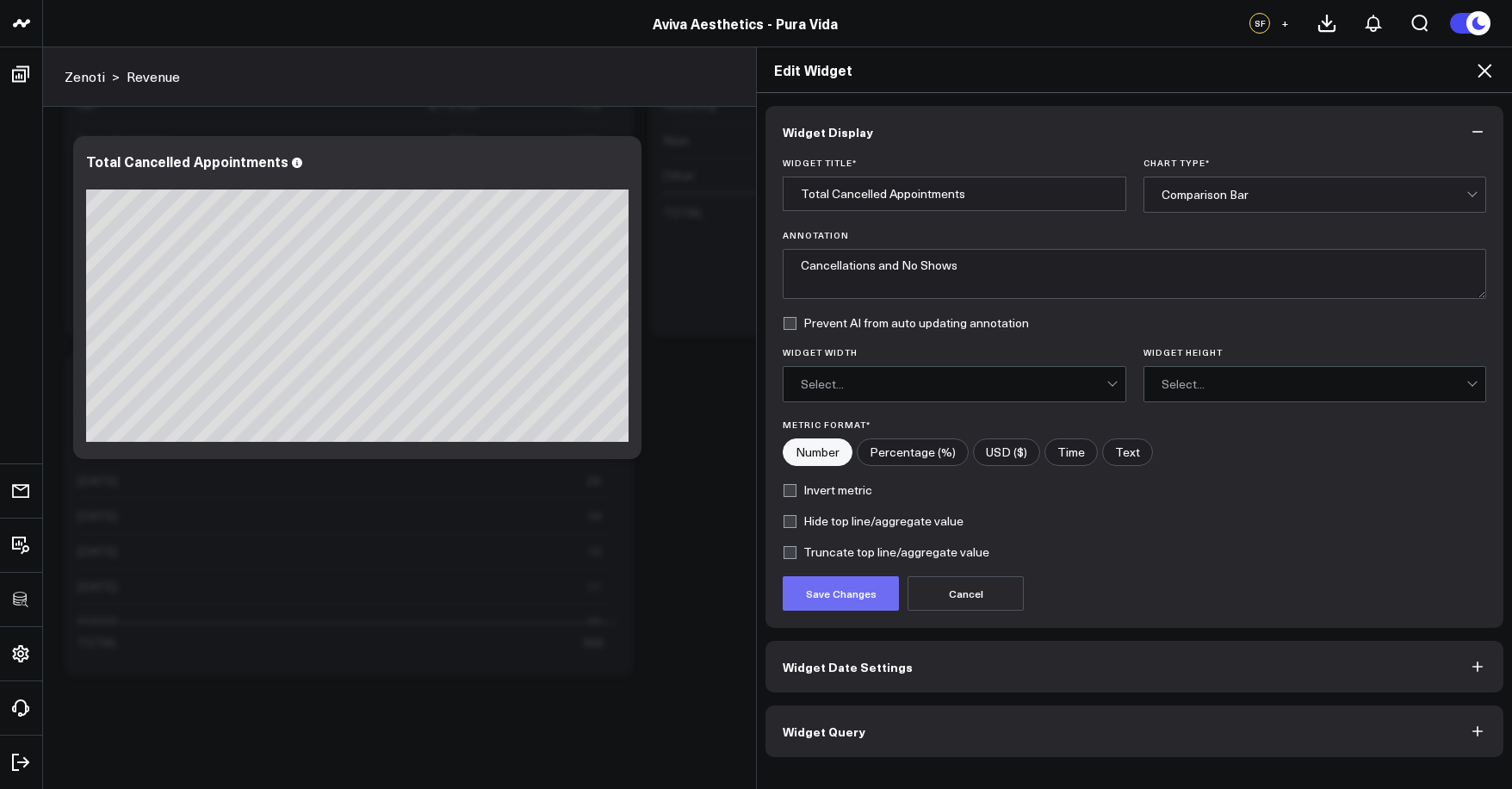
click at [865, 590] on button "Save Changes" at bounding box center [841, 594] width 116 height 35
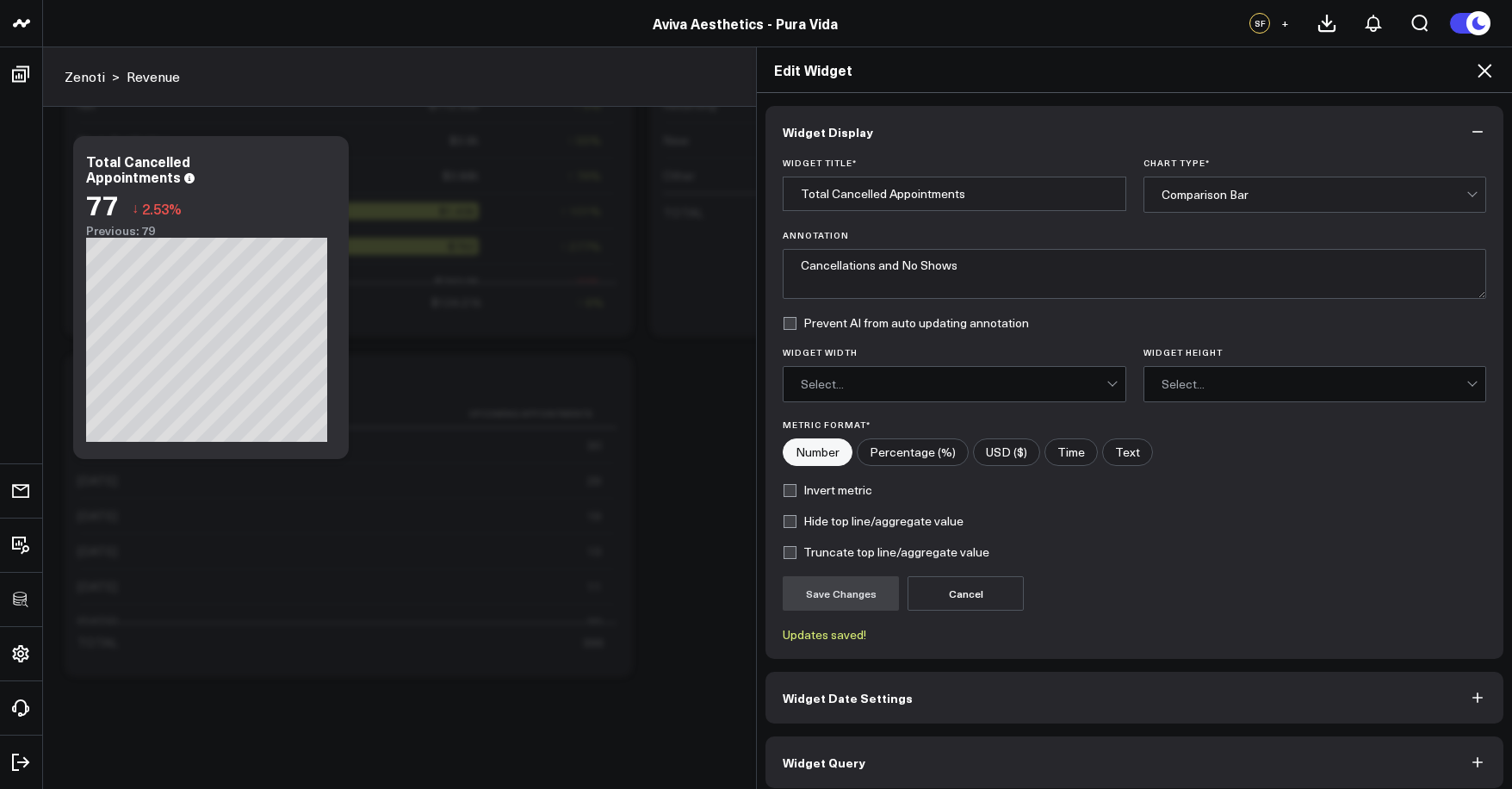
click at [1487, 78] on icon at bounding box center [1484, 70] width 21 height 21
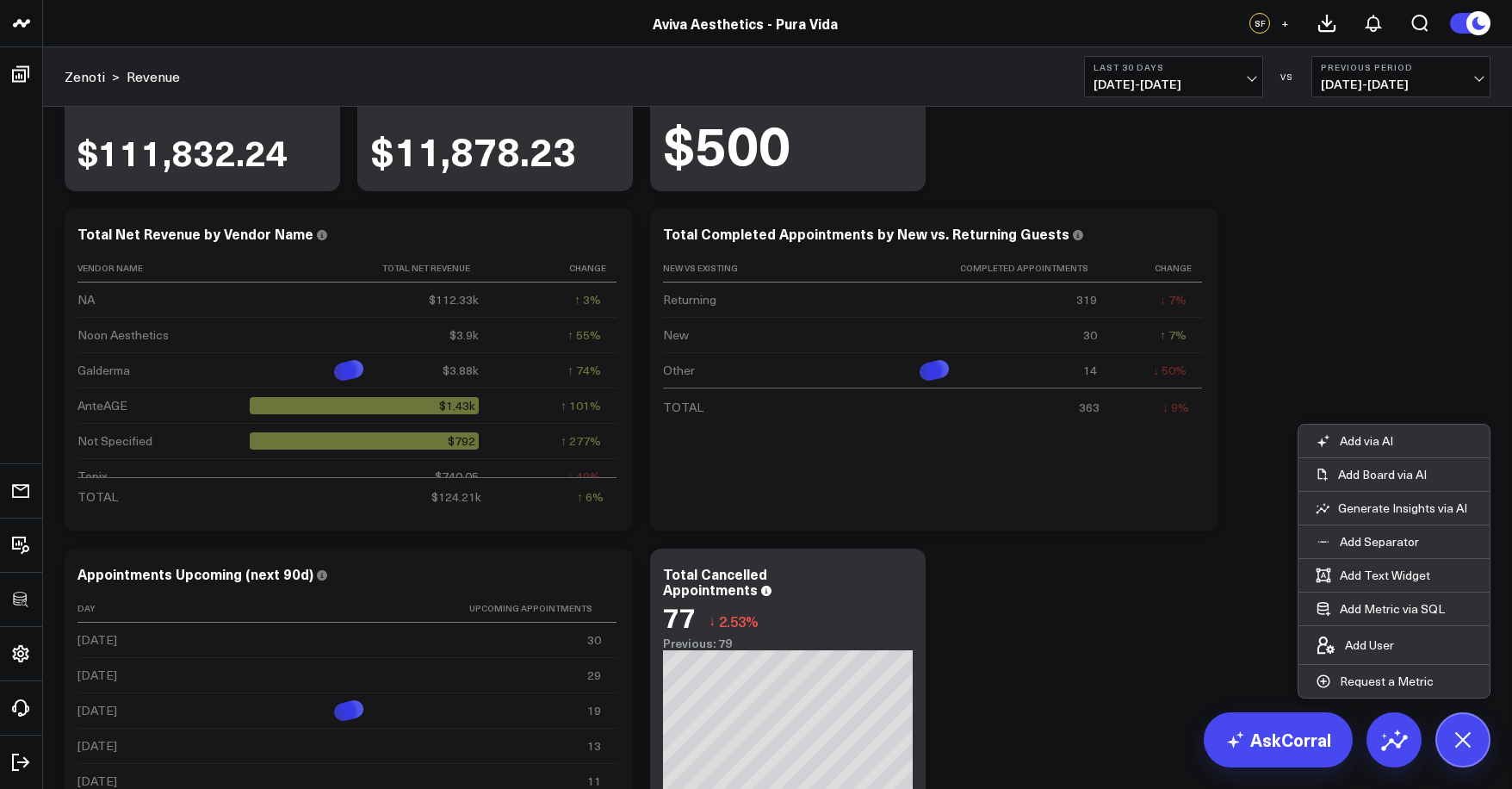
scroll to position [3857, 0]
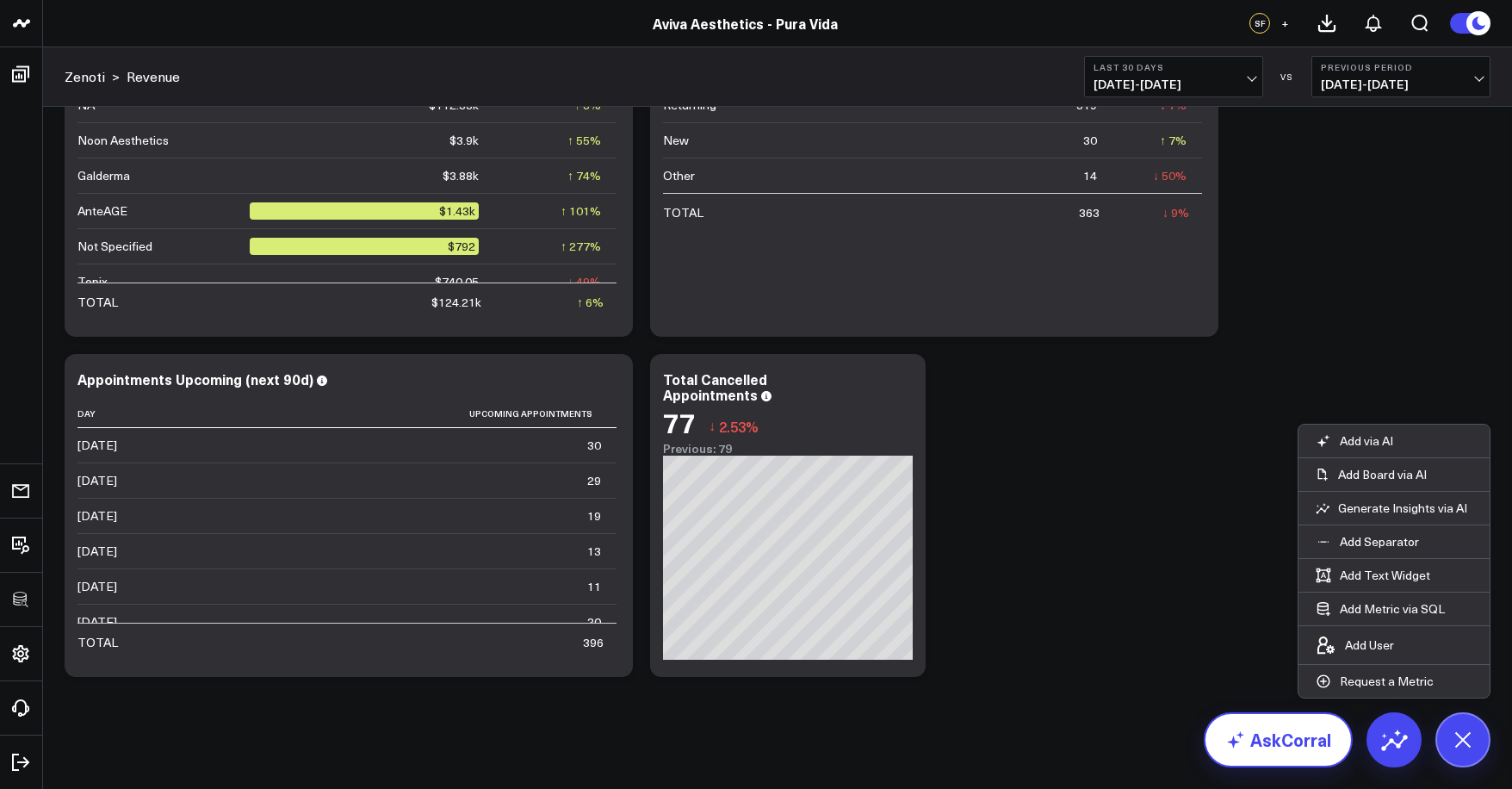
click at [1290, 728] on link "AskCorral" at bounding box center [1278, 740] width 149 height 55
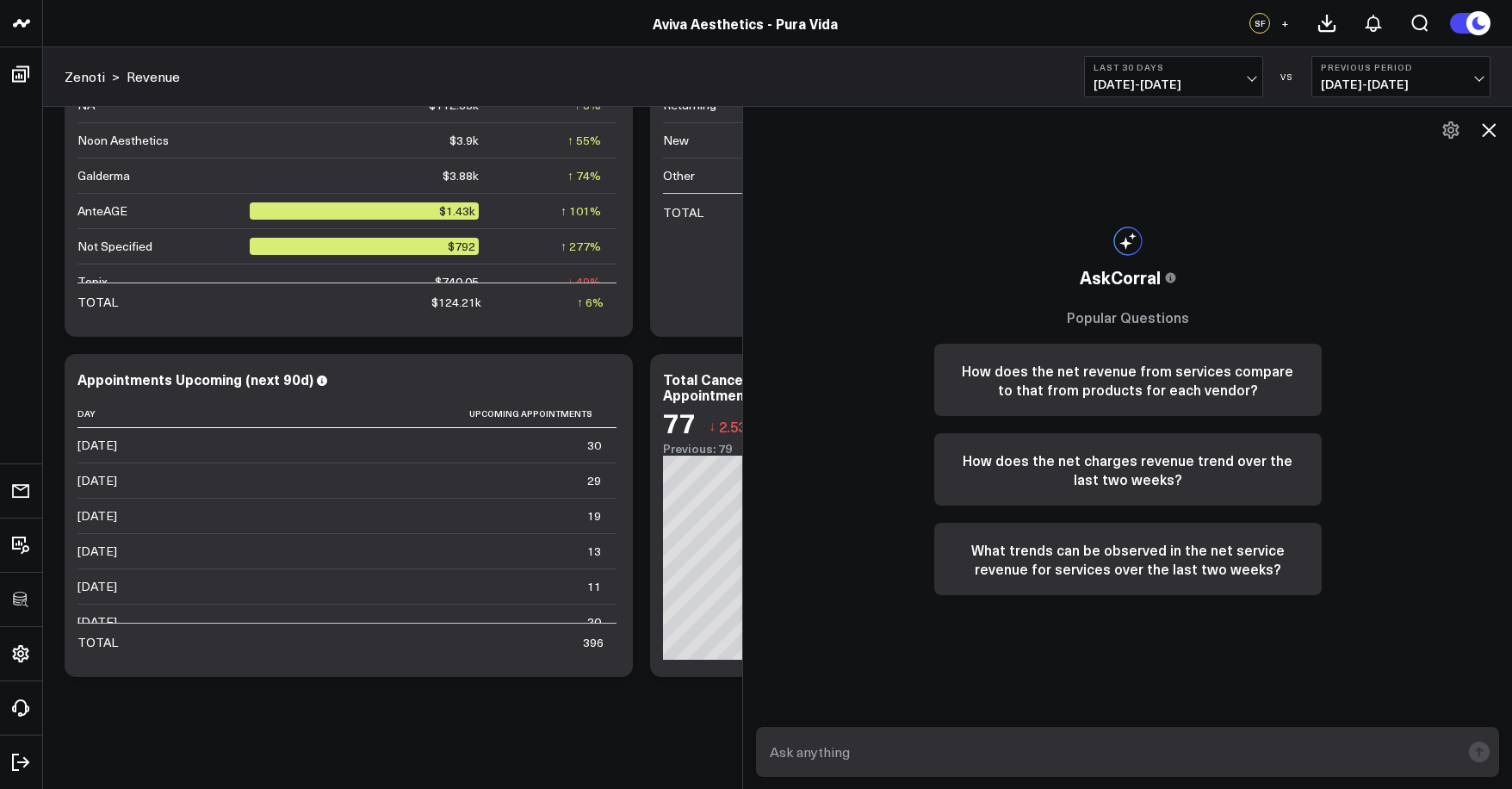
click at [1226, 762] on textarea at bounding box center [1112, 752] width 695 height 31
type textarea "show me total cancelled appointments by new vs existing guest"
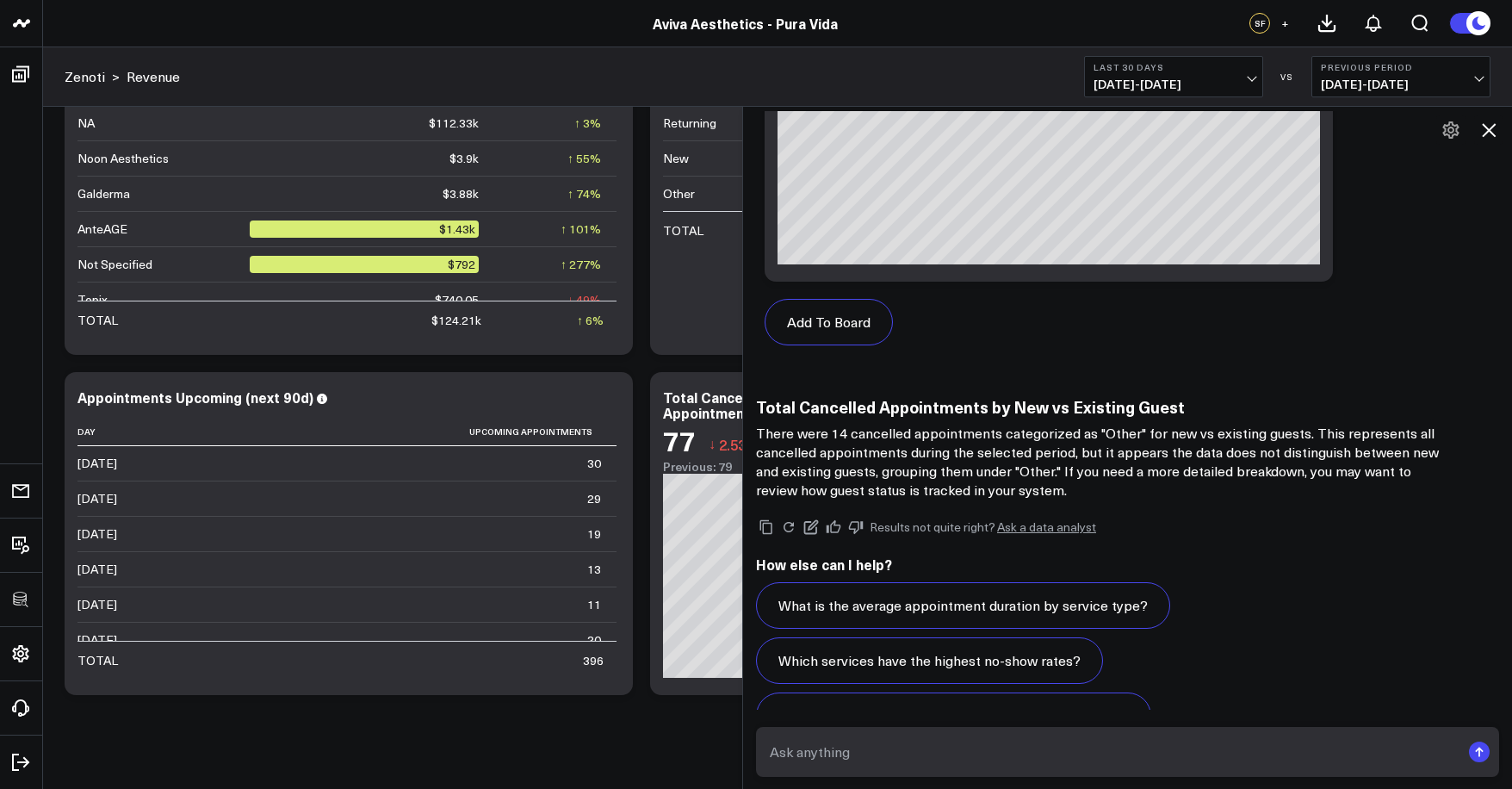
scroll to position [3690, 0]
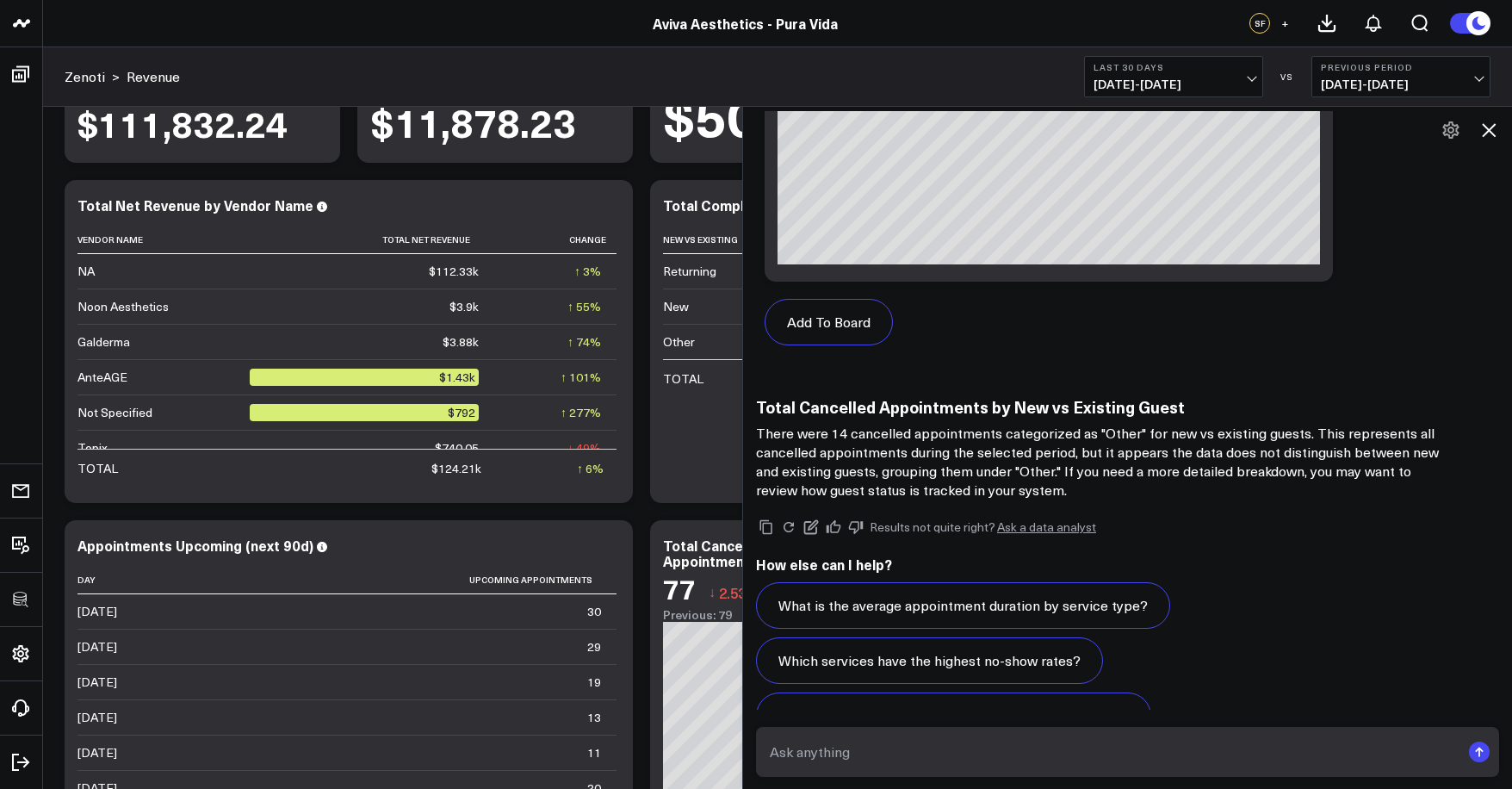
click at [872, 749] on textarea at bounding box center [1112, 752] width 695 height 31
type textarea "show me total upcoming appointments by new vs existing guest"
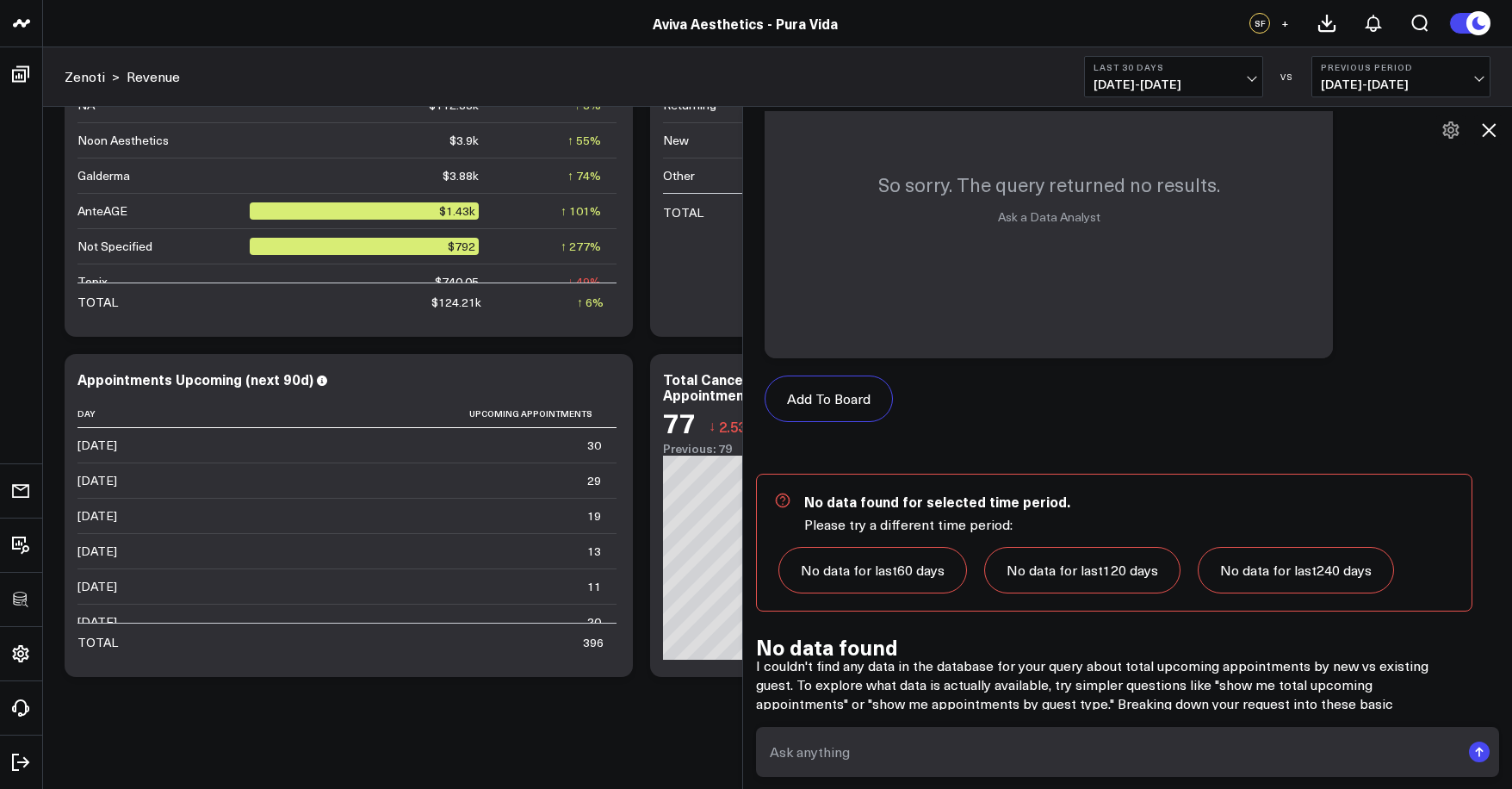
scroll to position [3354, 0]
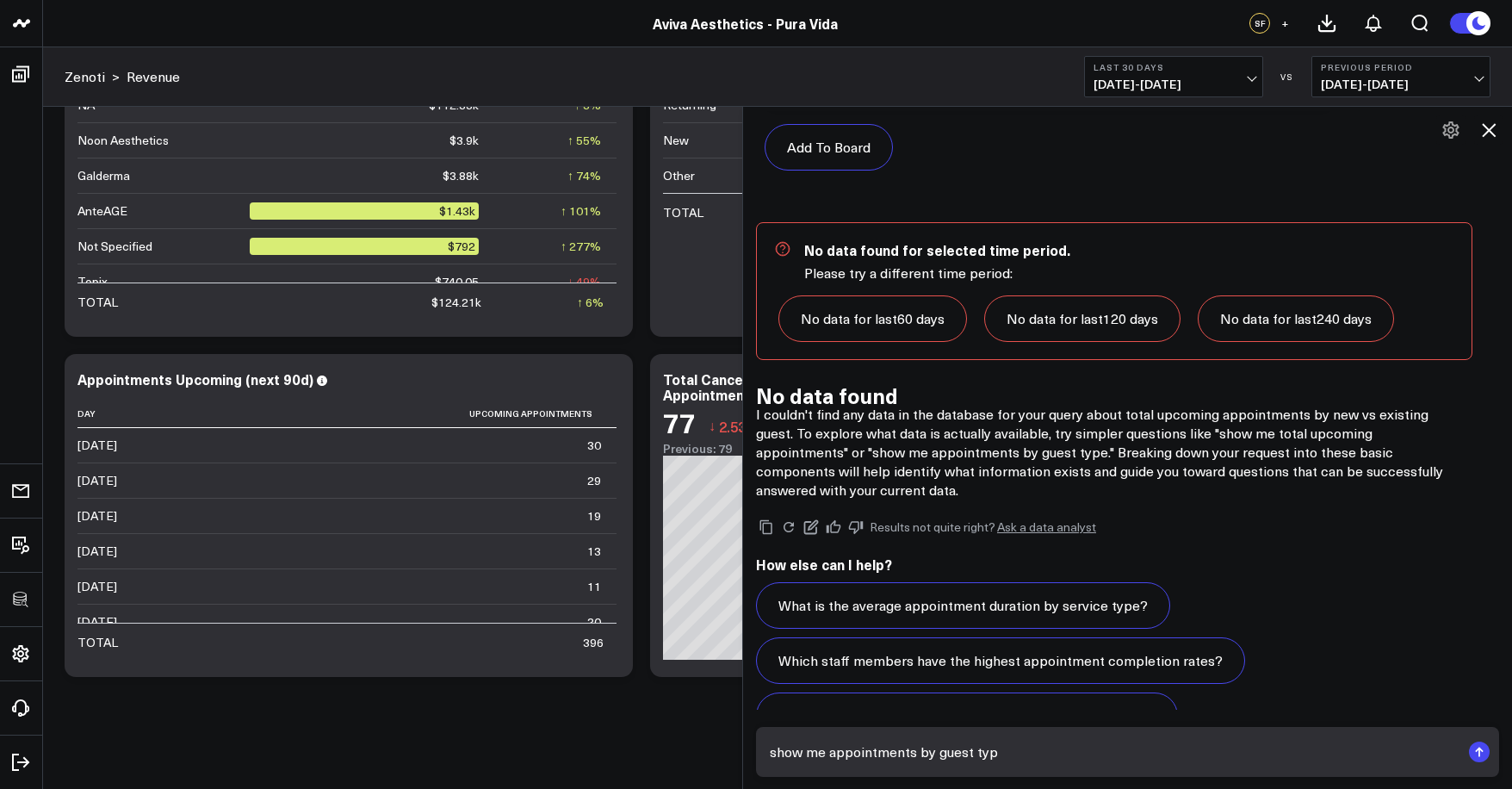
type textarea "show me appointments by guest type"
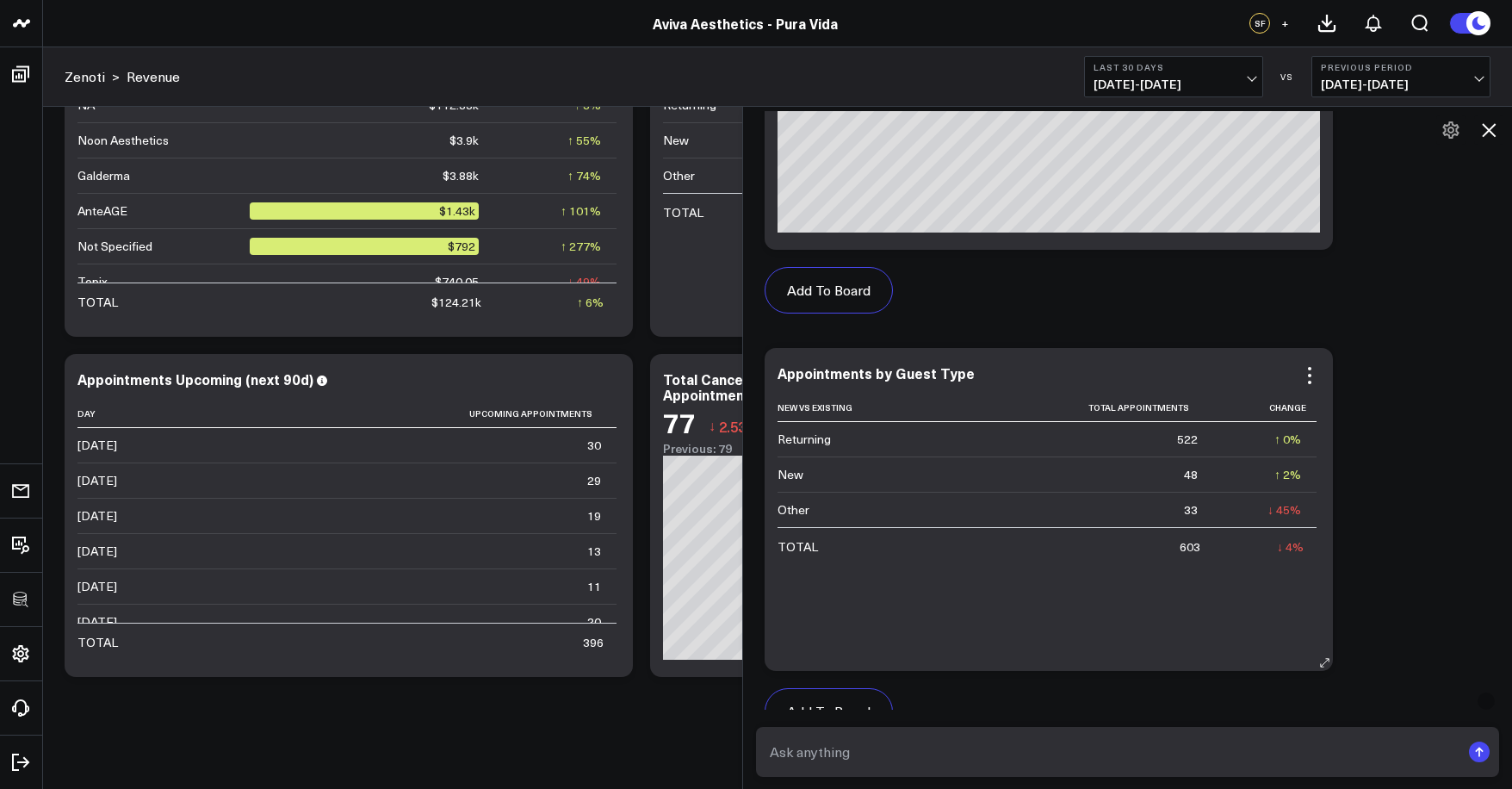
scroll to position [4516, 0]
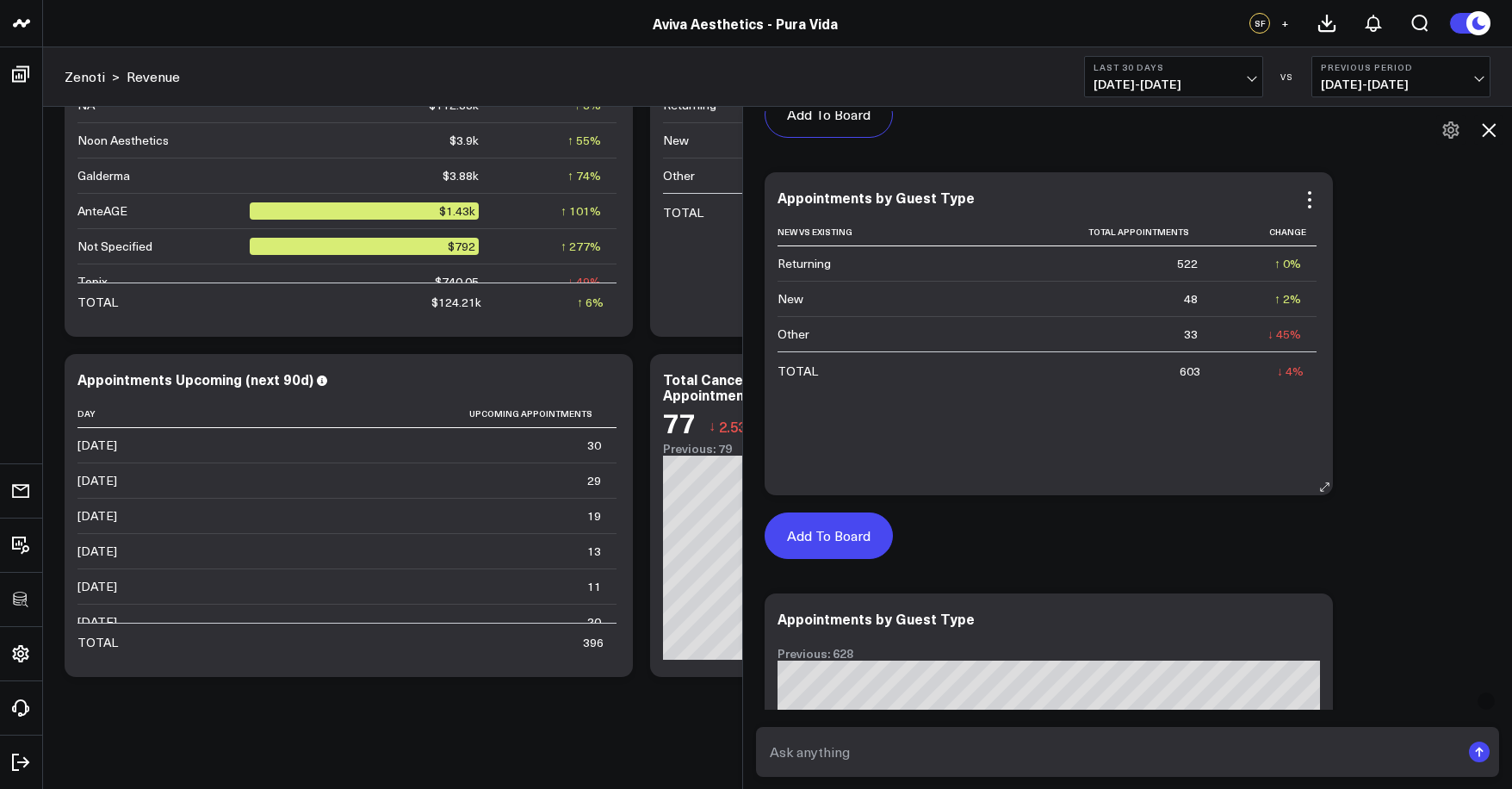
click at [863, 533] on button "Add To Board" at bounding box center [828, 535] width 128 height 46
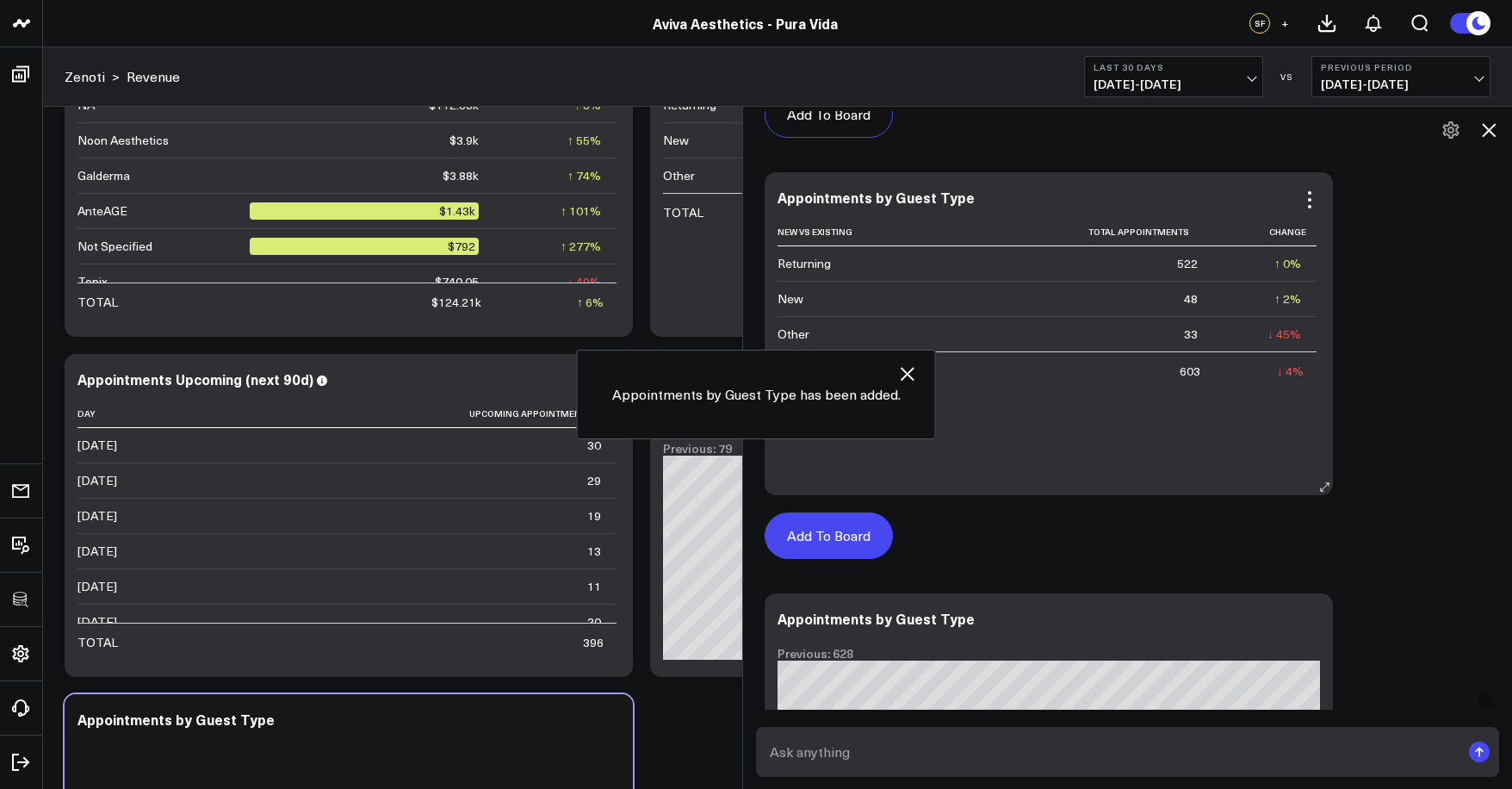
scroll to position [4197, 0]
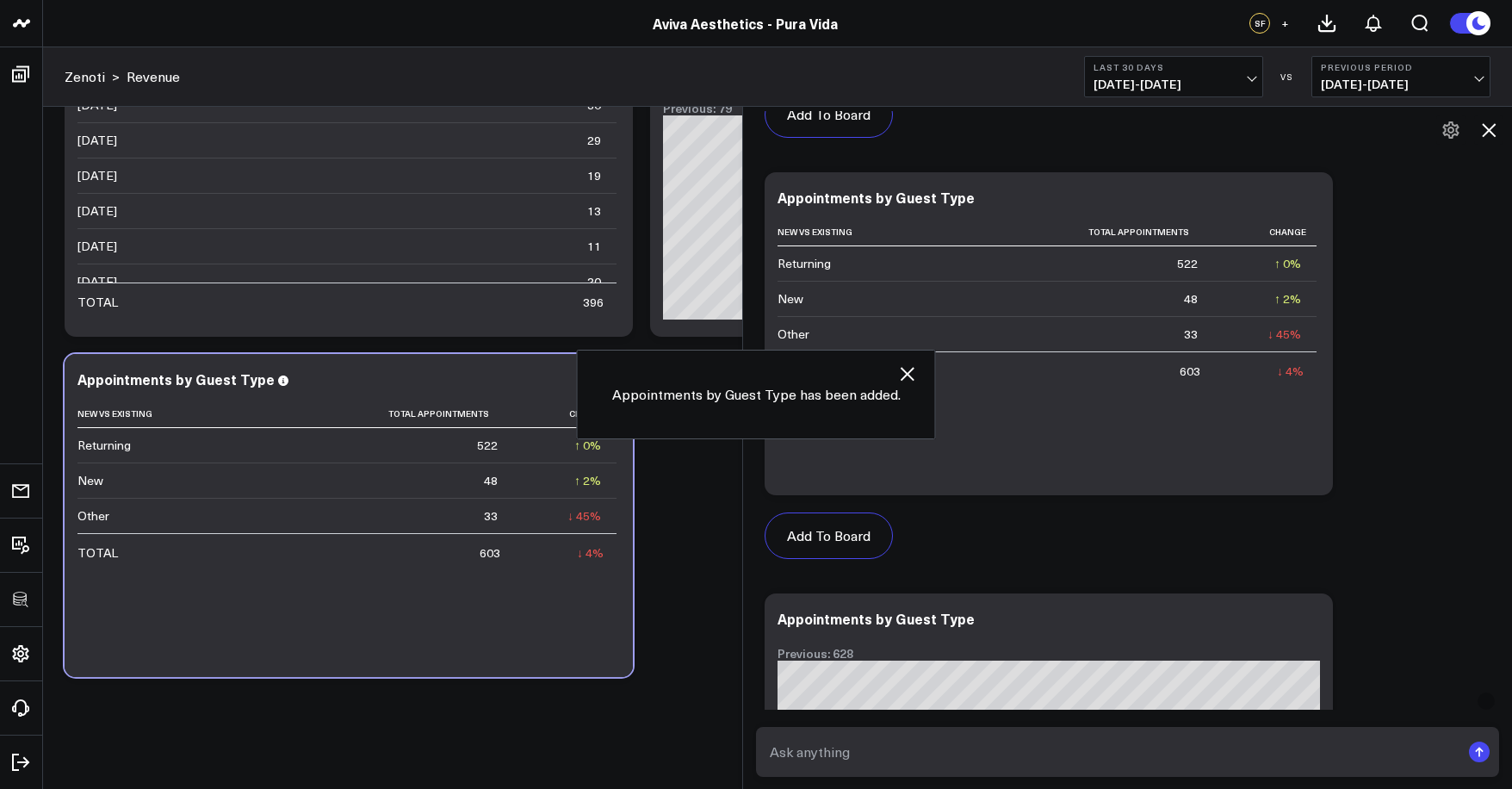
click at [1498, 126] on icon at bounding box center [1488, 130] width 21 height 21
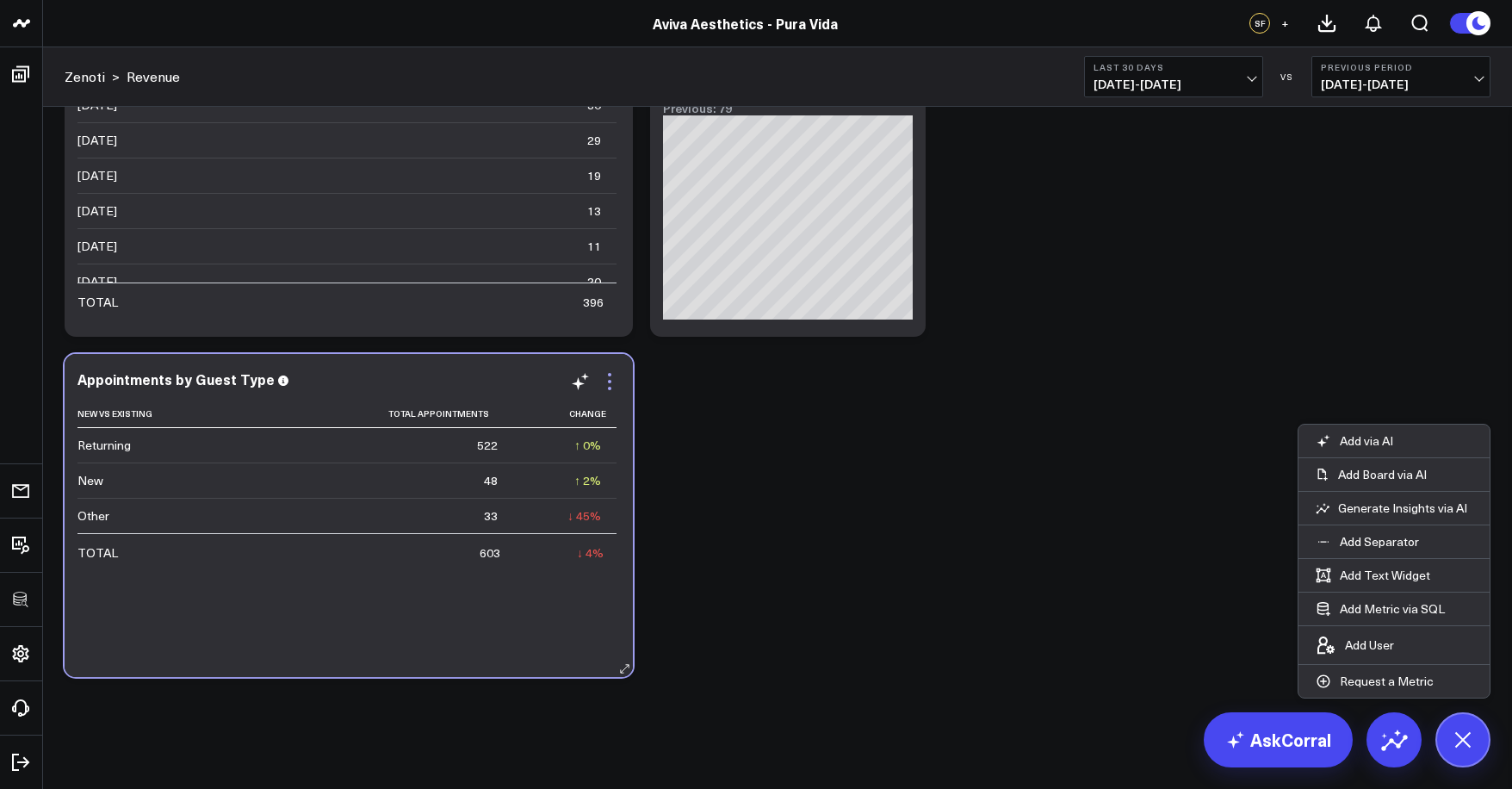
click at [610, 377] on icon at bounding box center [609, 381] width 21 height 21
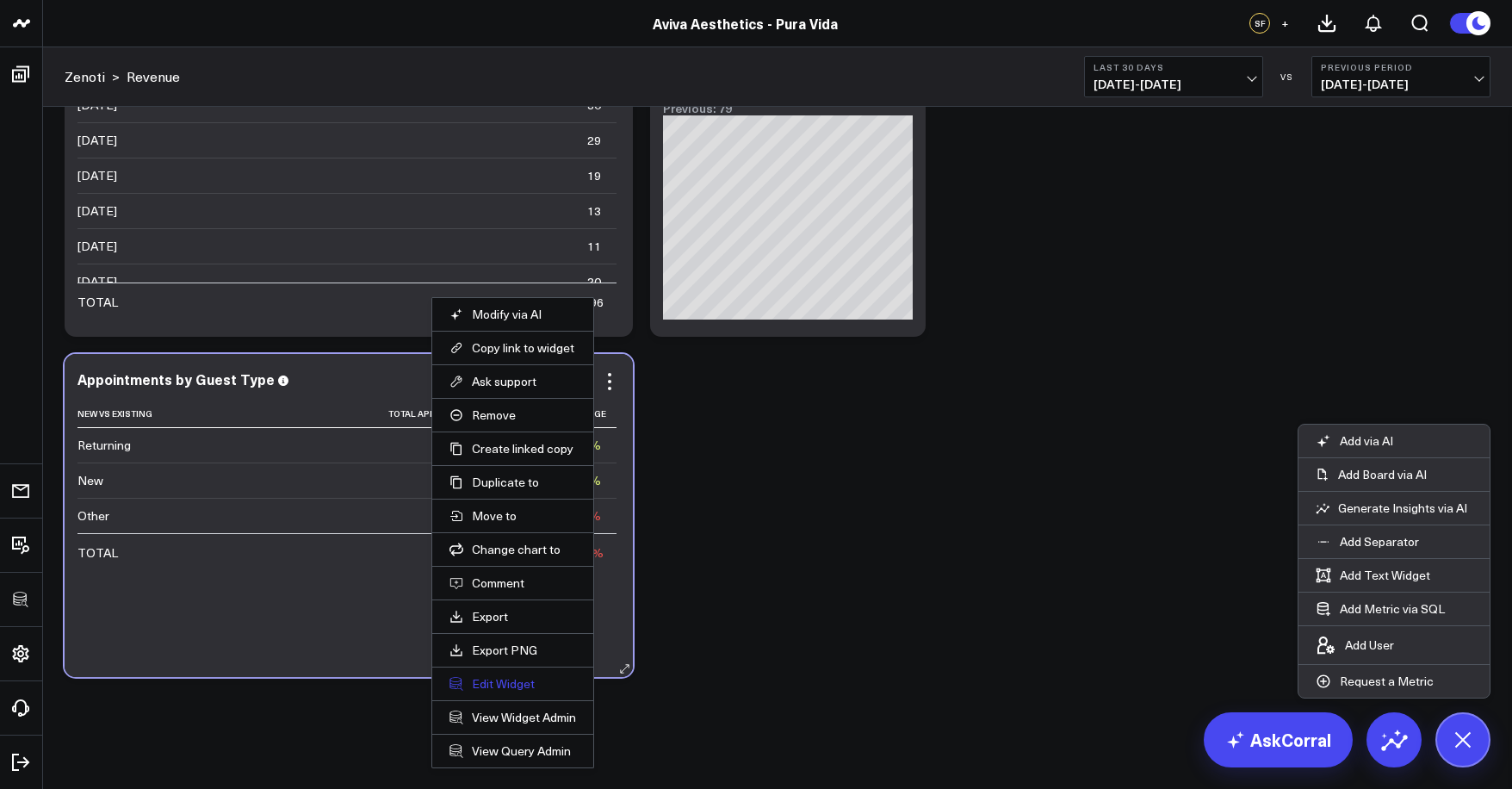
click at [494, 677] on button "Edit Widget" at bounding box center [512, 684] width 126 height 15
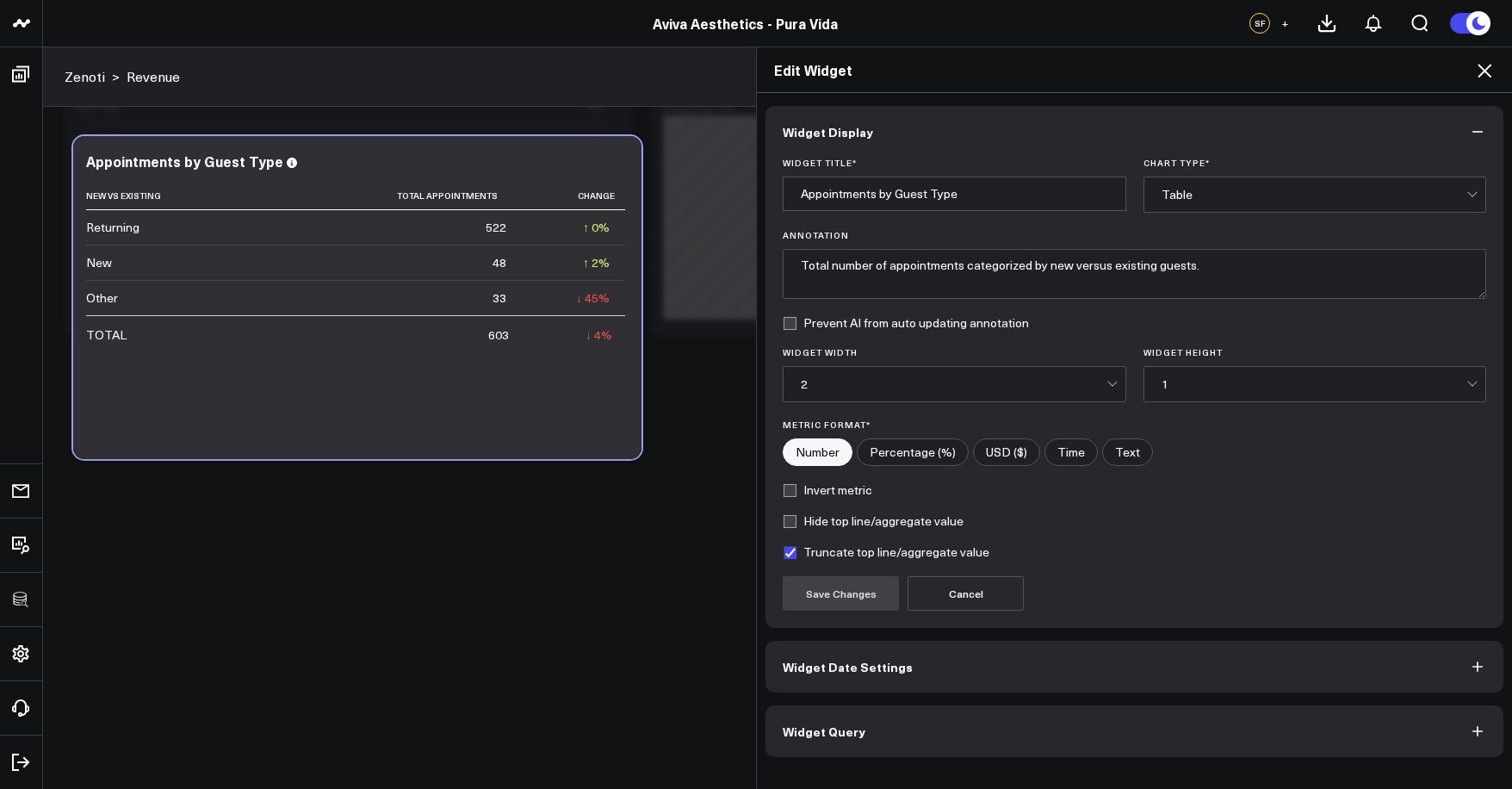
click at [929, 730] on button "Widget Query" at bounding box center [1134, 731] width 738 height 52
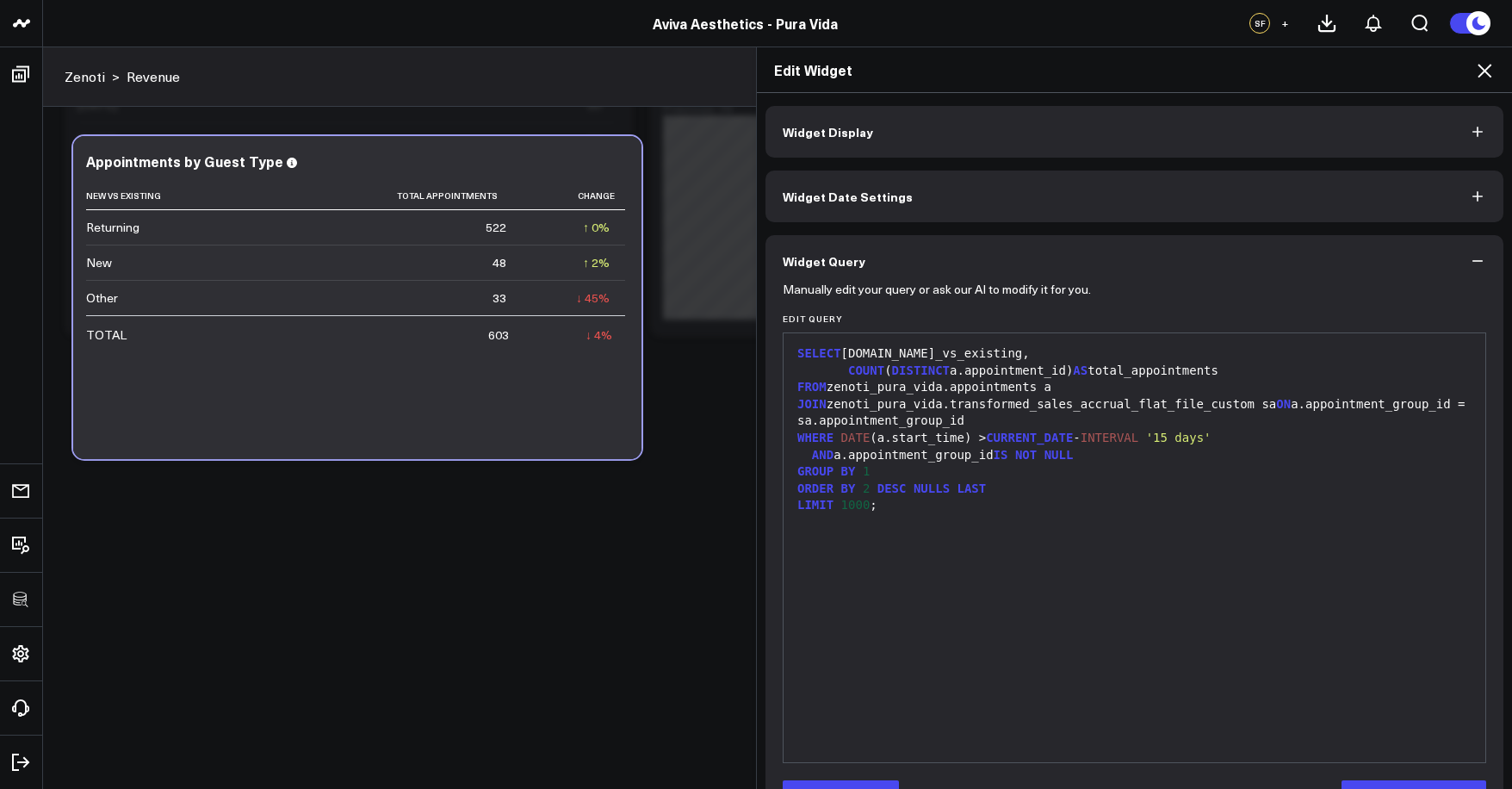
click at [599, 589] on div "Edit Widget Widget Display Widget Date Settings Widget Query Manually edit your…" at bounding box center [756, 417] width 1512 height 743
click at [1476, 77] on icon at bounding box center [1484, 70] width 21 height 21
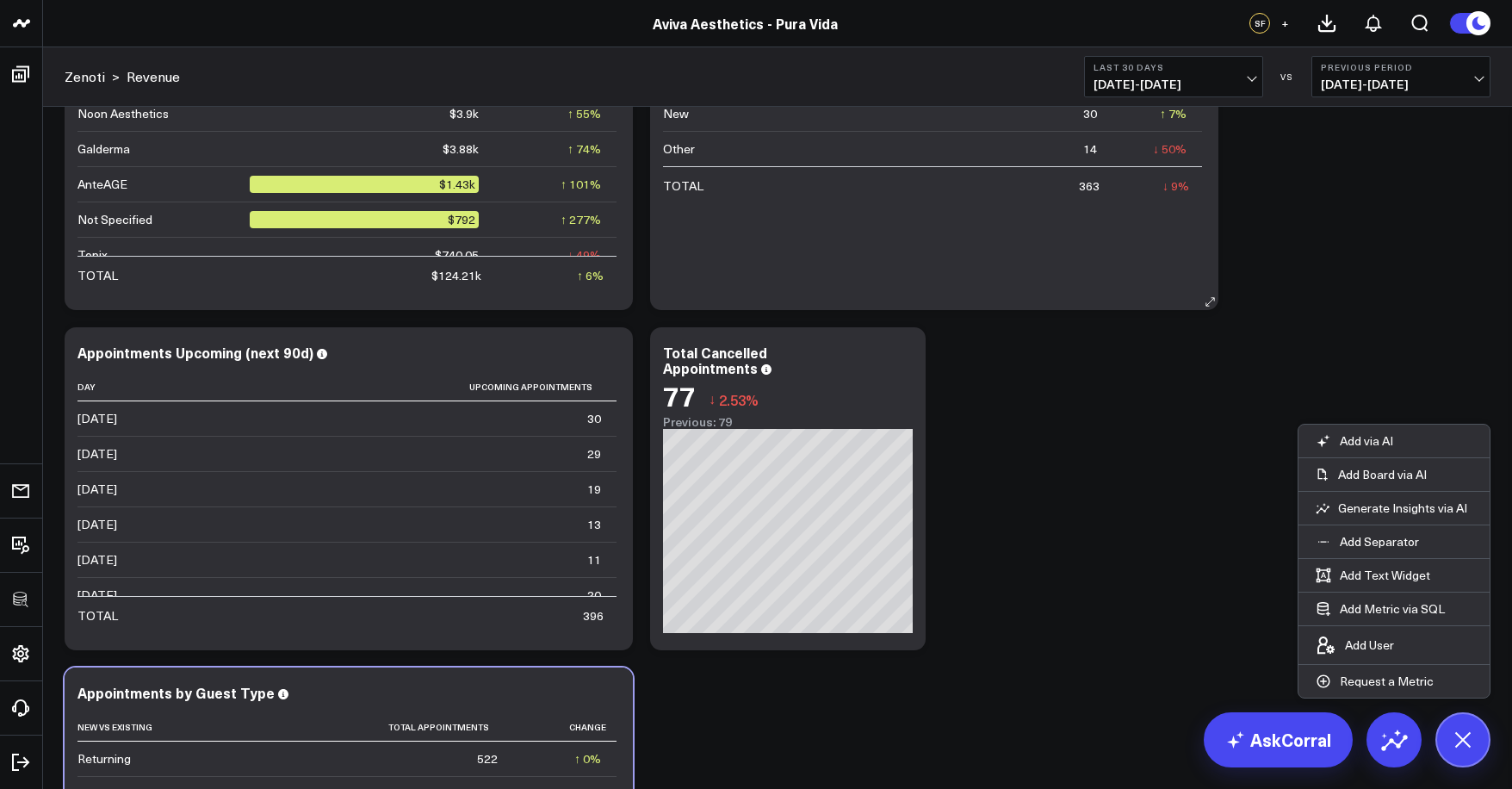
scroll to position [4197, 0]
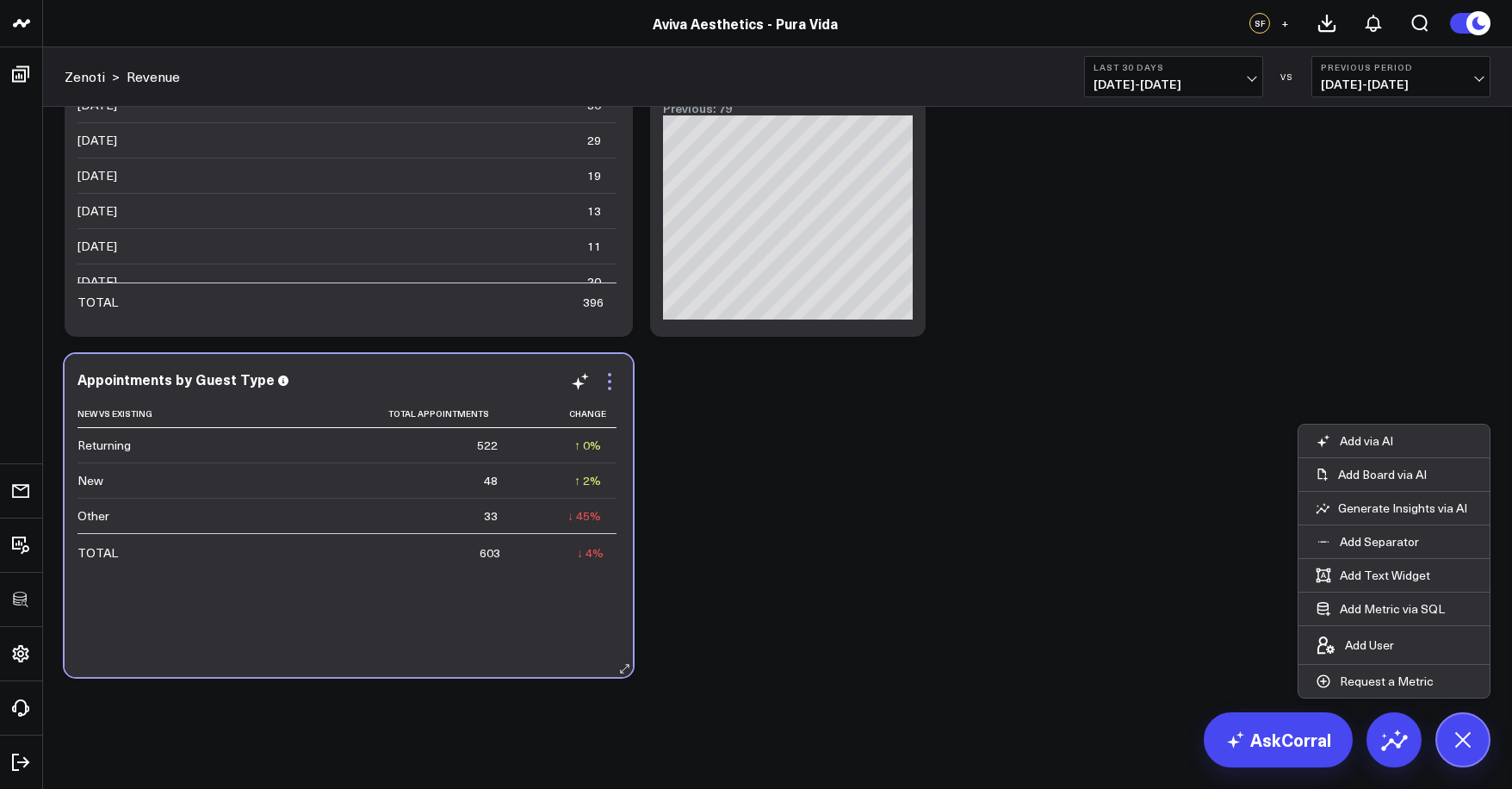
click at [603, 376] on icon at bounding box center [609, 381] width 21 height 21
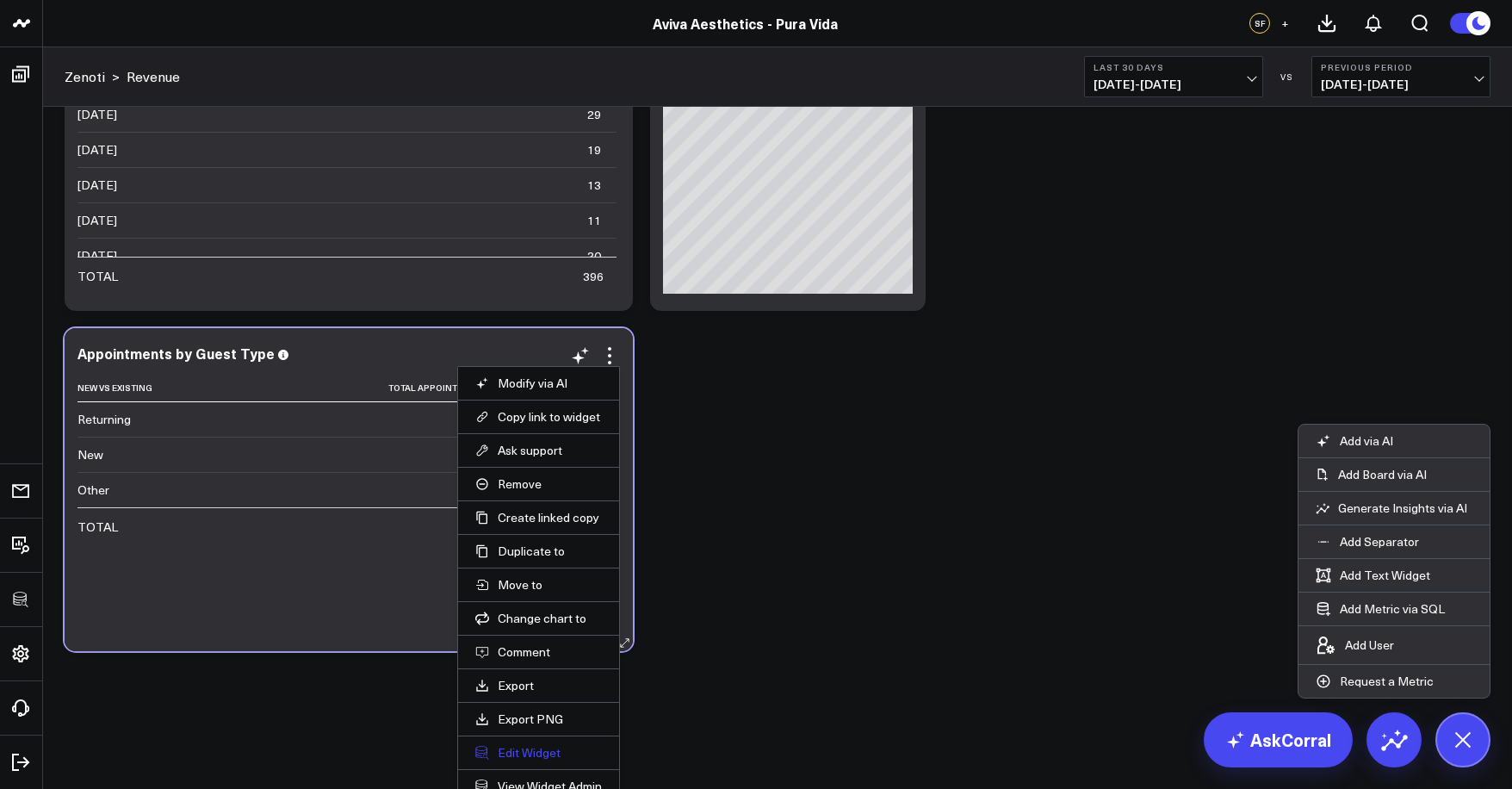
click at [543, 747] on button "Edit Widget" at bounding box center [538, 753] width 126 height 15
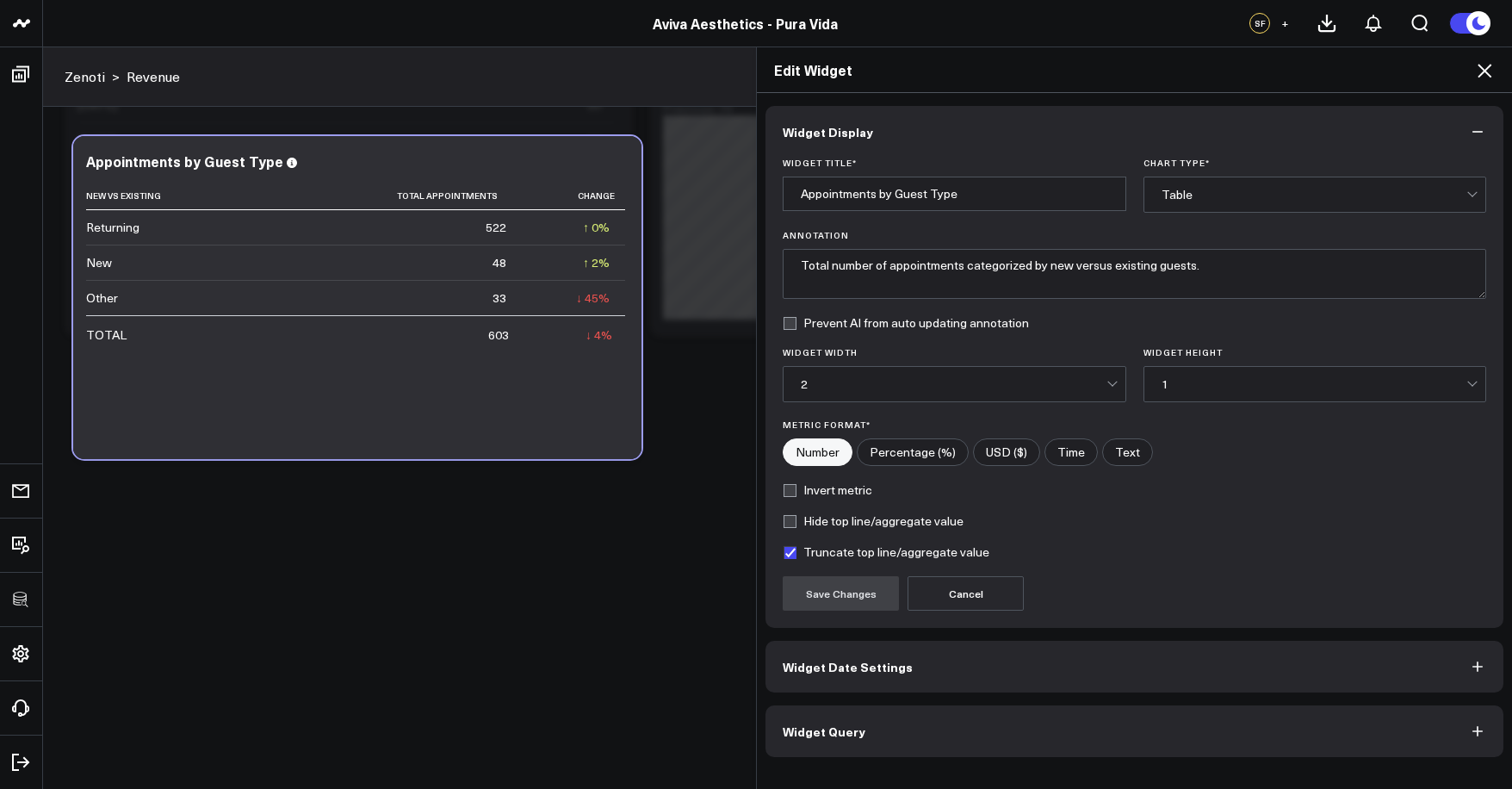
click at [841, 732] on span "Widget Query" at bounding box center [823, 731] width 83 height 14
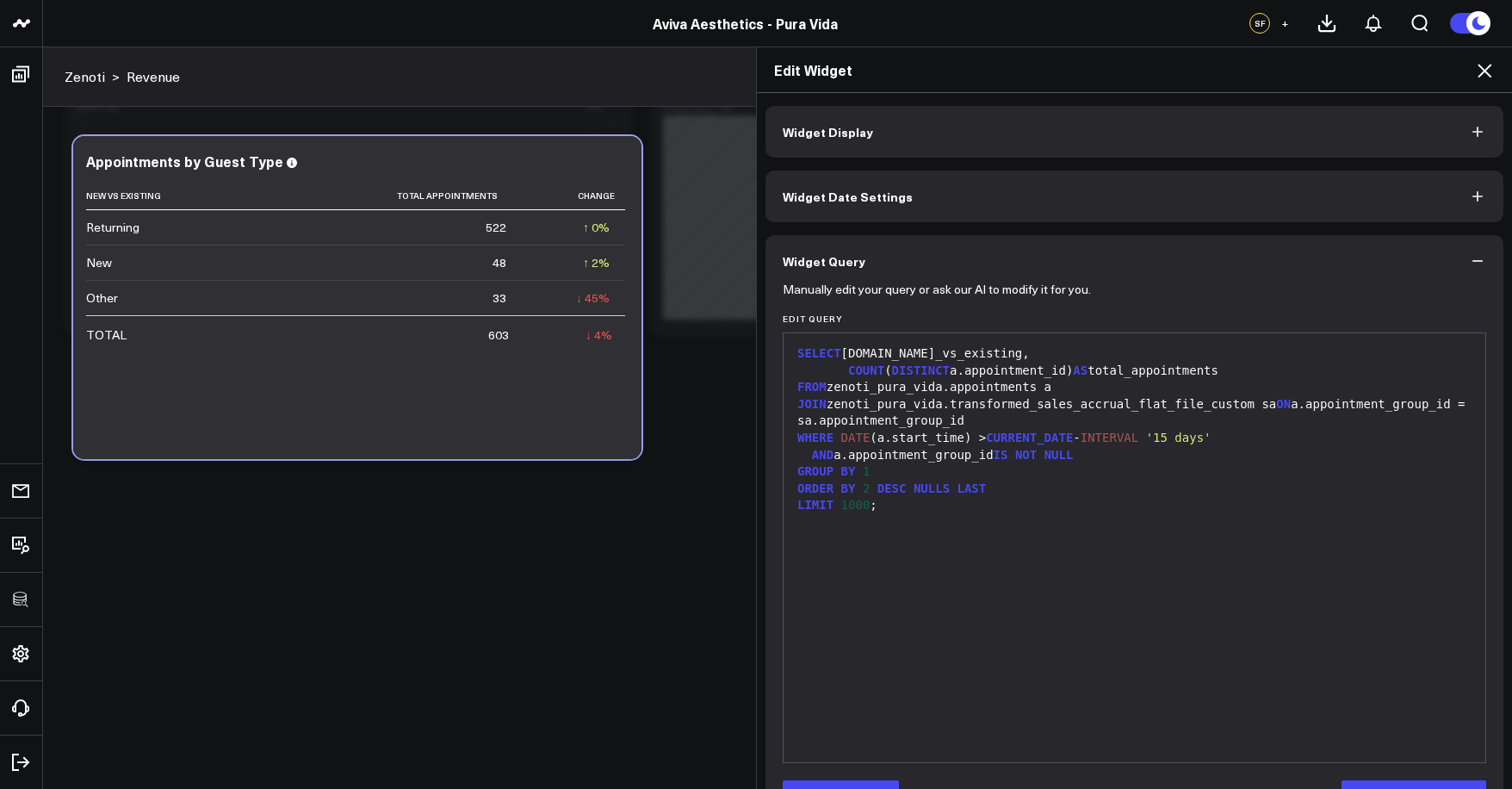
click at [610, 562] on div "Edit Widget Widget Display Widget Date Settings Widget Query Manually edit your…" at bounding box center [756, 417] width 1512 height 743
click at [1478, 72] on icon at bounding box center [1484, 70] width 21 height 21
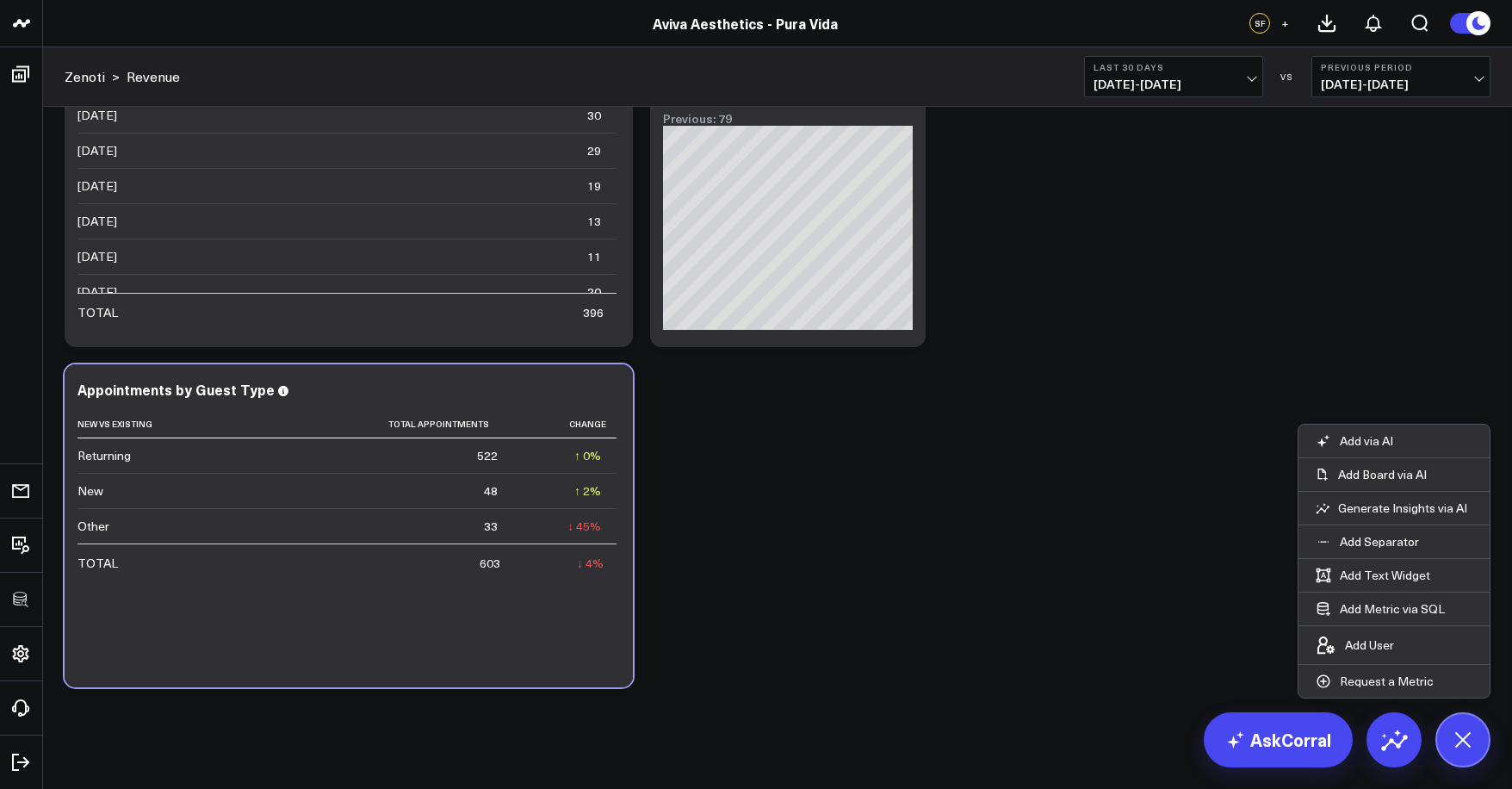
scroll to position [4197, 0]
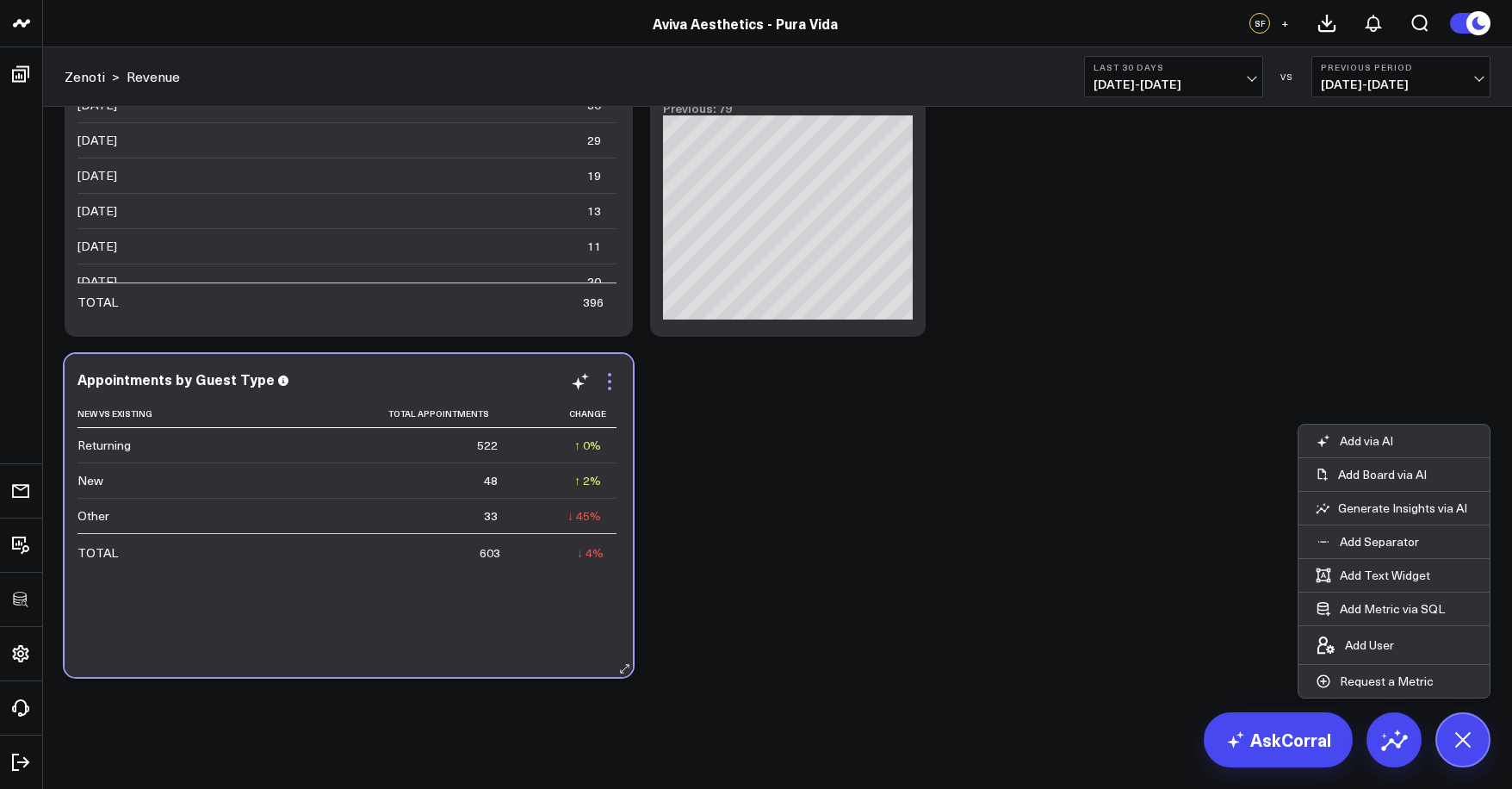
click at [607, 377] on icon at bounding box center [609, 381] width 21 height 21
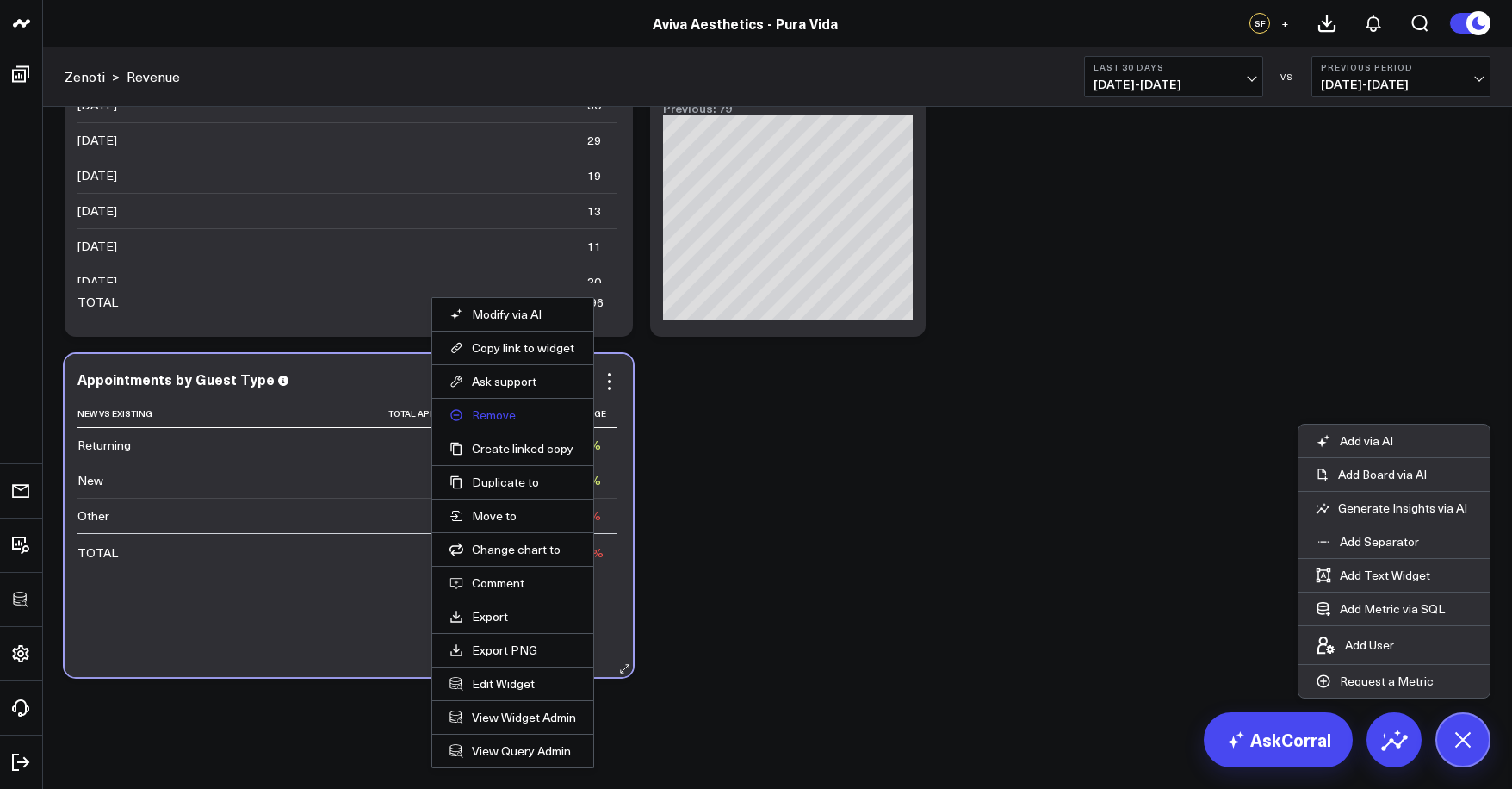
click at [513, 412] on button "Remove" at bounding box center [512, 414] width 126 height 15
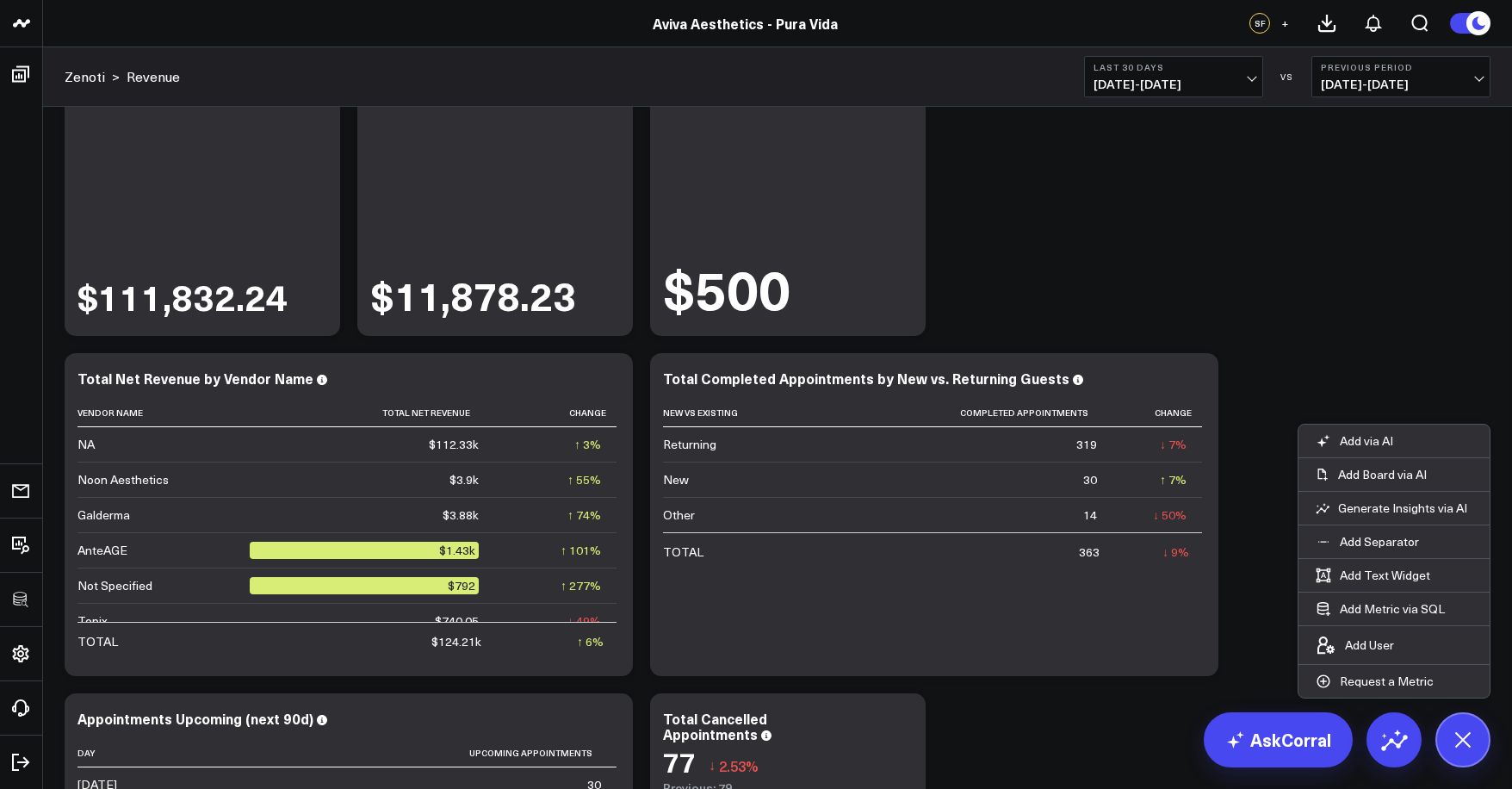
scroll to position [3857, 0]
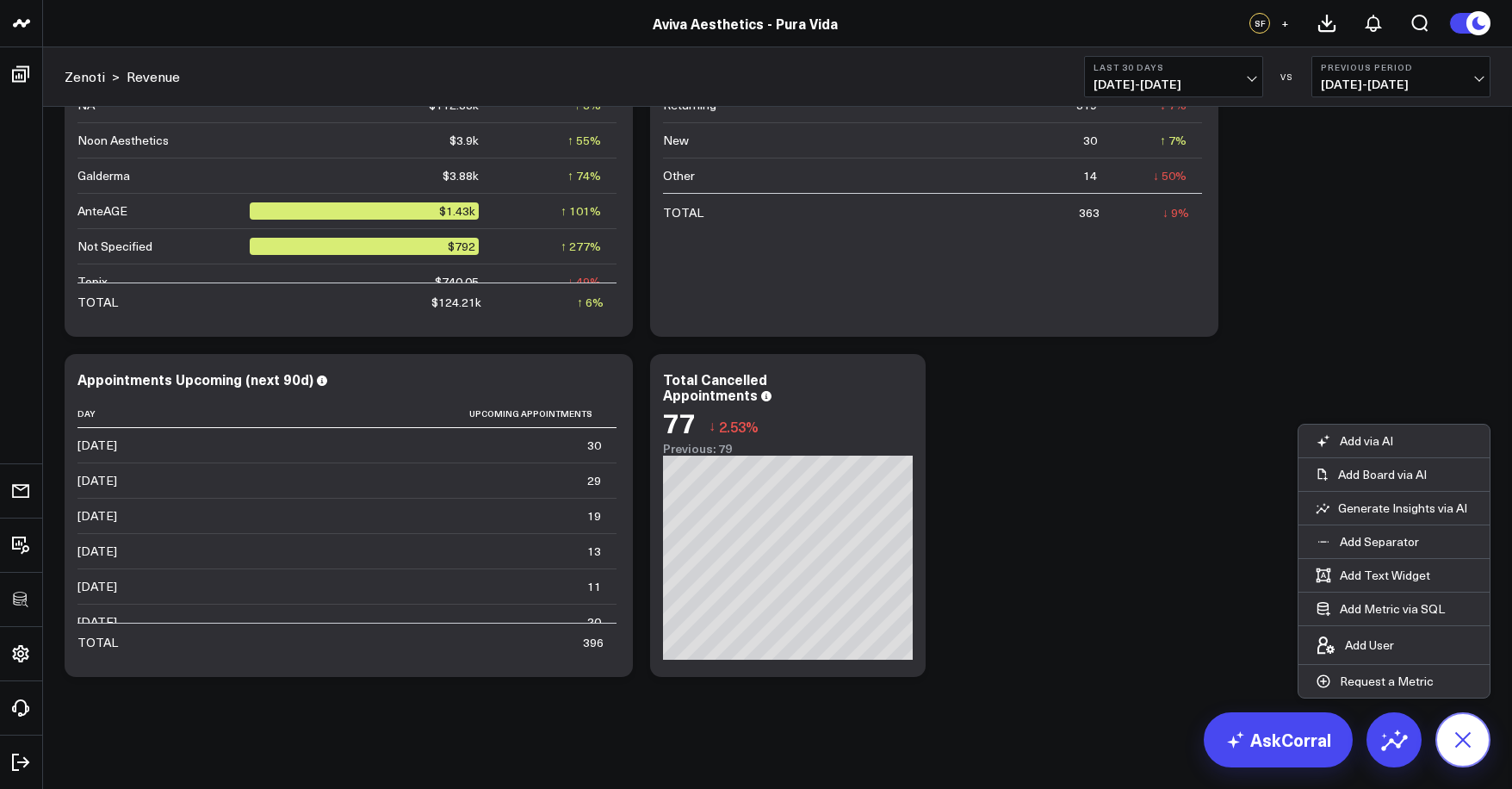
click at [1460, 723] on button at bounding box center [1463, 740] width 55 height 55
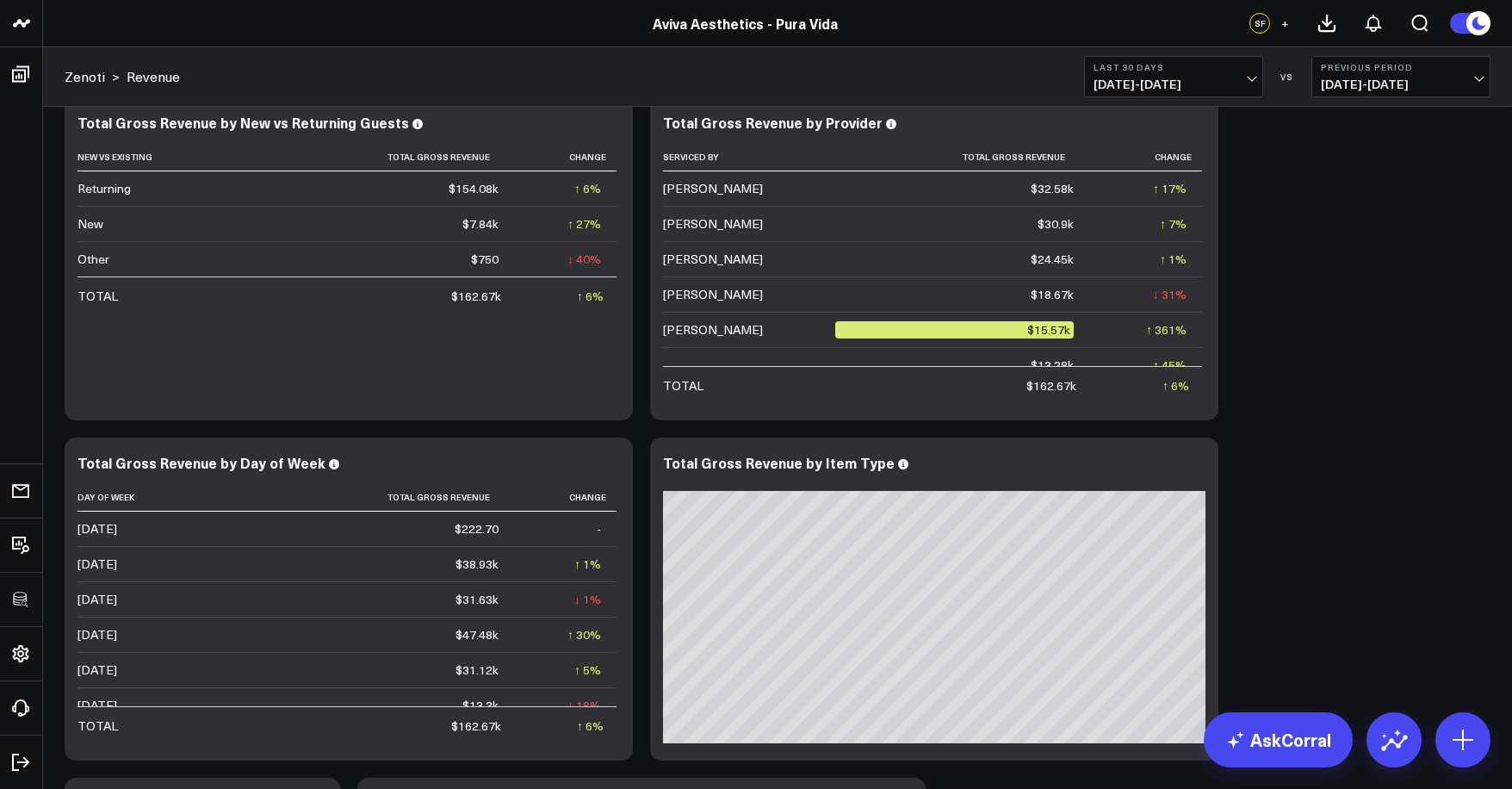
scroll to position [0, 0]
